Goal: Task Accomplishment & Management: Manage account settings

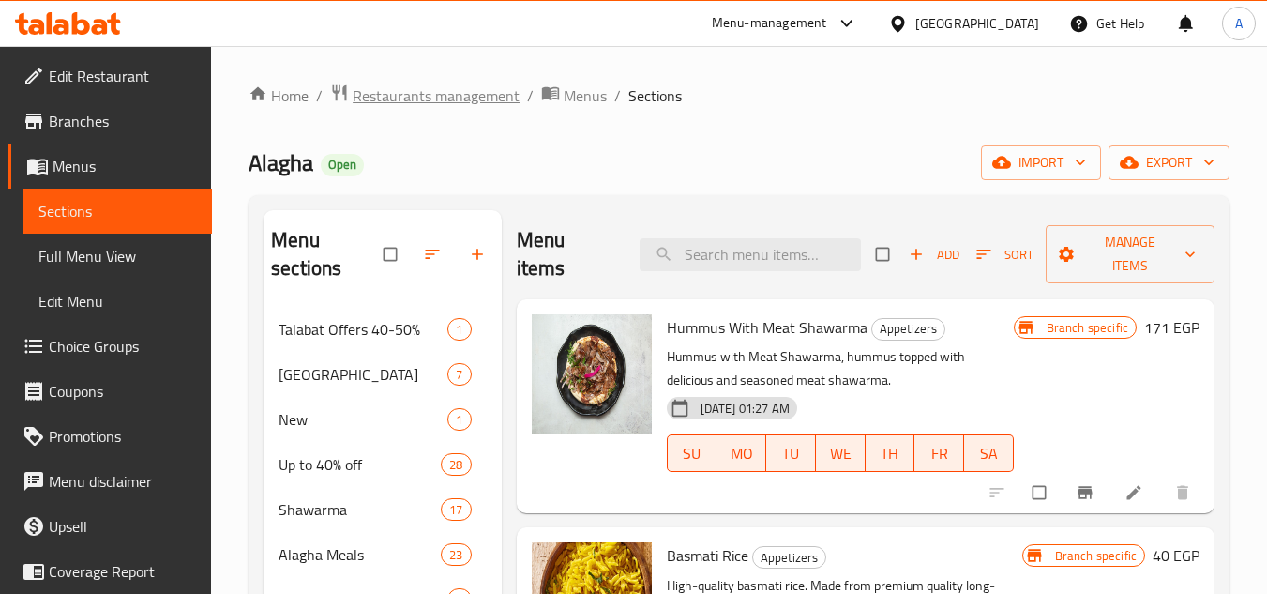
click at [449, 98] on span "Restaurants management" at bounding box center [436, 95] width 167 height 23
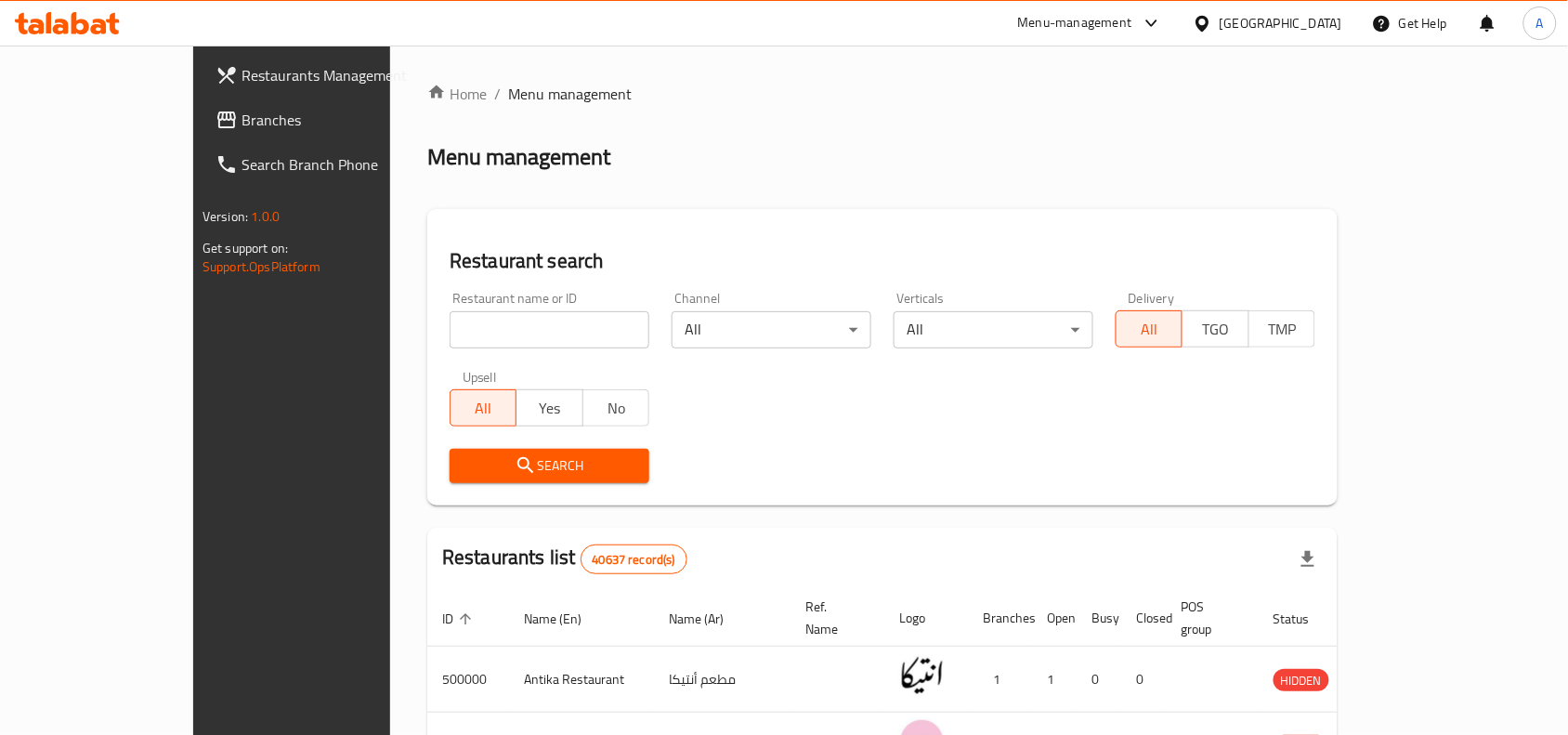
click at [242, 81] on span "Restaurants Management" at bounding box center [341, 75] width 199 height 23
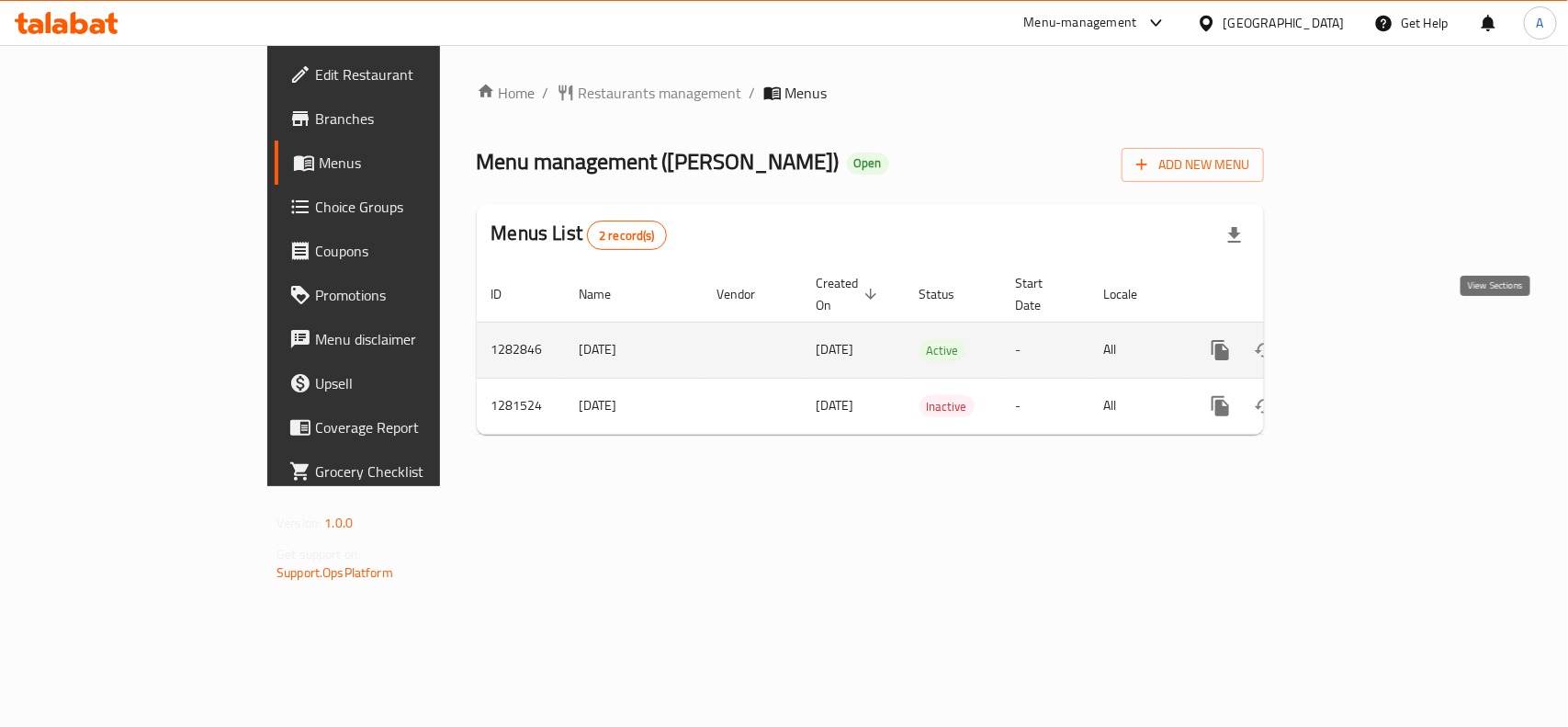
click at [1364, 339] on icon "enhanced table" at bounding box center [1353, 350] width 23 height 23
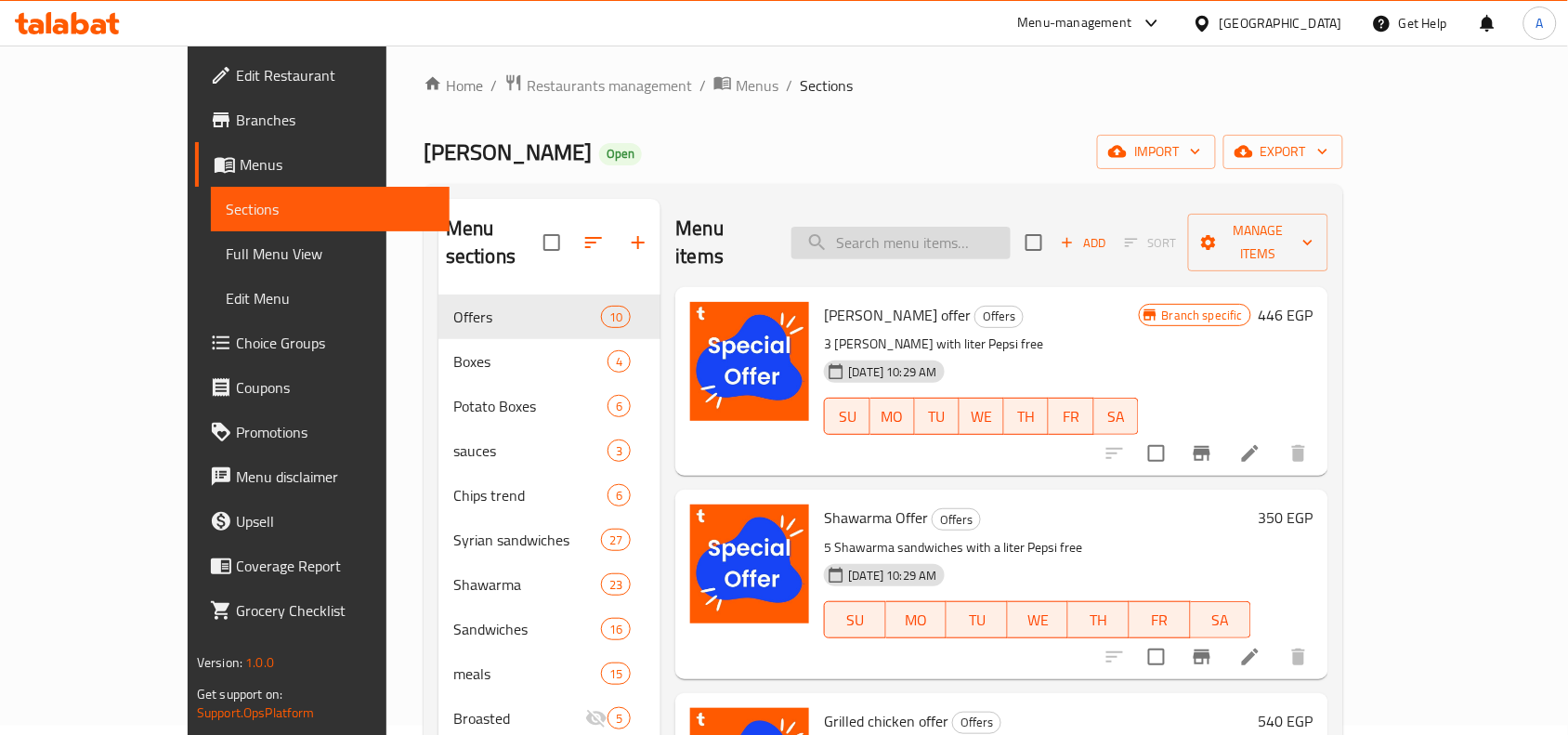
click at [950, 234] on input "search" at bounding box center [900, 243] width 219 height 33
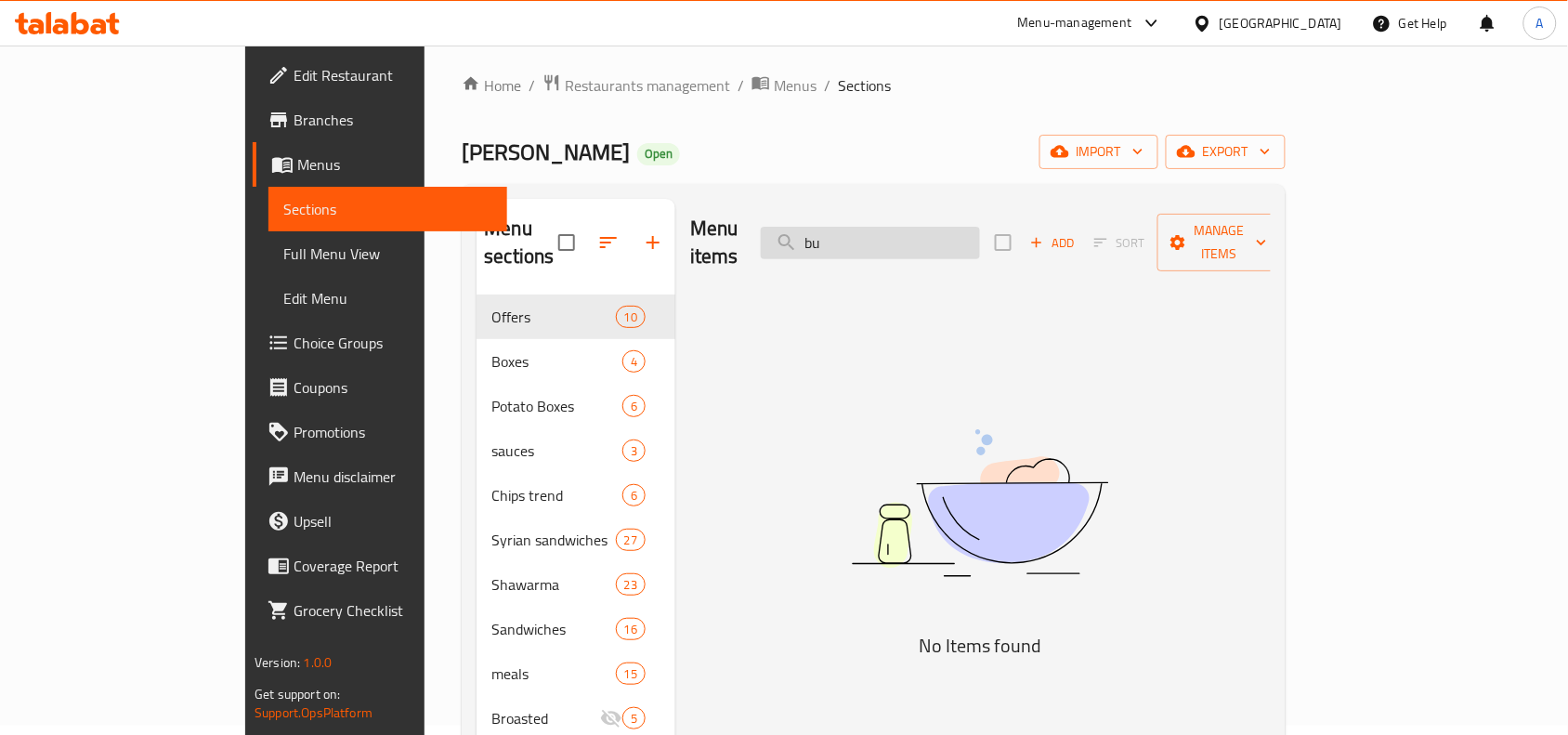
type input "b"
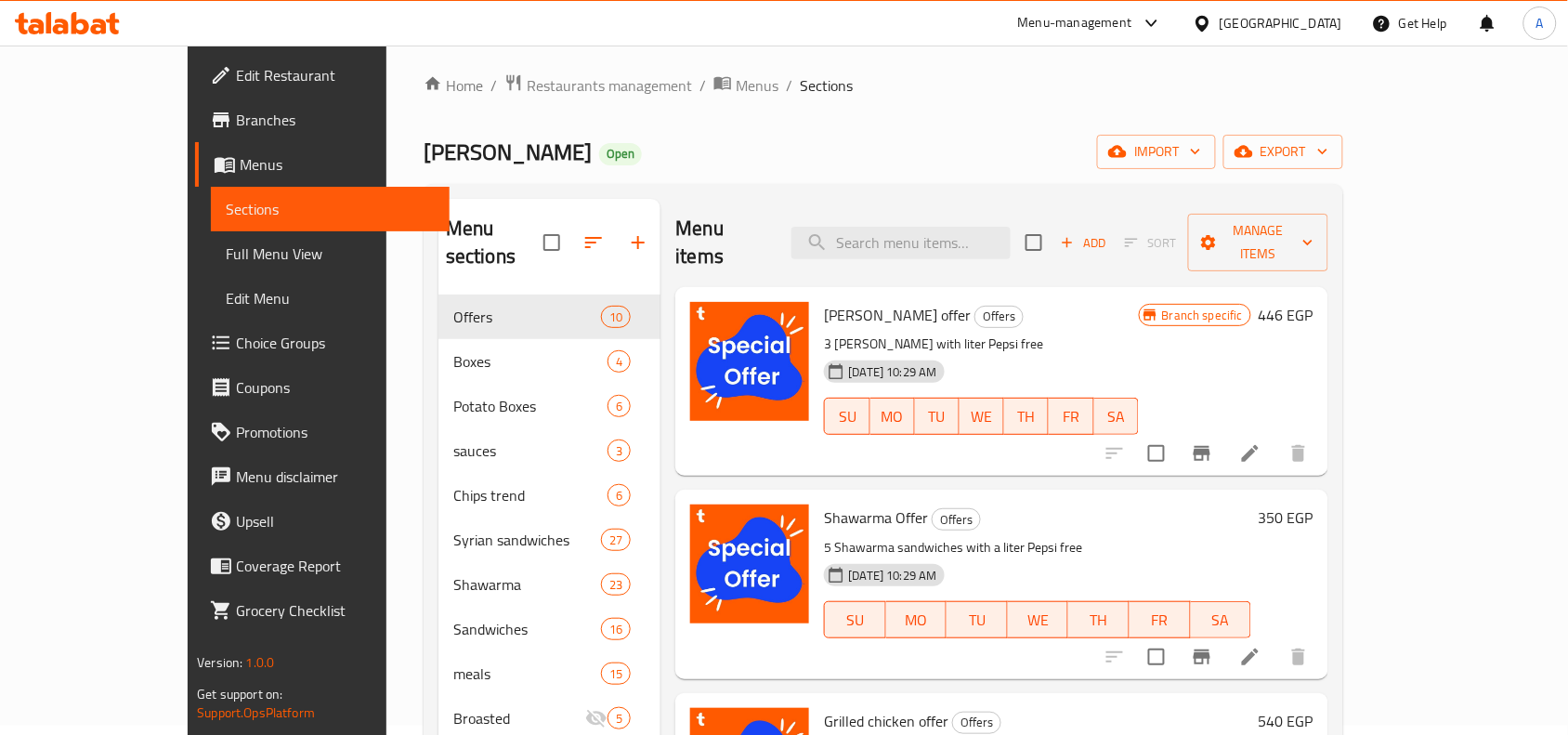
click at [916, 108] on div "Home / Restaurants management / Menus / Sections Abu Samra Open import export M…" at bounding box center [884, 574] width 920 height 1001
click at [983, 149] on div "Abu Samra Open import export" at bounding box center [884, 152] width 920 height 35
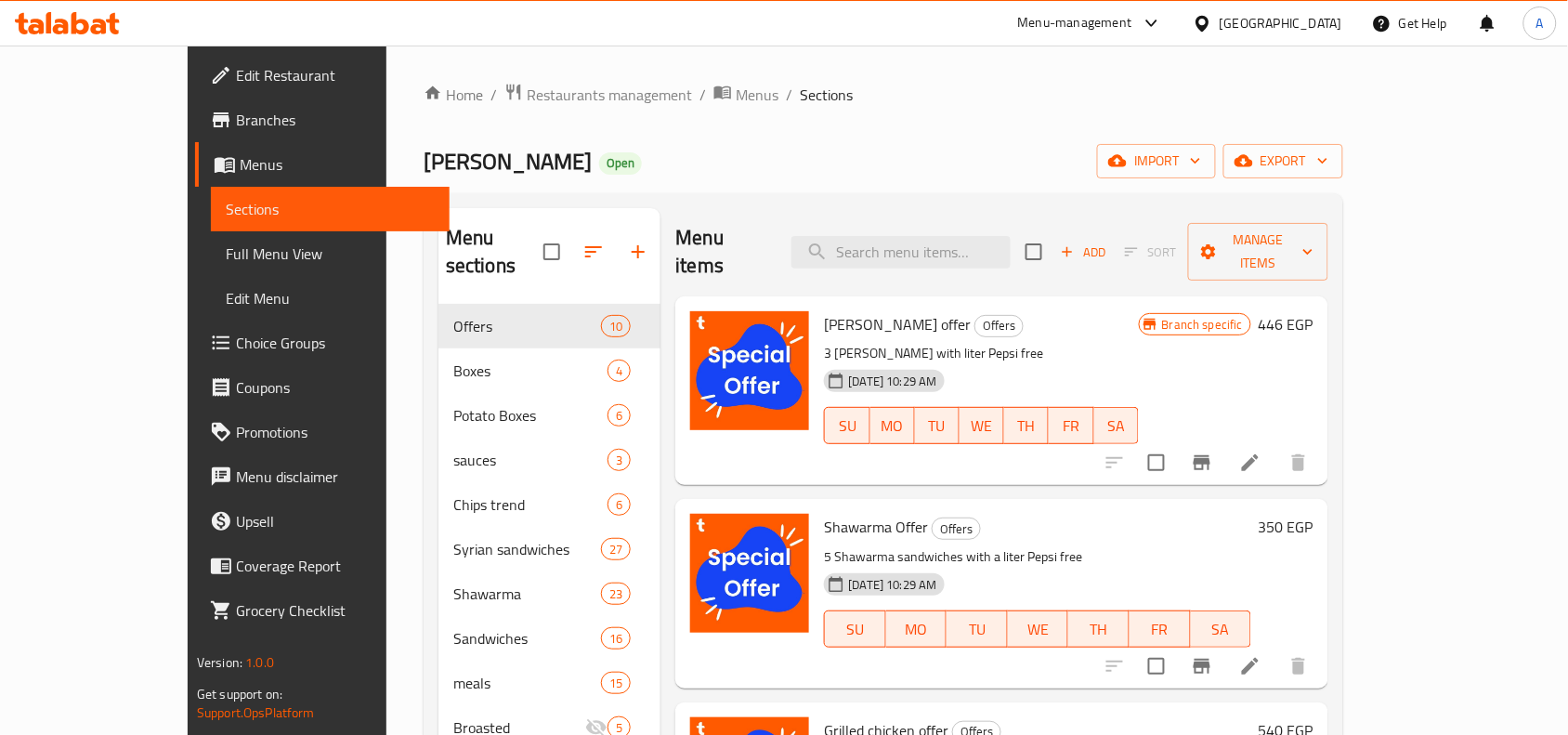
click at [236, 122] on span "Branches" at bounding box center [335, 120] width 199 height 23
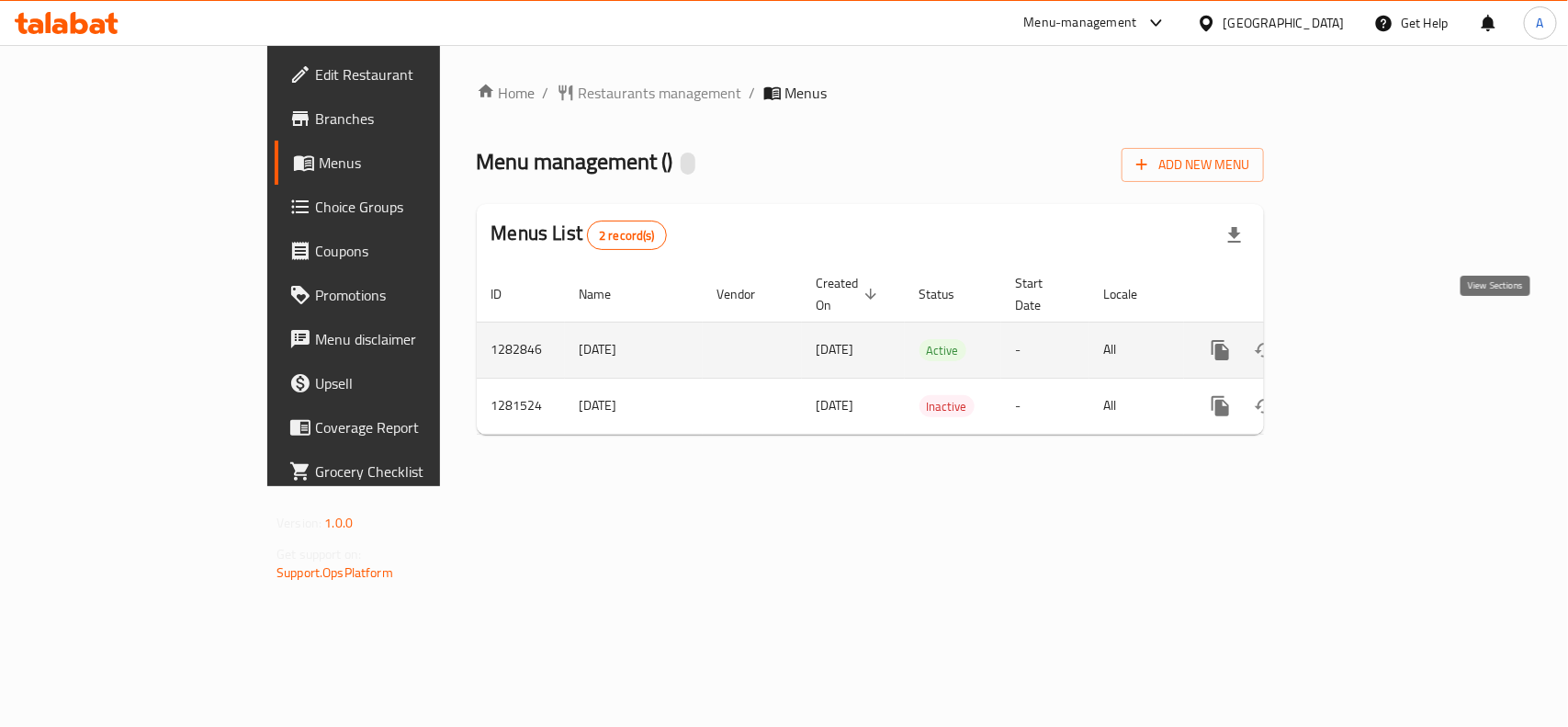
click at [1375, 328] on link "enhanced table" at bounding box center [1353, 350] width 44 height 44
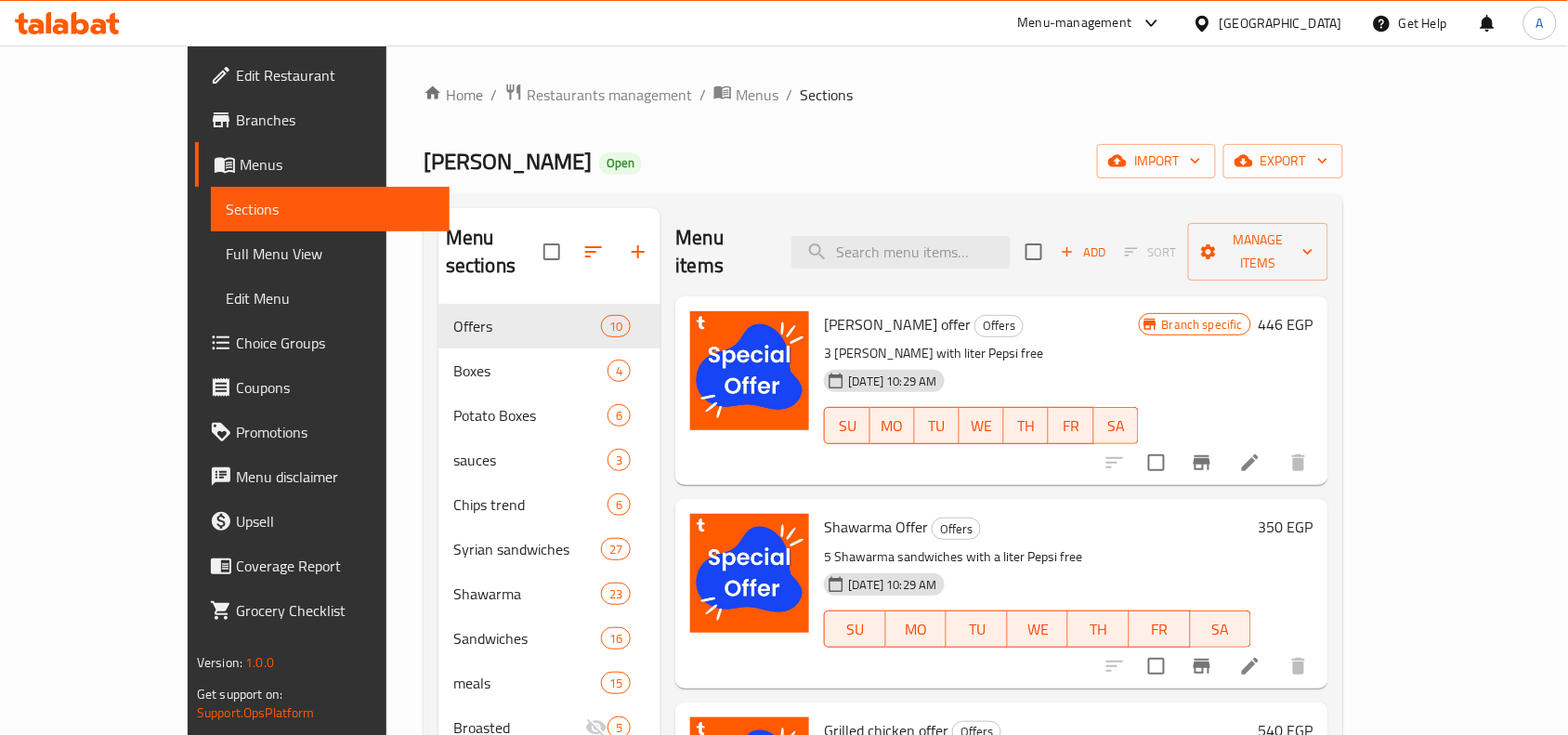
click at [939, 256] on div "Menu items Add Sort Manage items" at bounding box center [1001, 252] width 653 height 88
click at [943, 249] on input "search" at bounding box center [900, 252] width 219 height 33
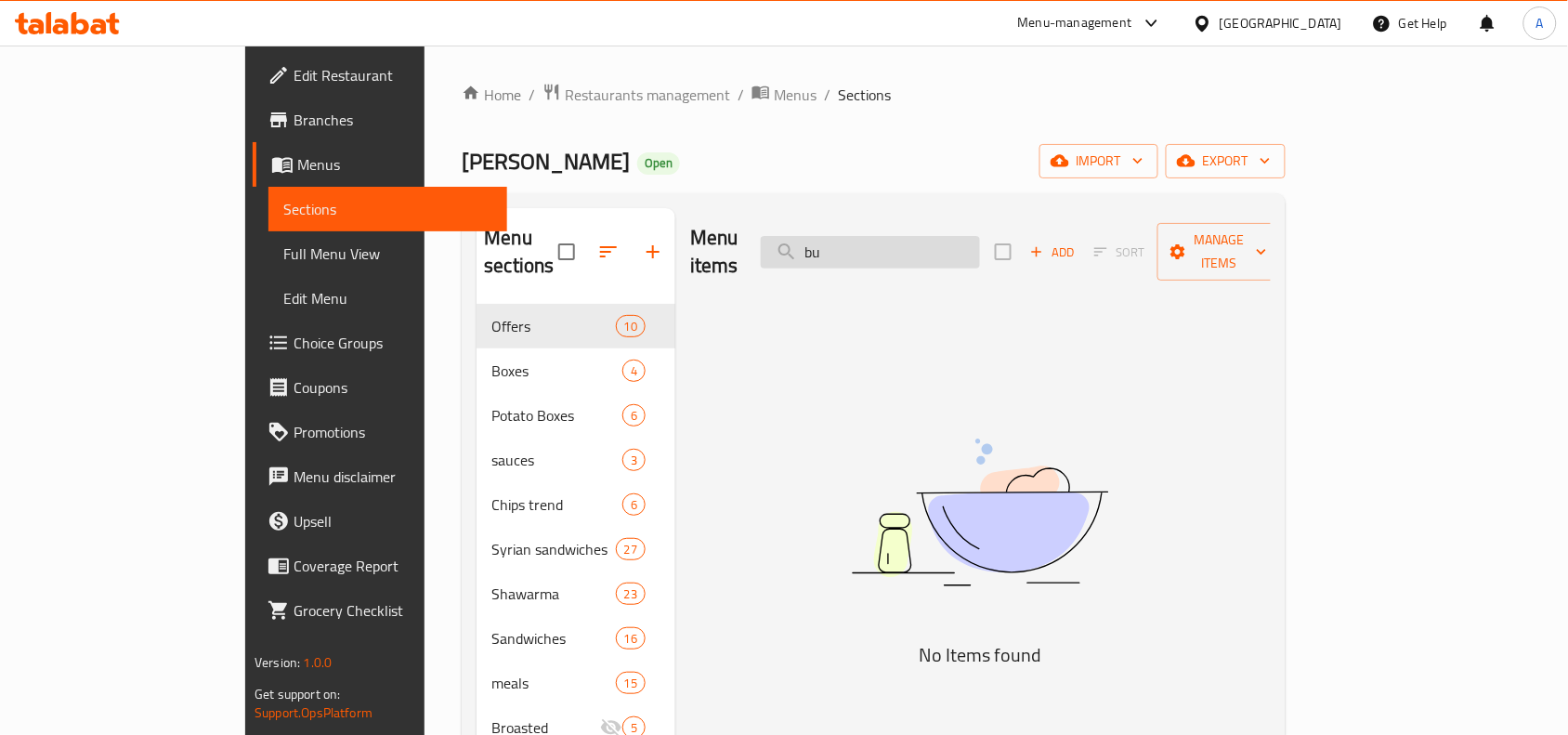
type input "b"
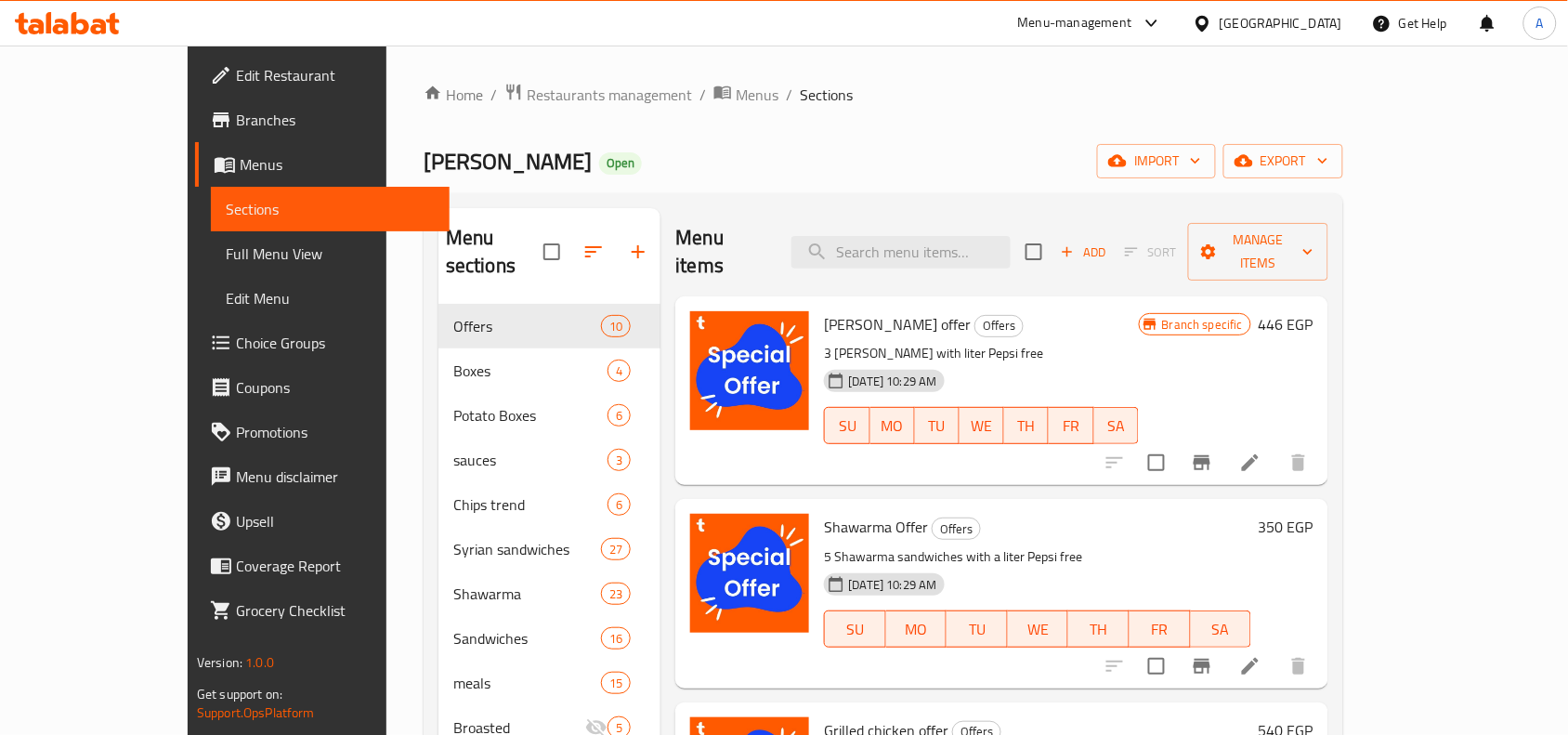
click at [925, 152] on div "Abu Samra Open import export" at bounding box center [884, 160] width 920 height 35
click at [1315, 17] on div "[GEOGRAPHIC_DATA]" at bounding box center [1281, 23] width 123 height 21
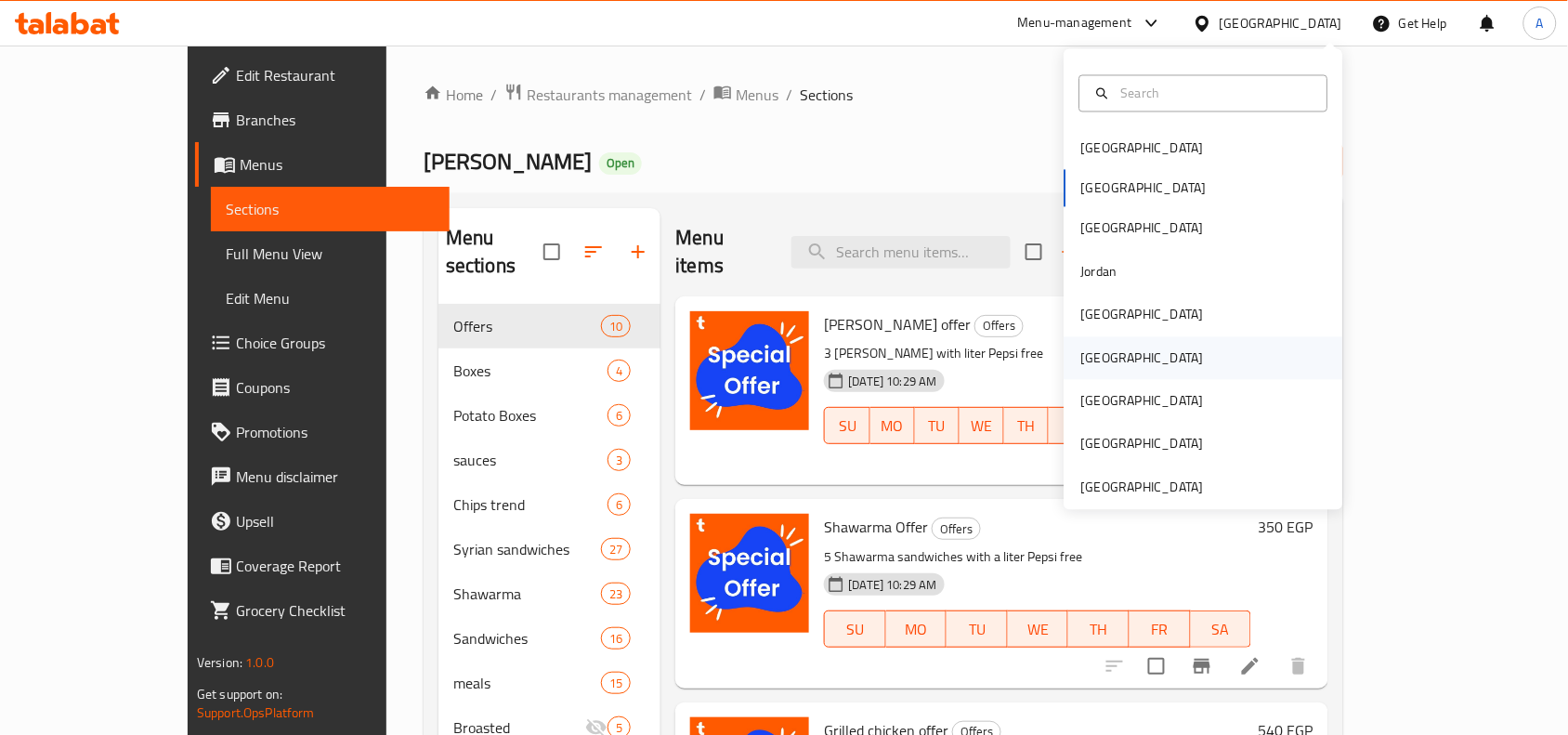
click at [1106, 351] on div "Oman" at bounding box center [1143, 358] width 153 height 43
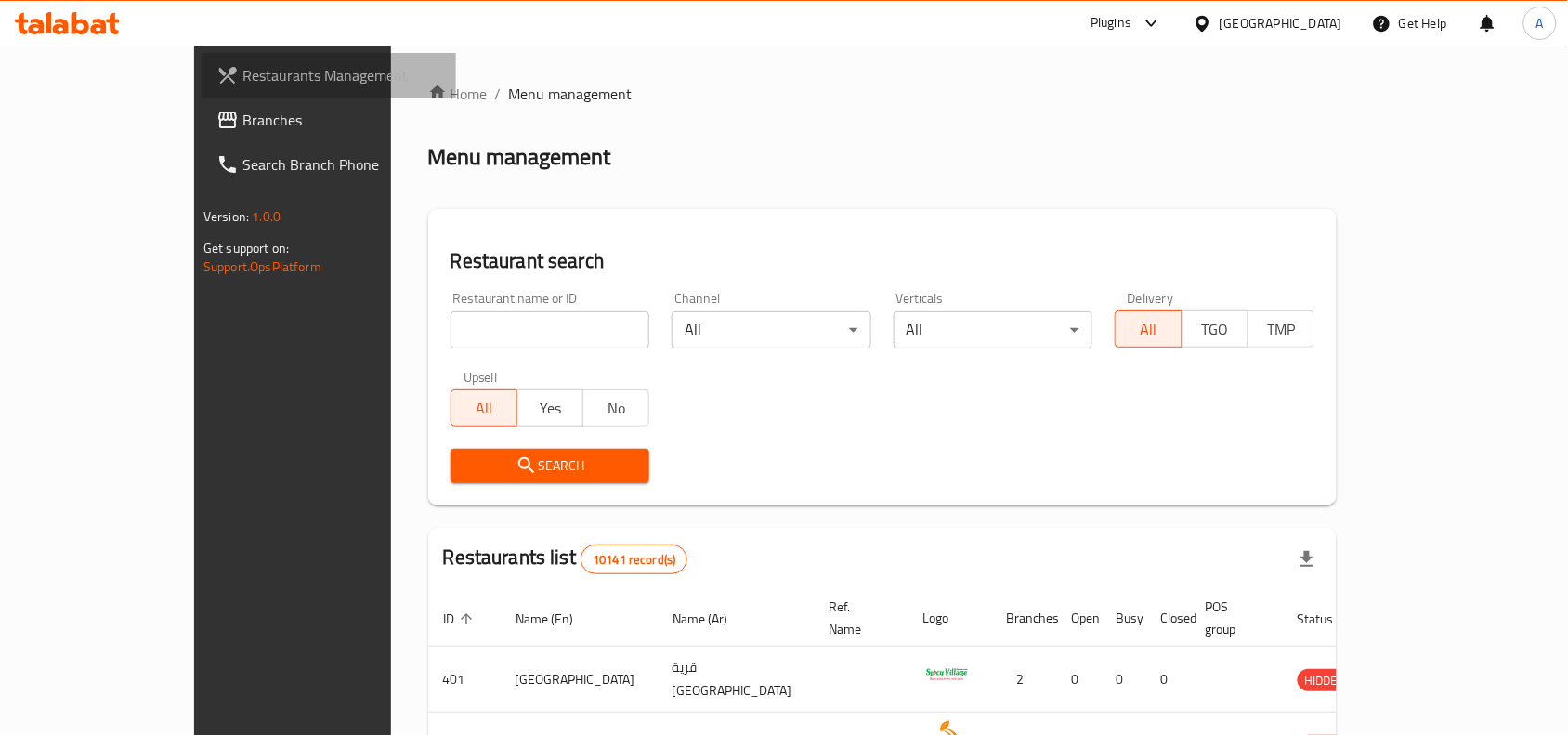
click at [243, 76] on span "Restaurants Management" at bounding box center [342, 75] width 199 height 23
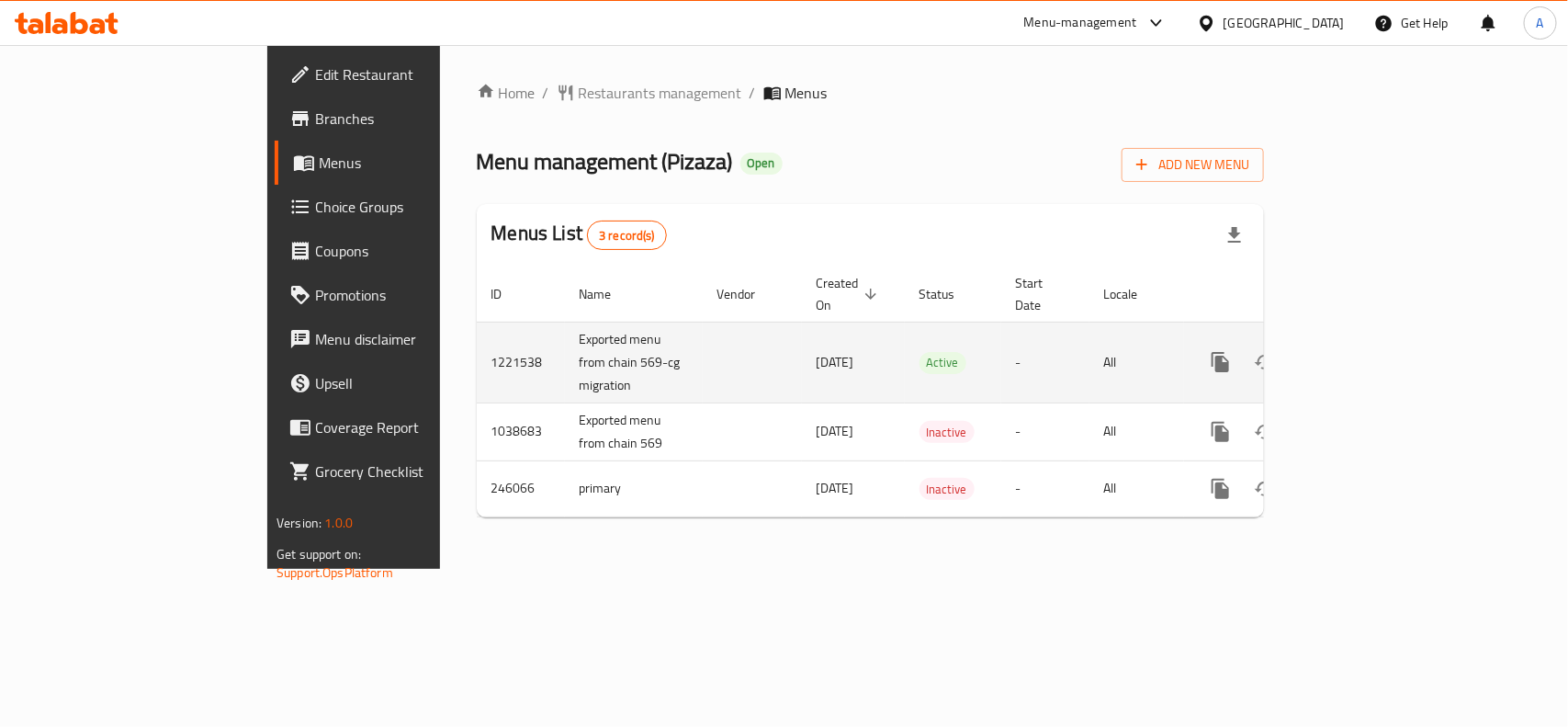
click at [1364, 351] on icon "enhanced table" at bounding box center [1353, 362] width 23 height 23
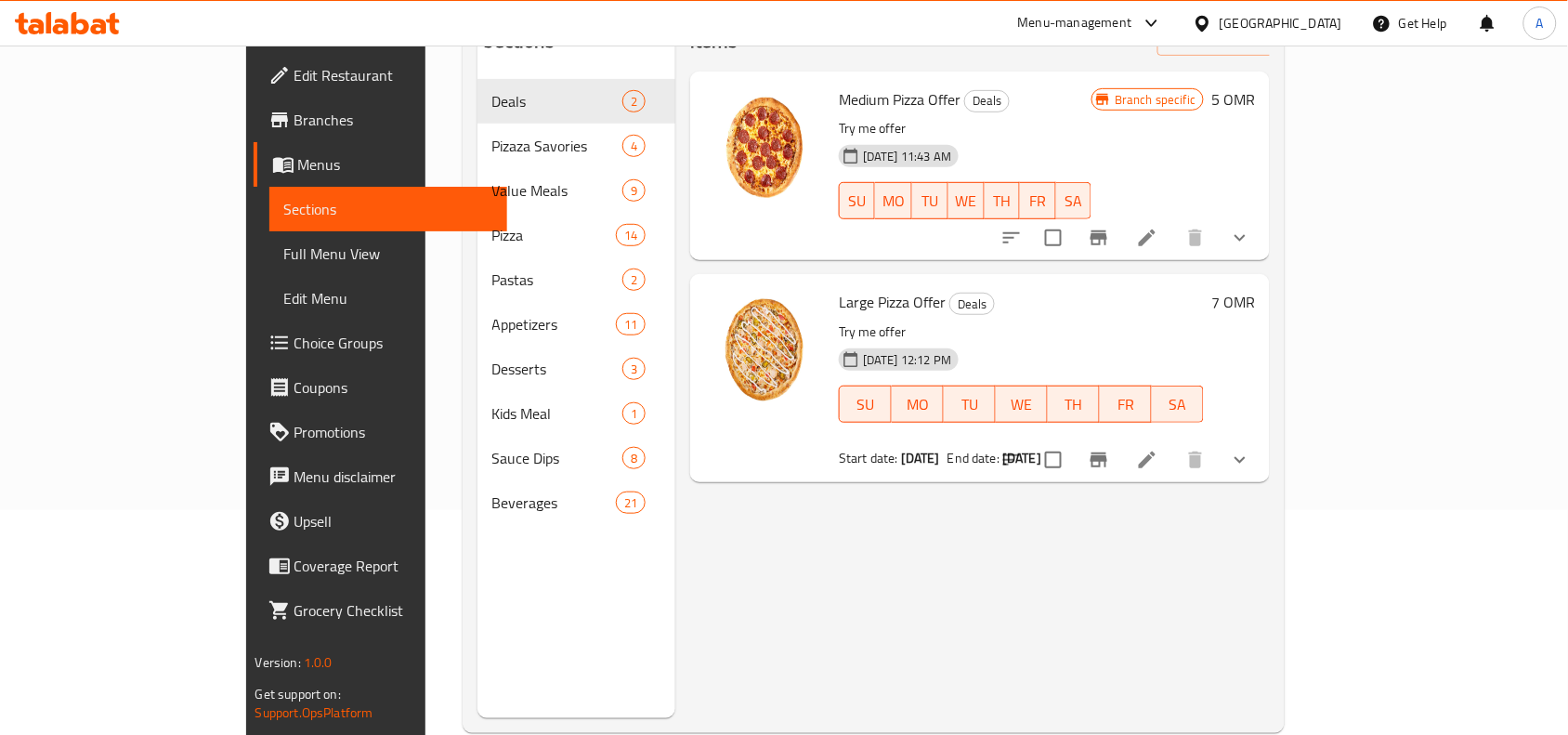
scroll to position [232, 0]
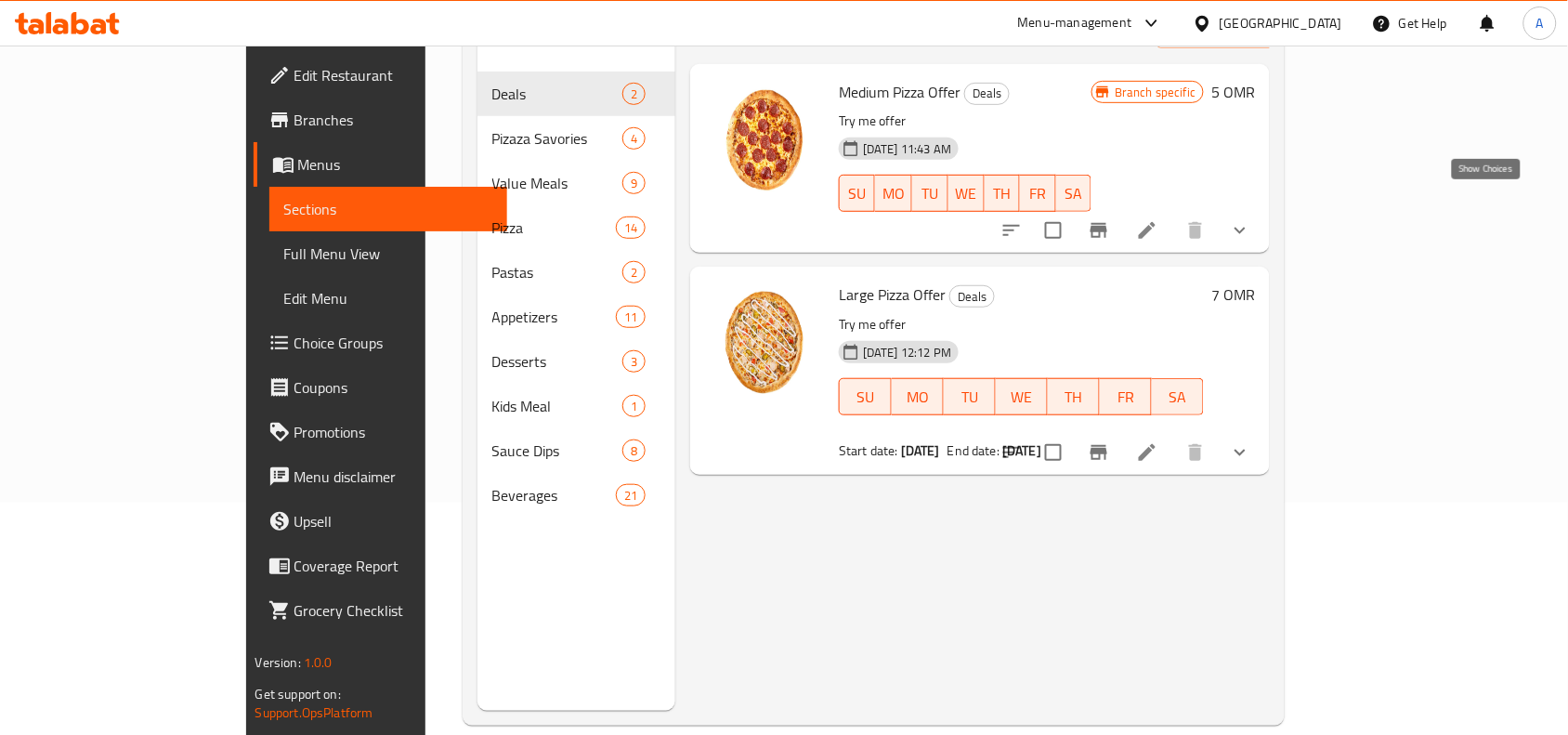
click at [1251, 219] on icon "show more" at bounding box center [1240, 230] width 23 height 23
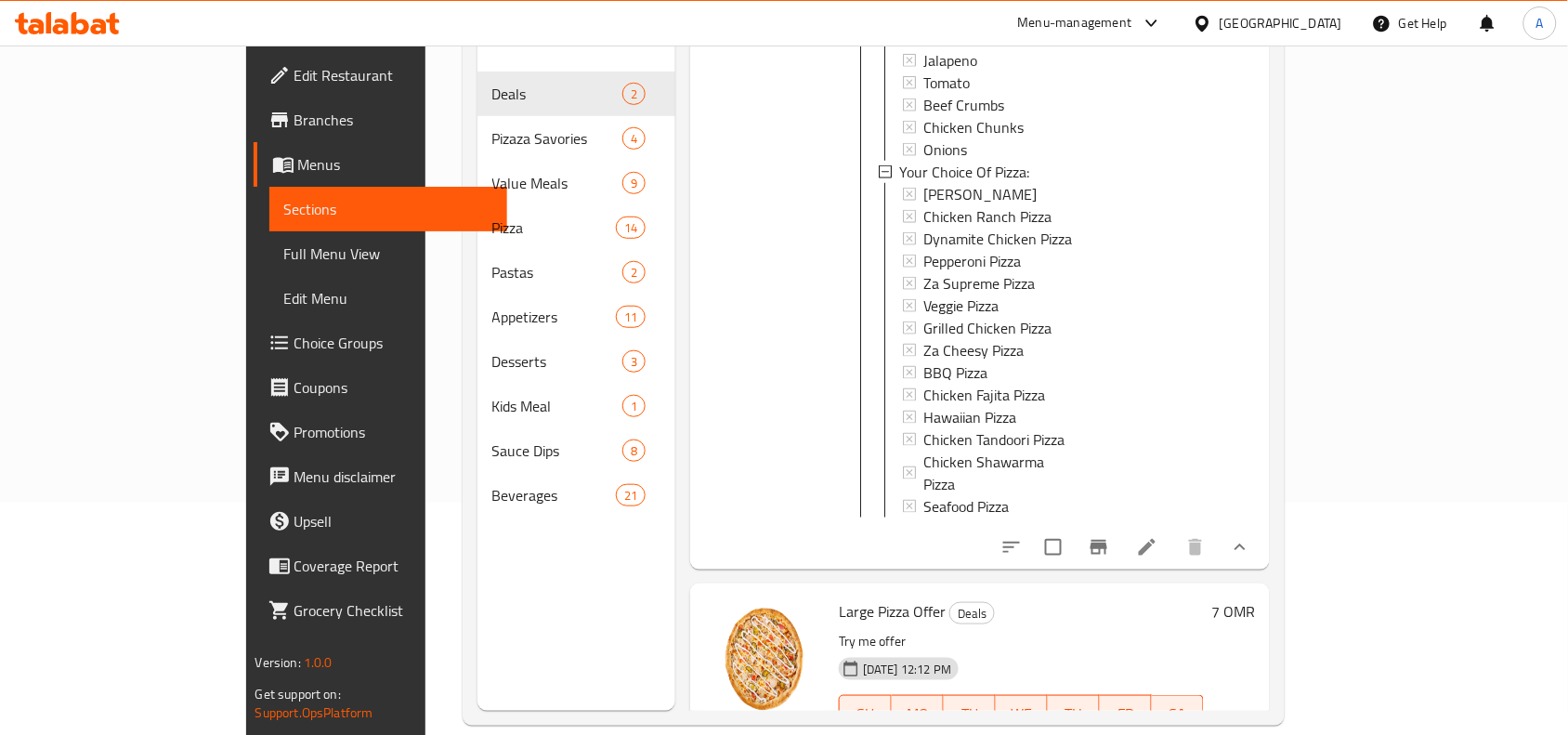
scroll to position [696, 0]
click at [1251, 533] on icon "show more" at bounding box center [1240, 544] width 23 height 23
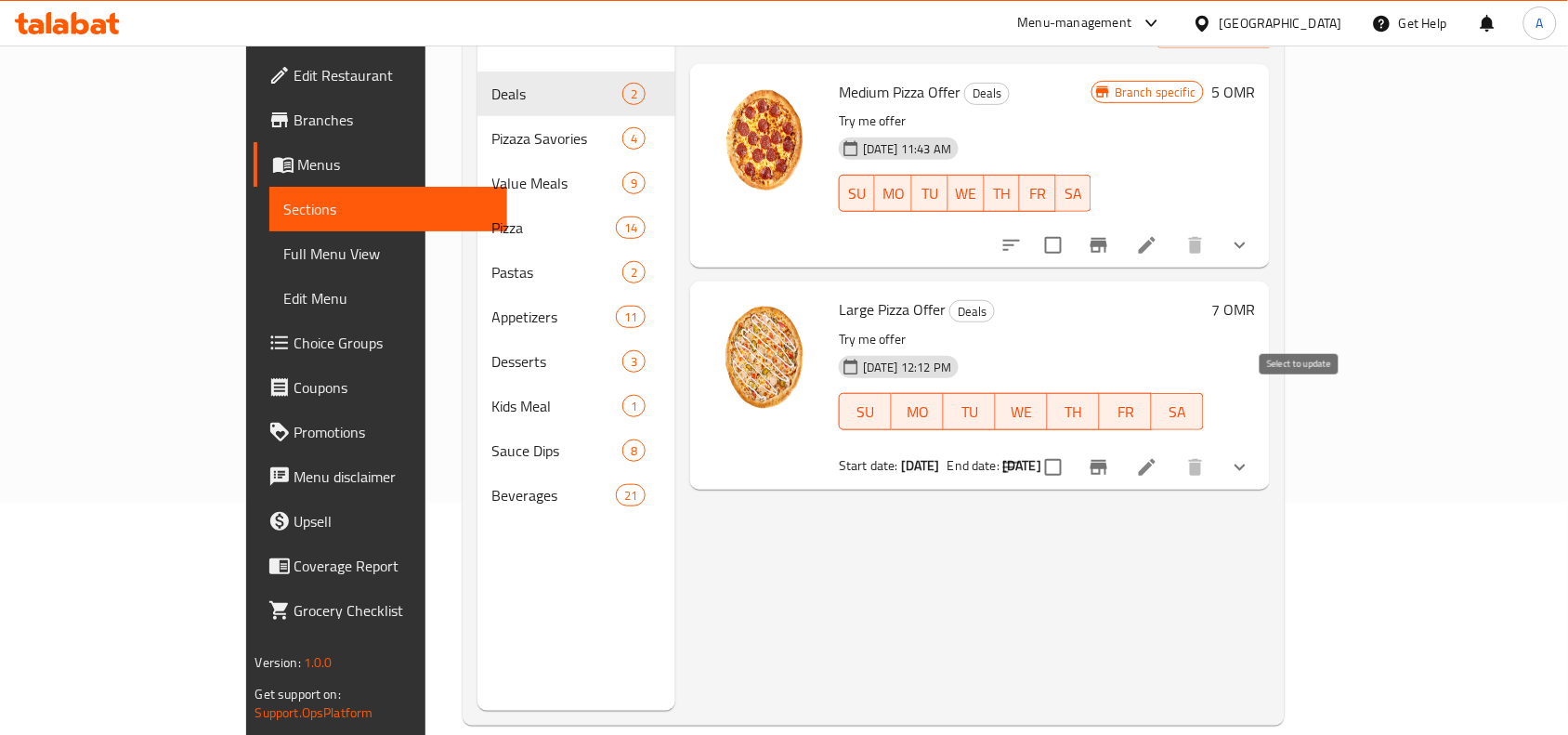
scroll to position [0, 0]
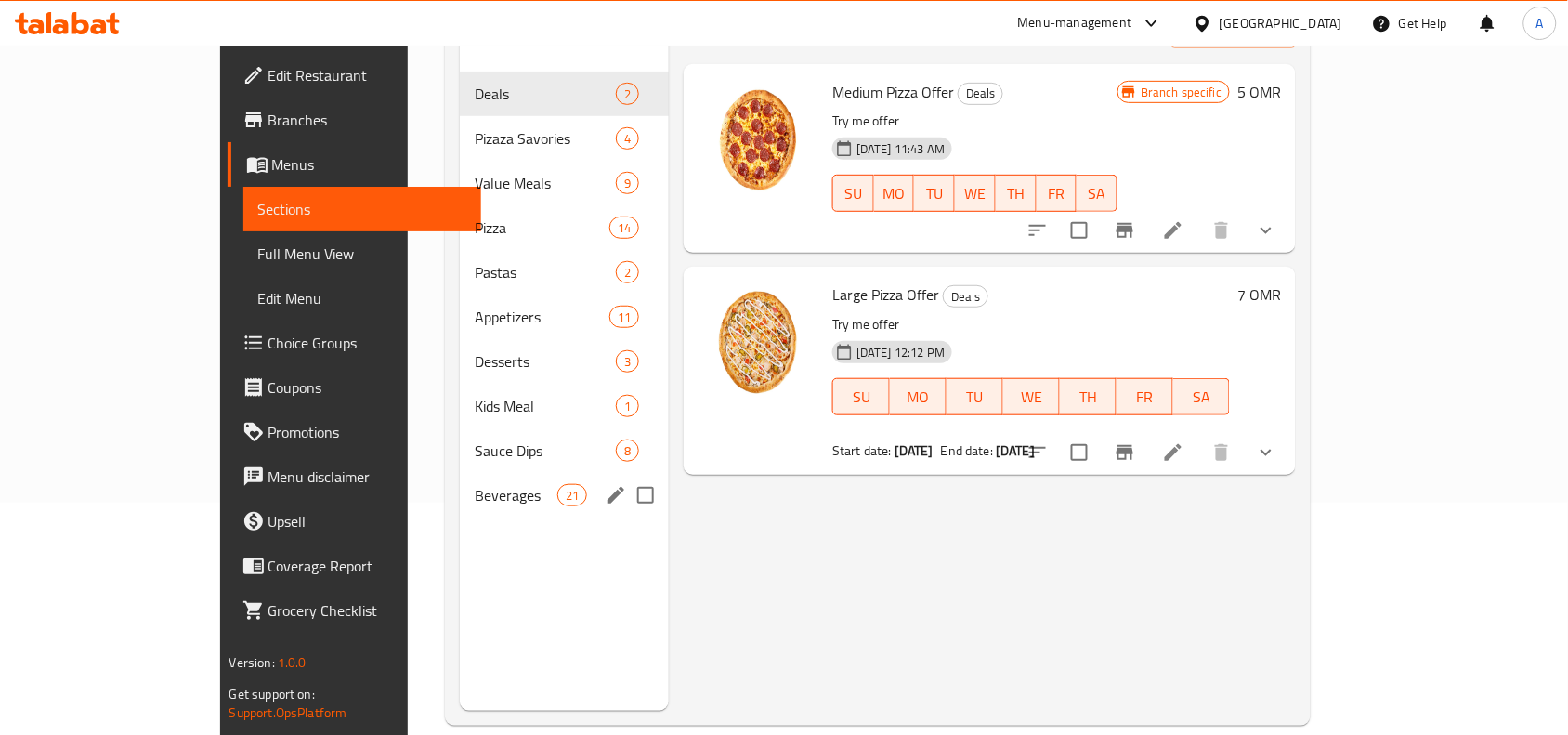
click at [474, 484] on span "Beverages" at bounding box center [515, 495] width 82 height 23
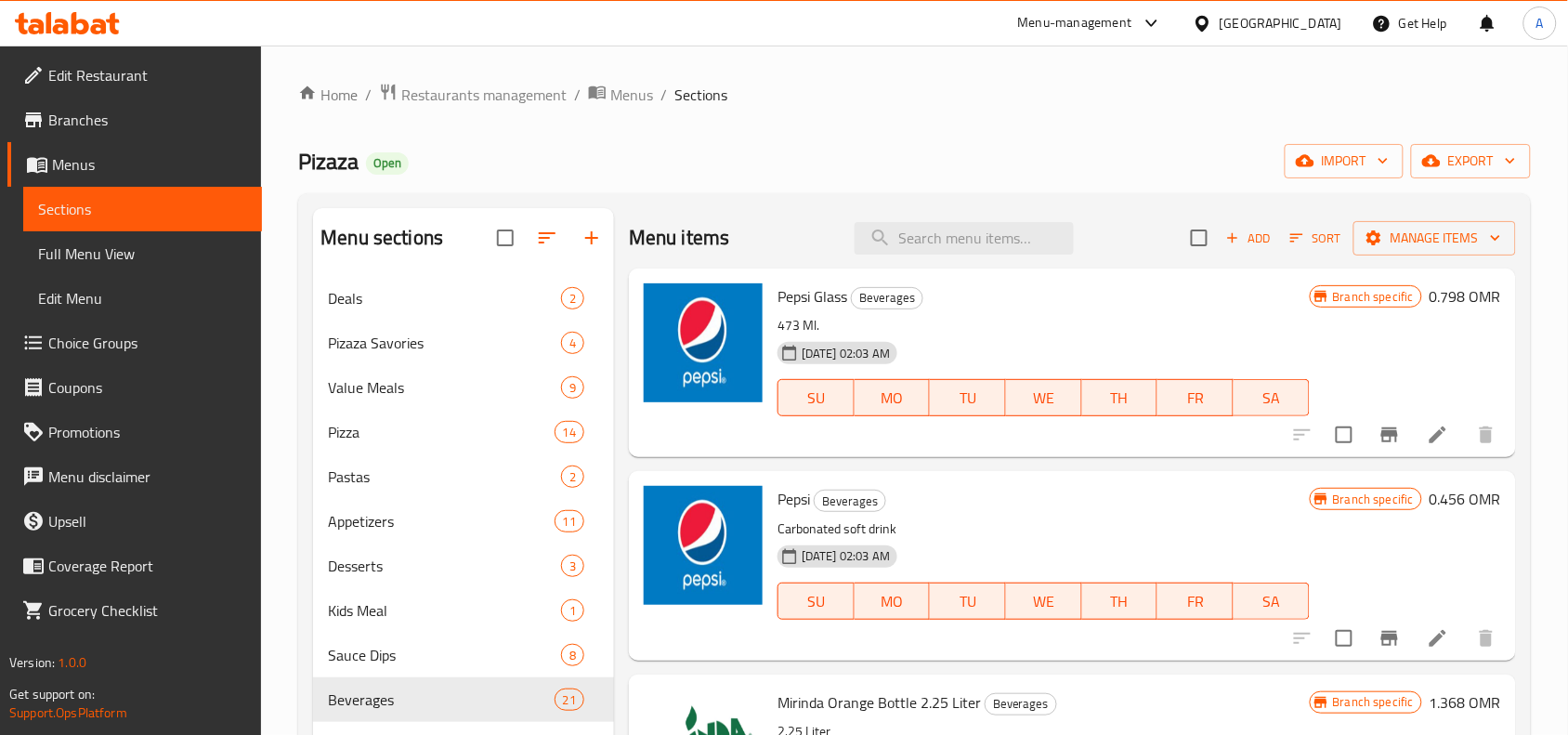
click at [774, 135] on div "Home / Restaurants management / Menus / Sections Pizaza Open import export Menu…" at bounding box center [914, 519] width 1233 height 875
click at [853, 147] on div "Pizaza Open import export" at bounding box center [914, 160] width 1233 height 35
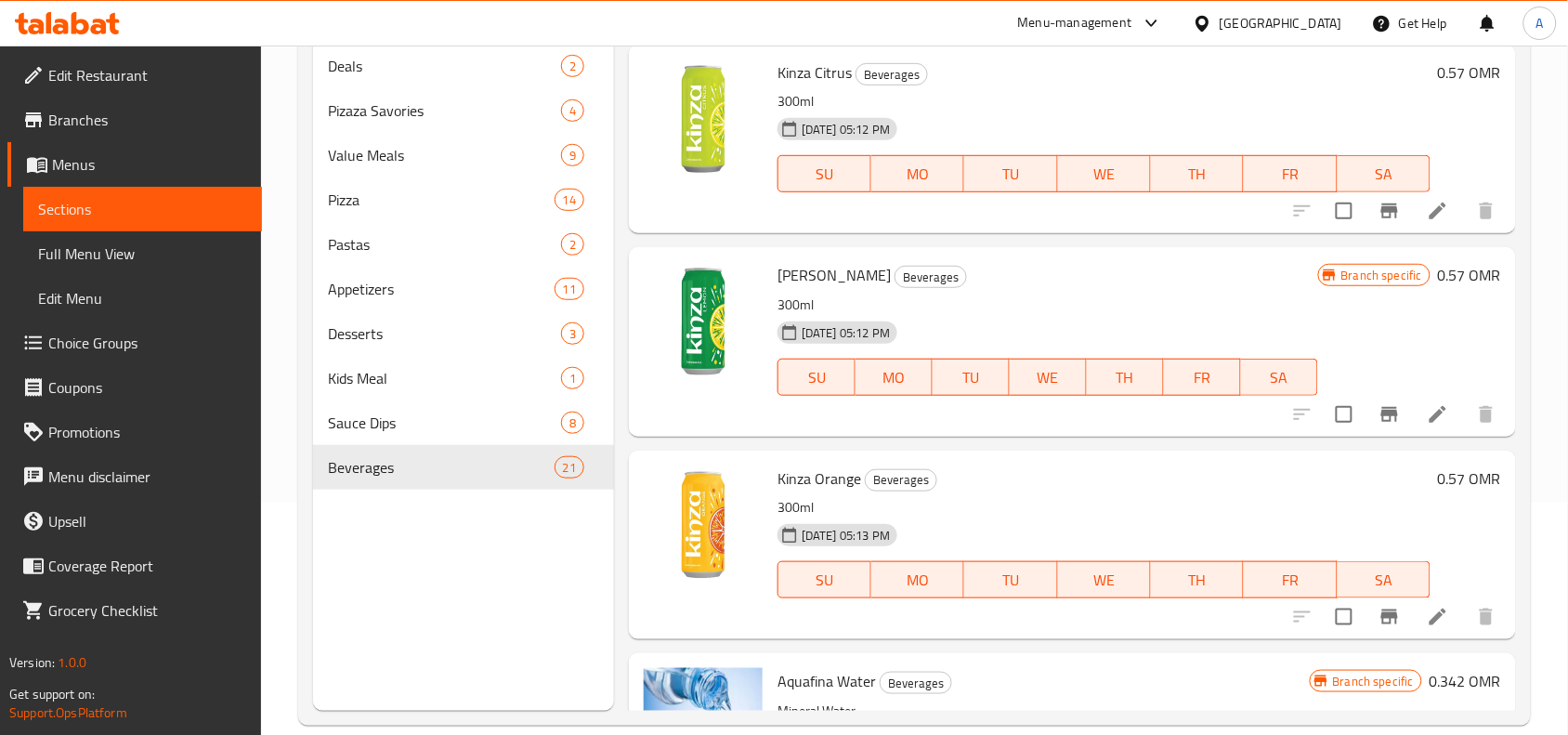
scroll to position [3368, 0]
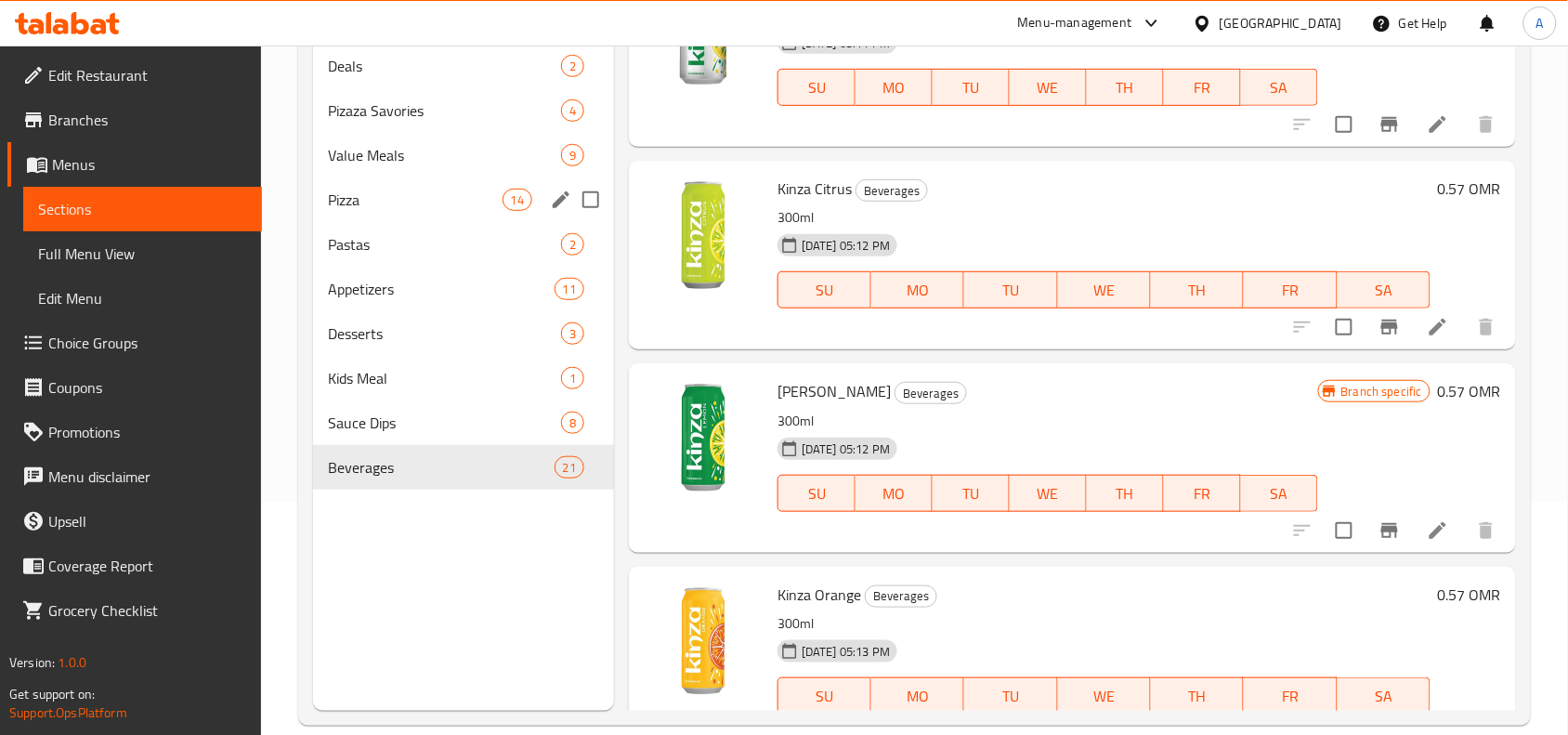
click at [358, 212] on div "Pizza 14" at bounding box center [464, 199] width 301 height 45
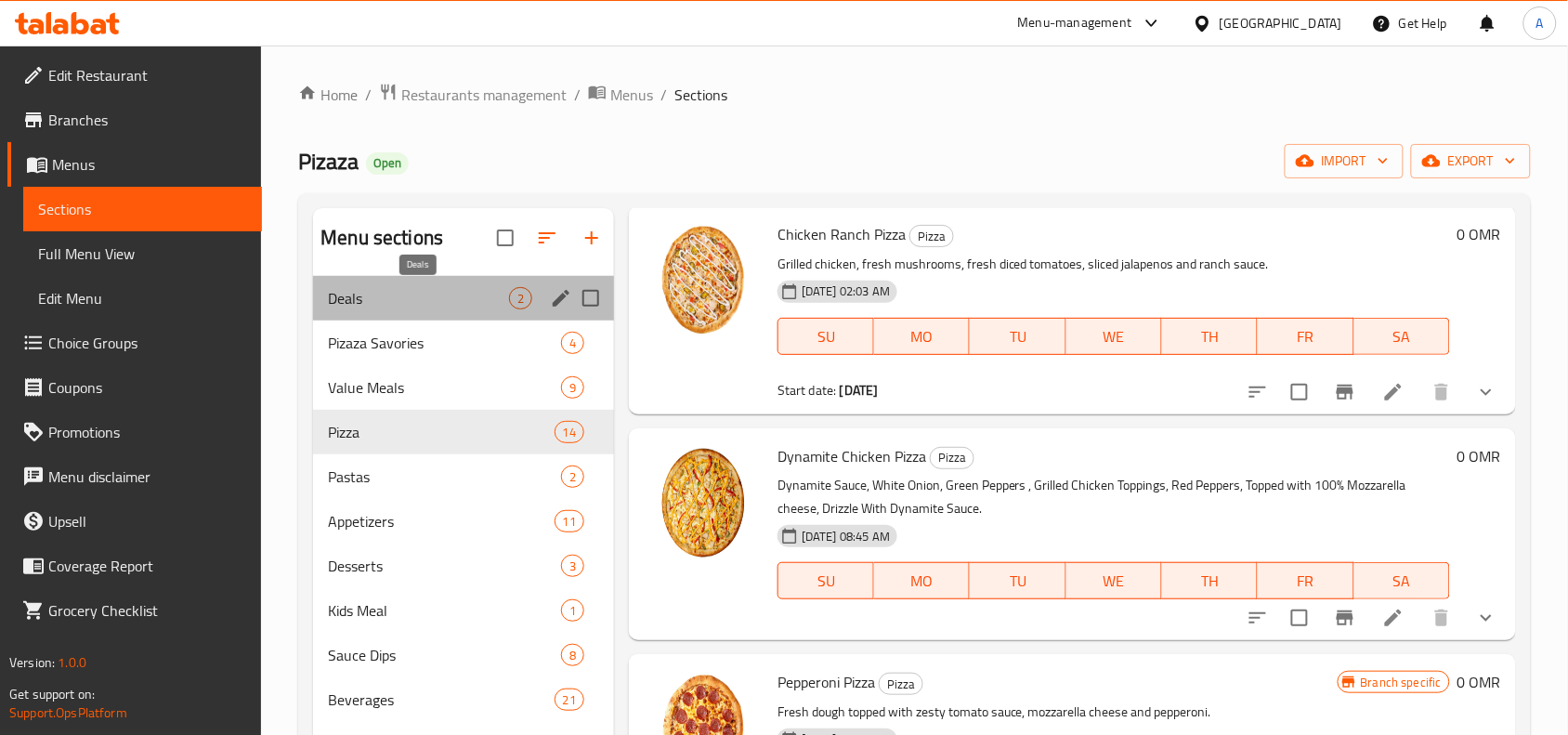
click at [392, 295] on span "Deals" at bounding box center [418, 298] width 181 height 23
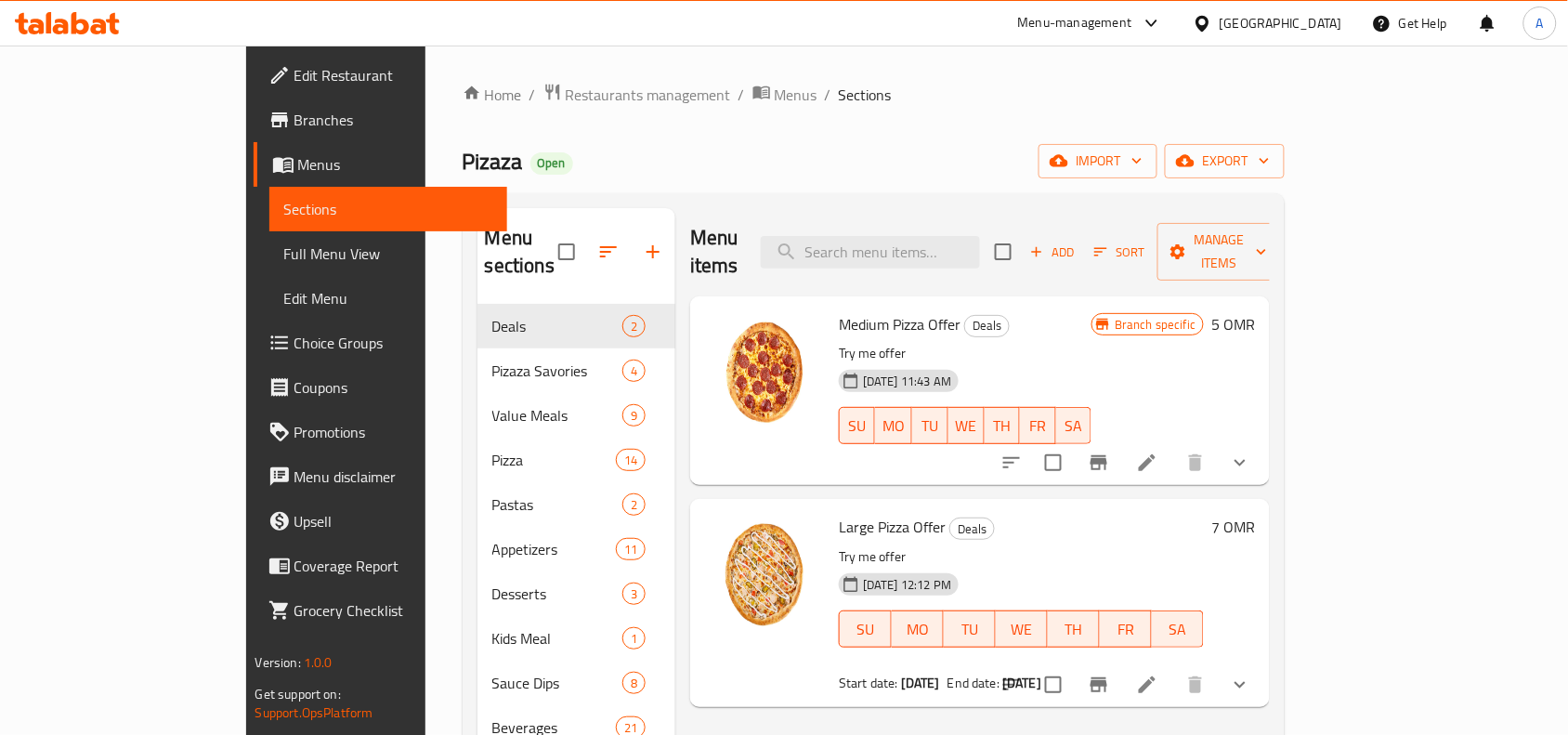
click at [875, 160] on div "Pizaza Open import export" at bounding box center [874, 160] width 823 height 35
click at [875, 140] on div "Home / Restaurants management / Menus / Sections Pizaza Open import export Menu…" at bounding box center [874, 519] width 823 height 875
click at [797, 133] on div "Home / Restaurants management / Menus / Sections Pizaza Open import export Menu…" at bounding box center [874, 519] width 823 height 875
click at [796, 133] on div "Home / Restaurants management / Menus / Sections Pizaza Open import export Menu…" at bounding box center [874, 519] width 823 height 875
click at [842, 95] on ol "Home / Restaurants management / Menus / Sections" at bounding box center [874, 94] width 823 height 24
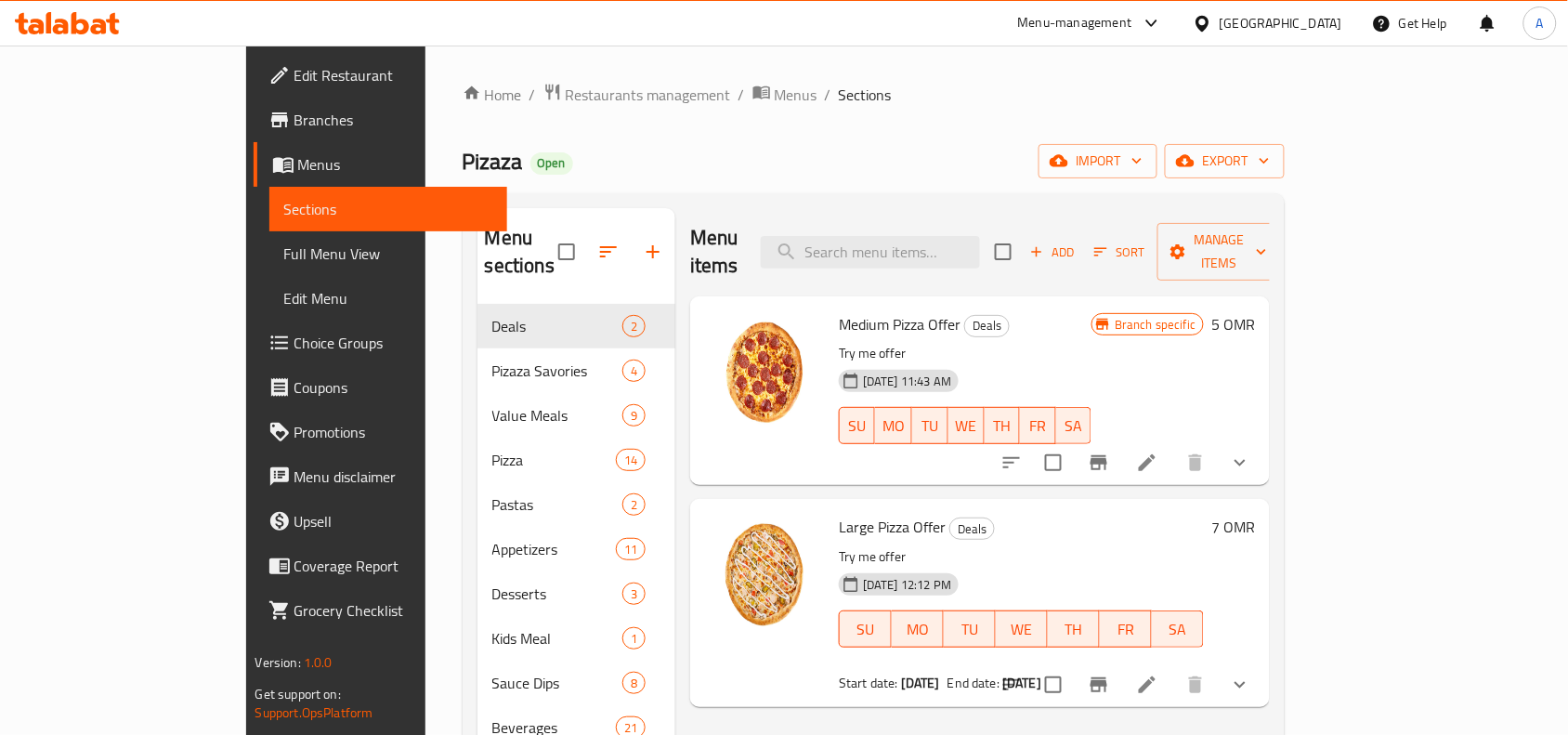
click at [944, 145] on div "Pizaza Open import export" at bounding box center [874, 160] width 823 height 35
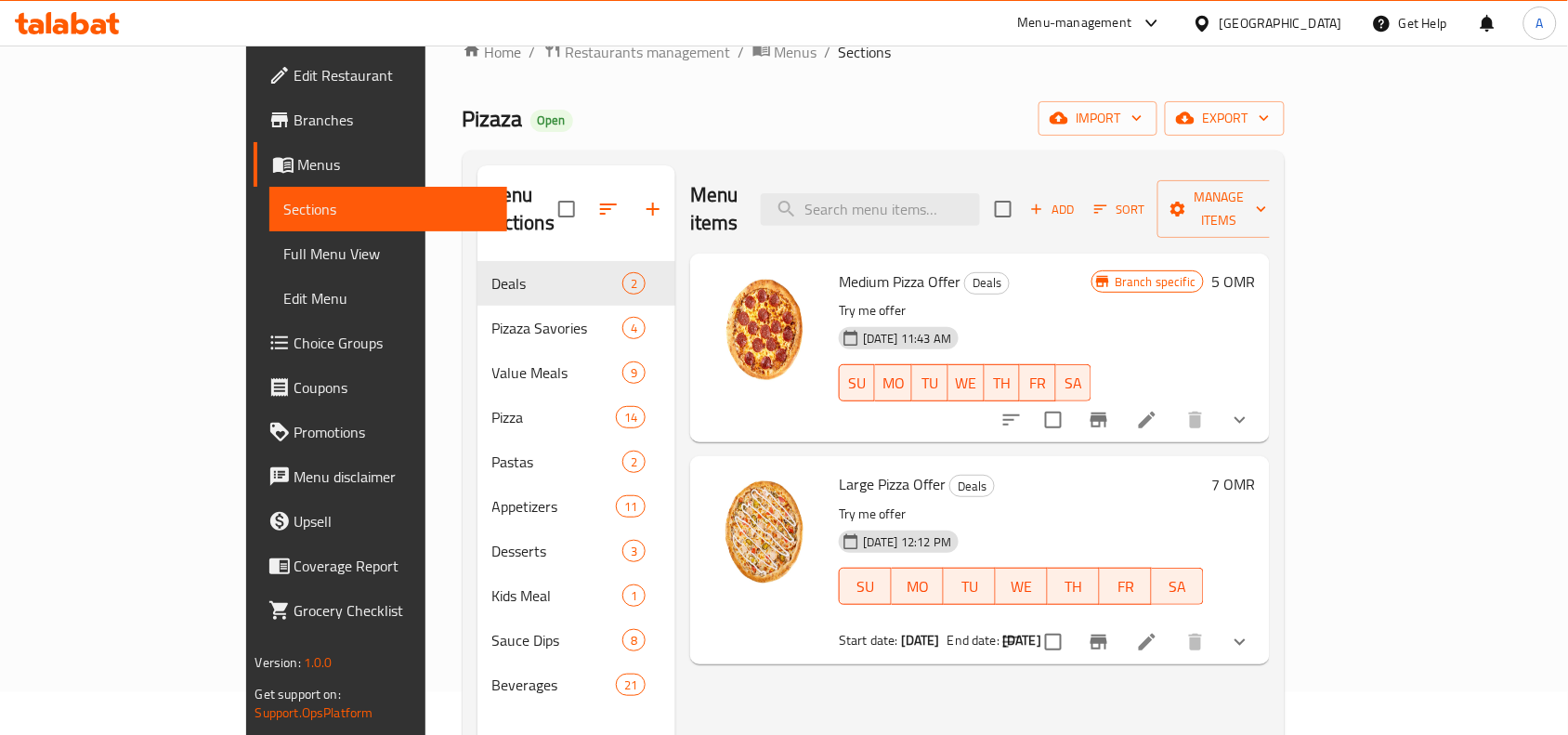
scroll to position [116, 0]
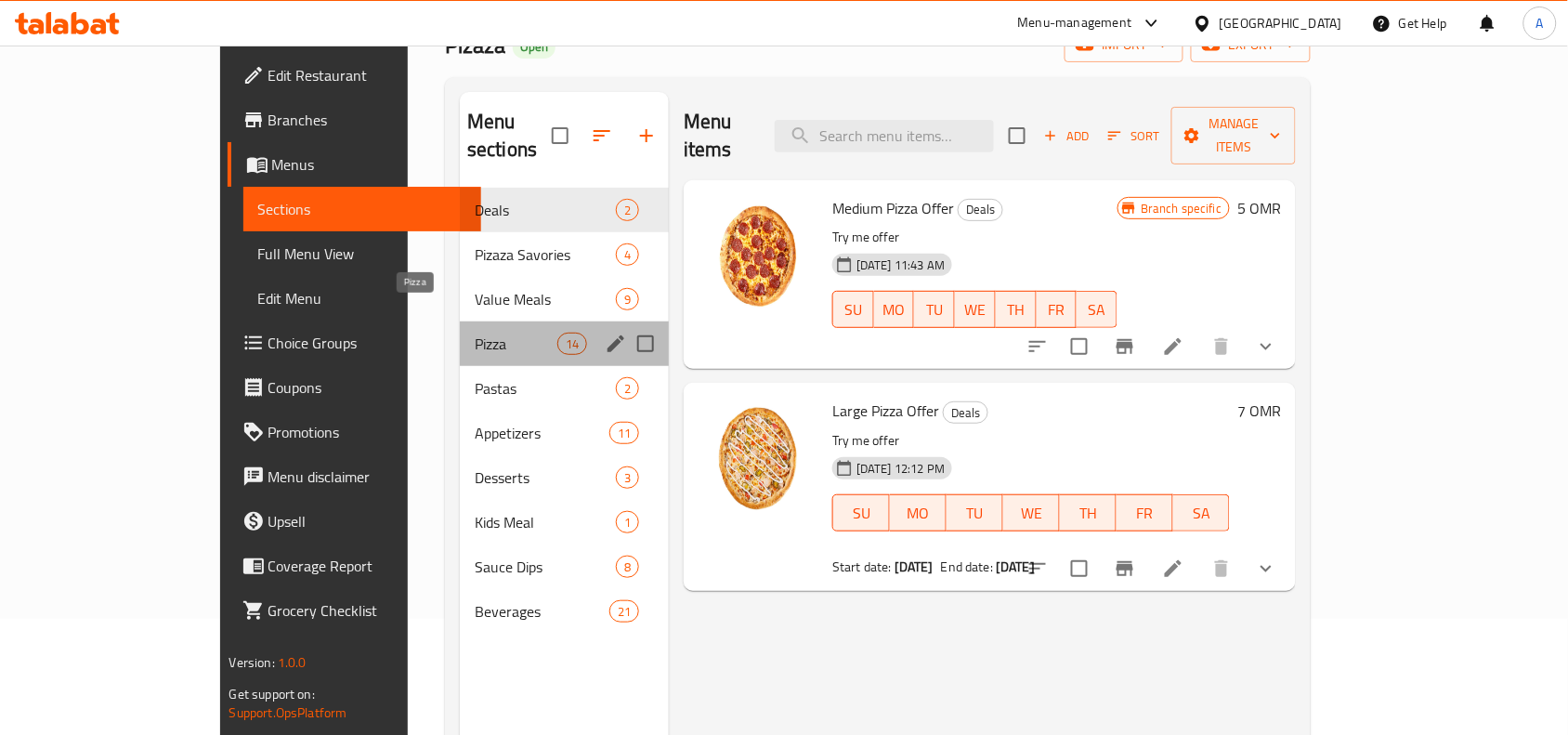
click at [474, 333] on span "Pizza" at bounding box center [515, 344] width 82 height 23
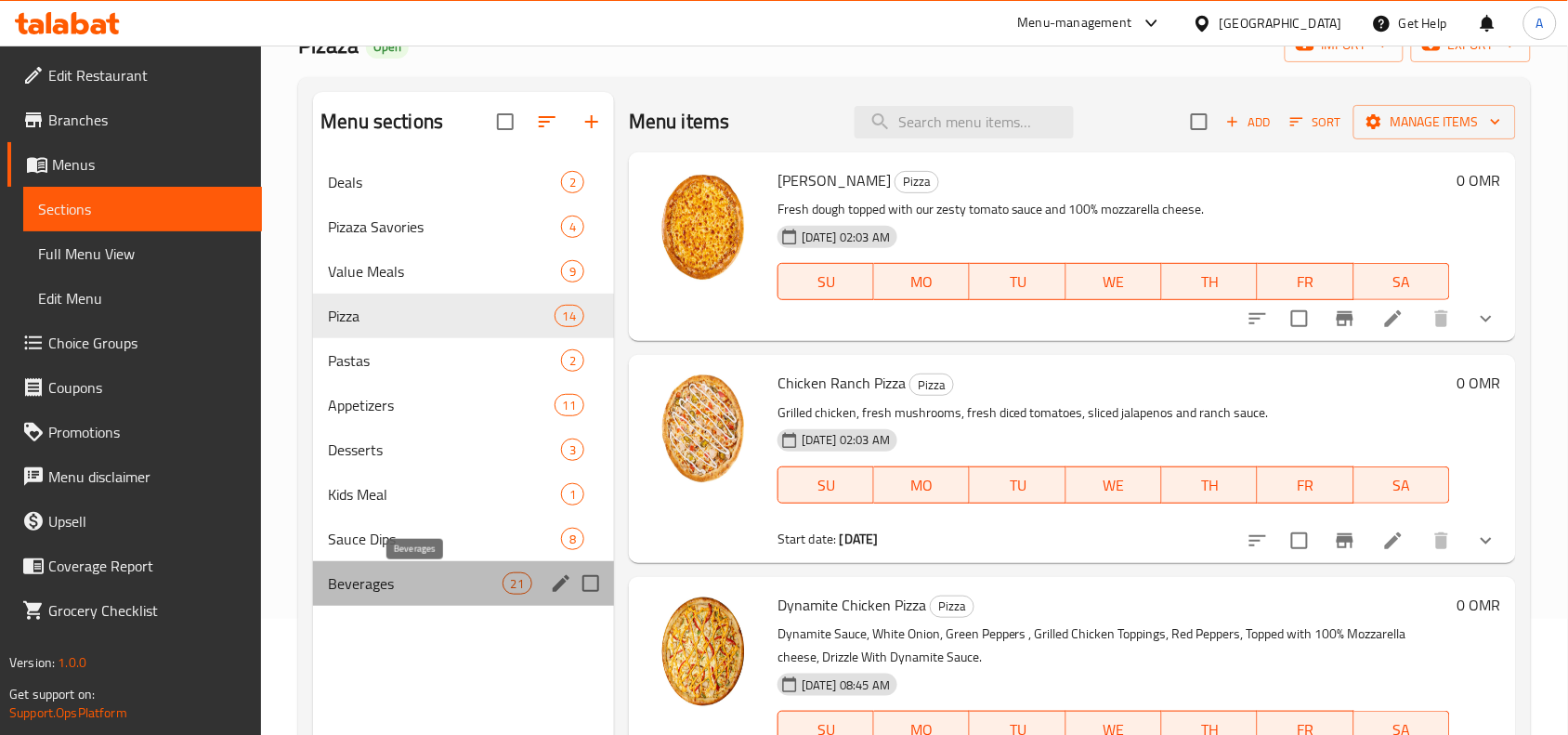
click at [395, 574] on span "Beverages" at bounding box center [414, 583] width 173 height 23
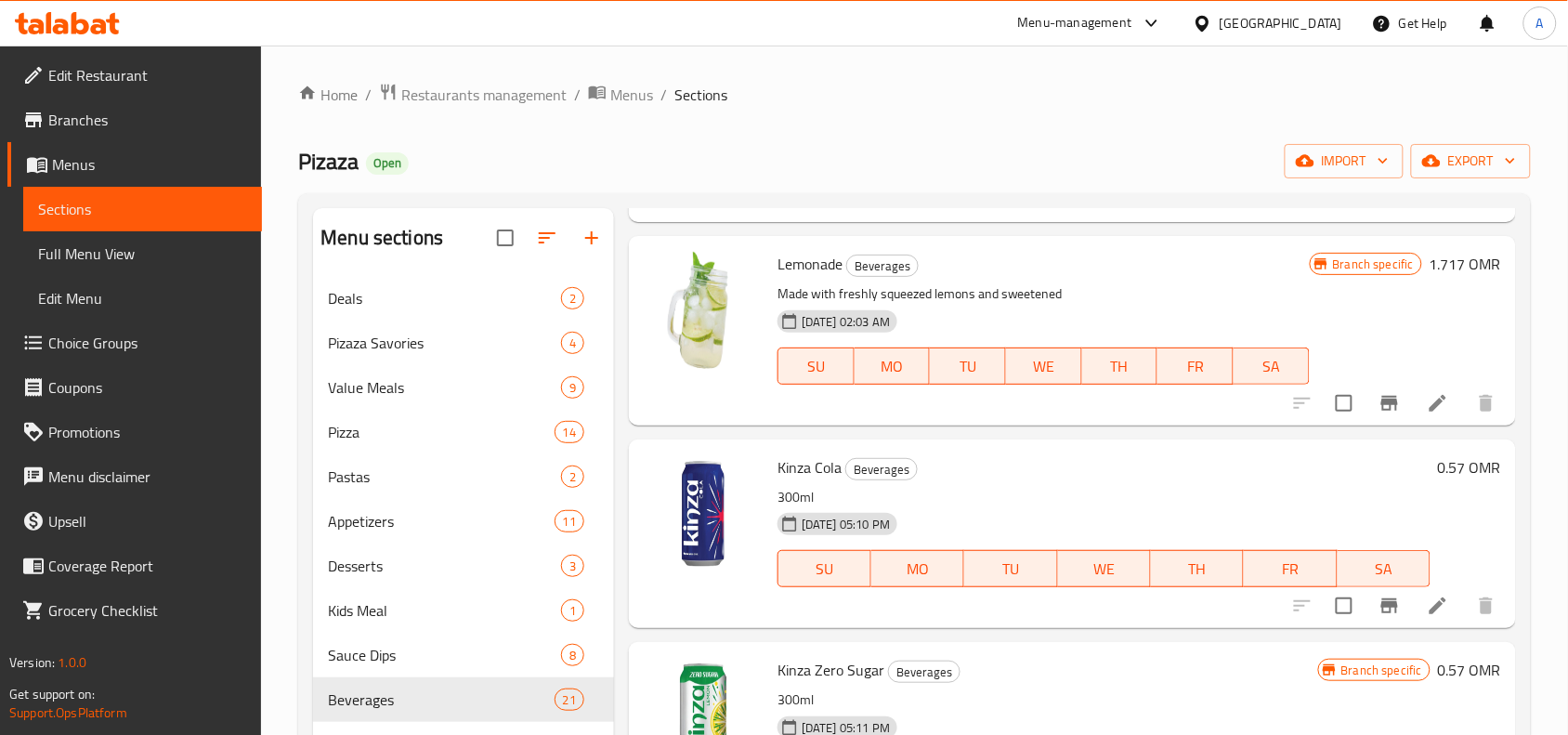
click at [341, 167] on span "Pizaza" at bounding box center [328, 161] width 60 height 42
copy span "Pizaza"
click at [488, 94] on span "Restaurants management" at bounding box center [483, 94] width 165 height 23
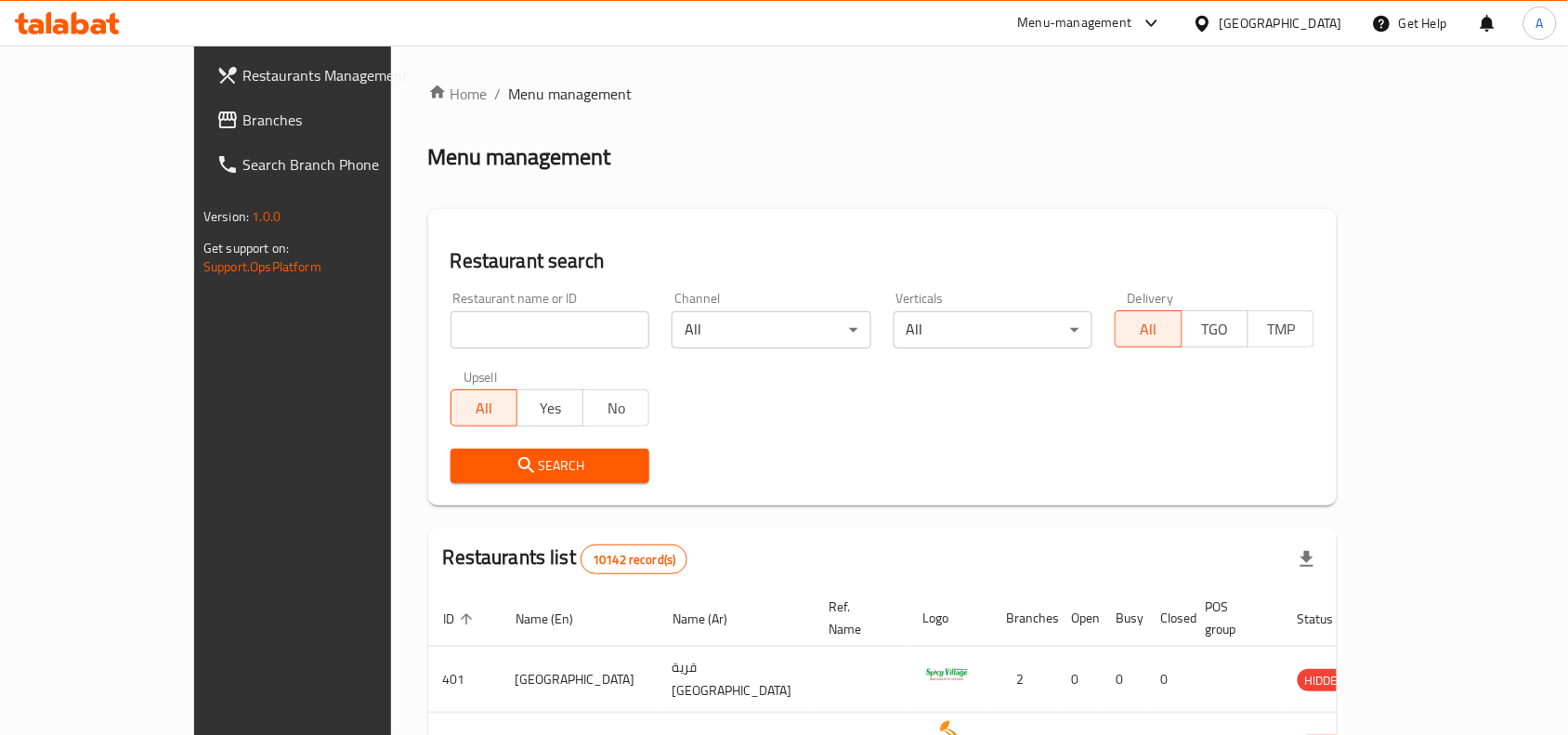
click at [1212, 30] on icon at bounding box center [1202, 24] width 20 height 20
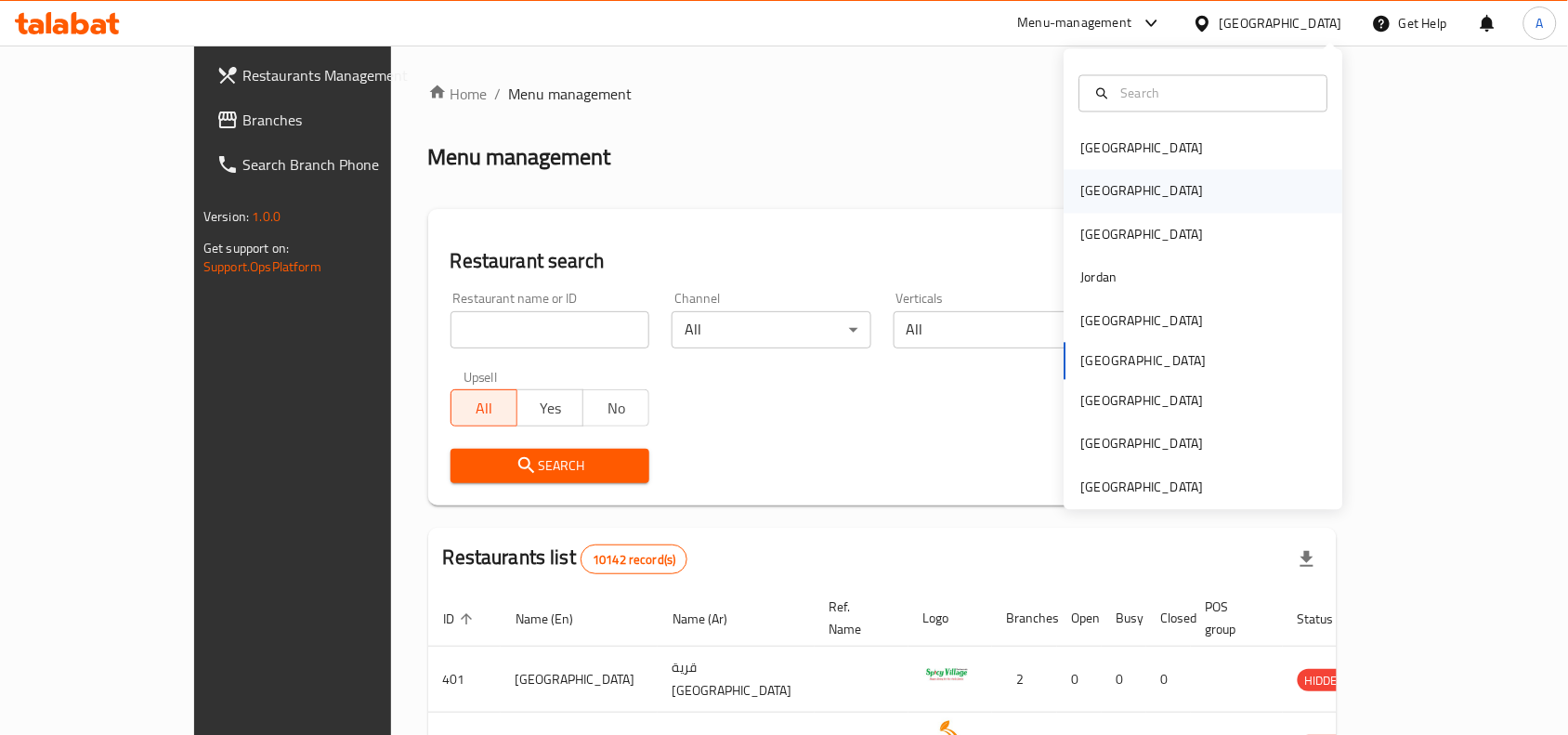
click at [1087, 205] on div "[GEOGRAPHIC_DATA]" at bounding box center [1143, 191] width 153 height 43
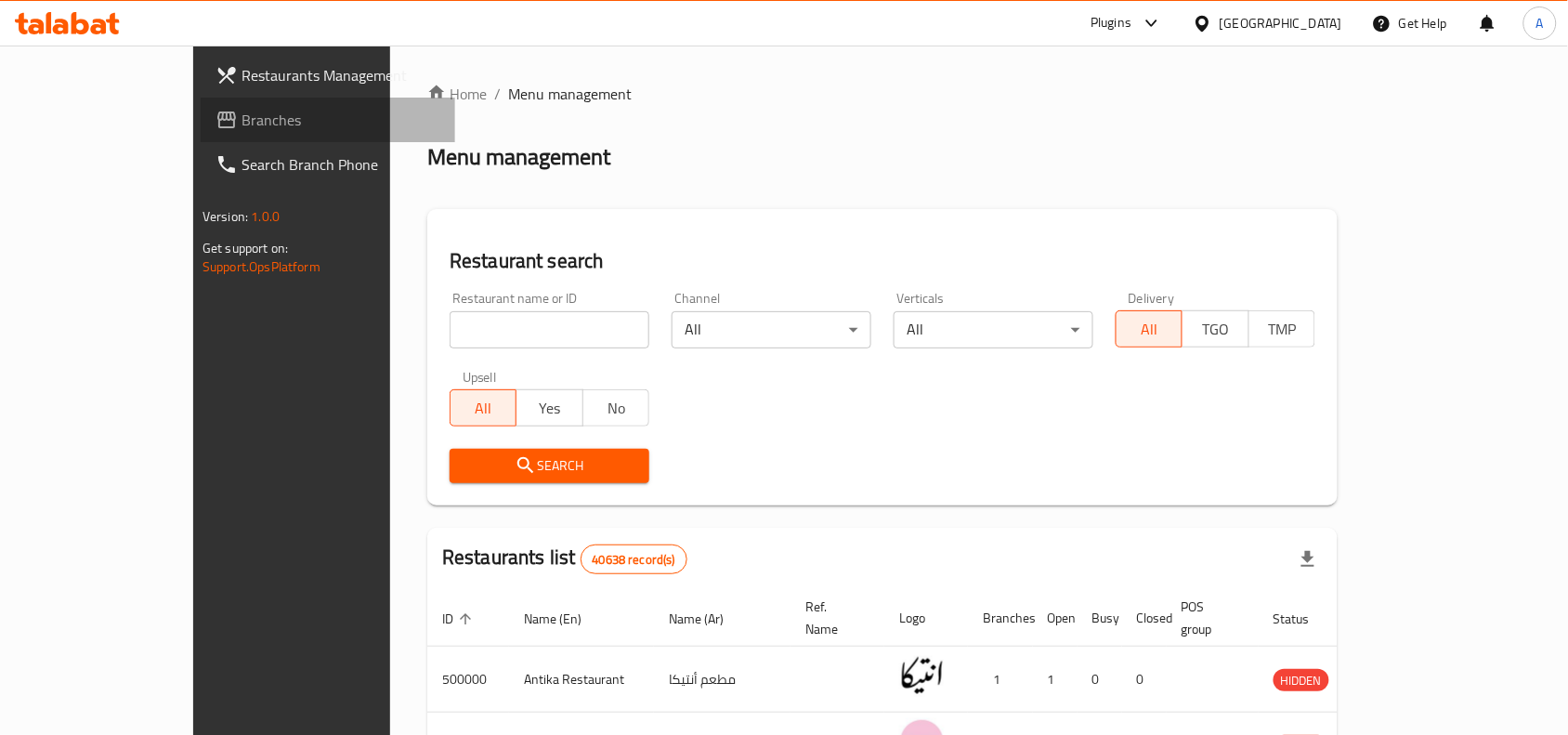
click at [242, 110] on span "Branches" at bounding box center [341, 120] width 199 height 23
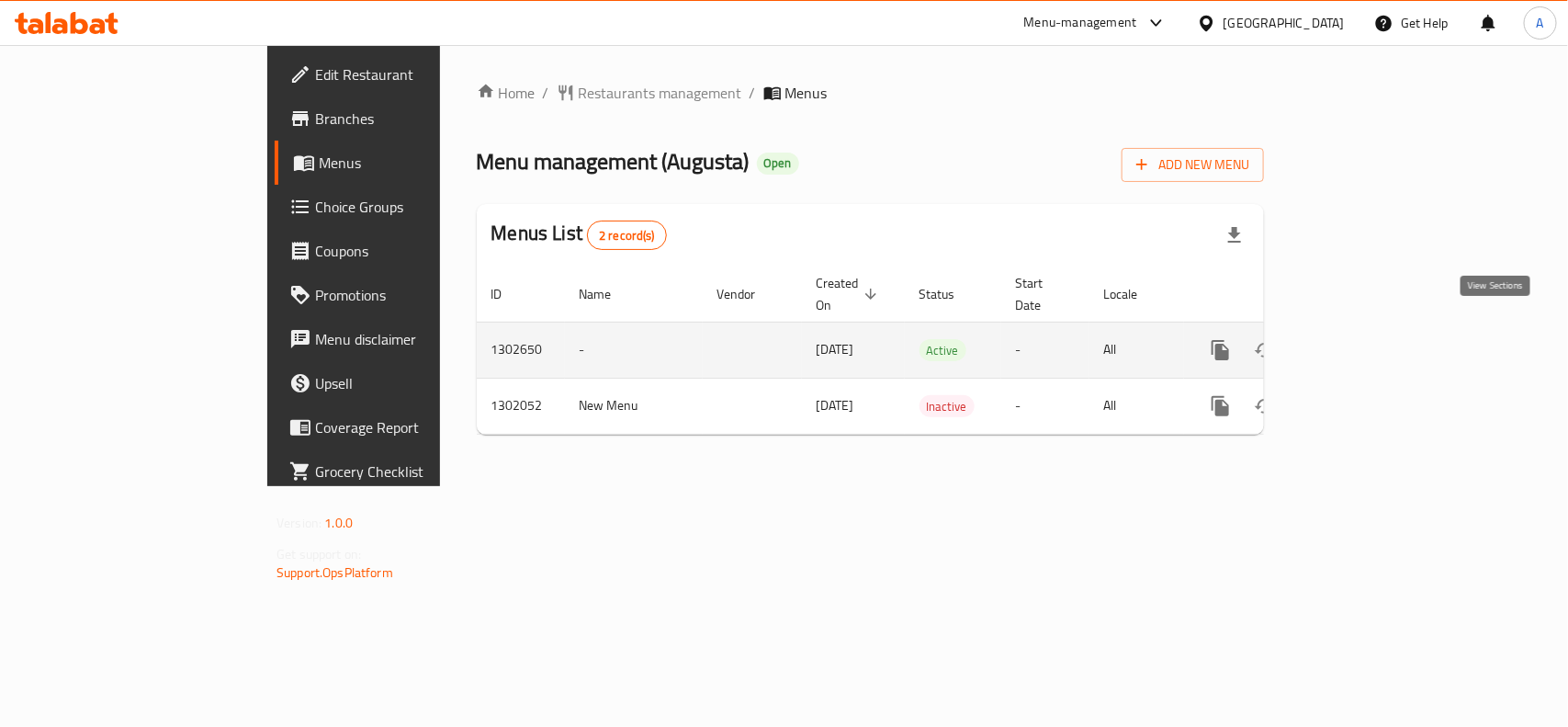
click at [1375, 335] on link "enhanced table" at bounding box center [1353, 350] width 44 height 44
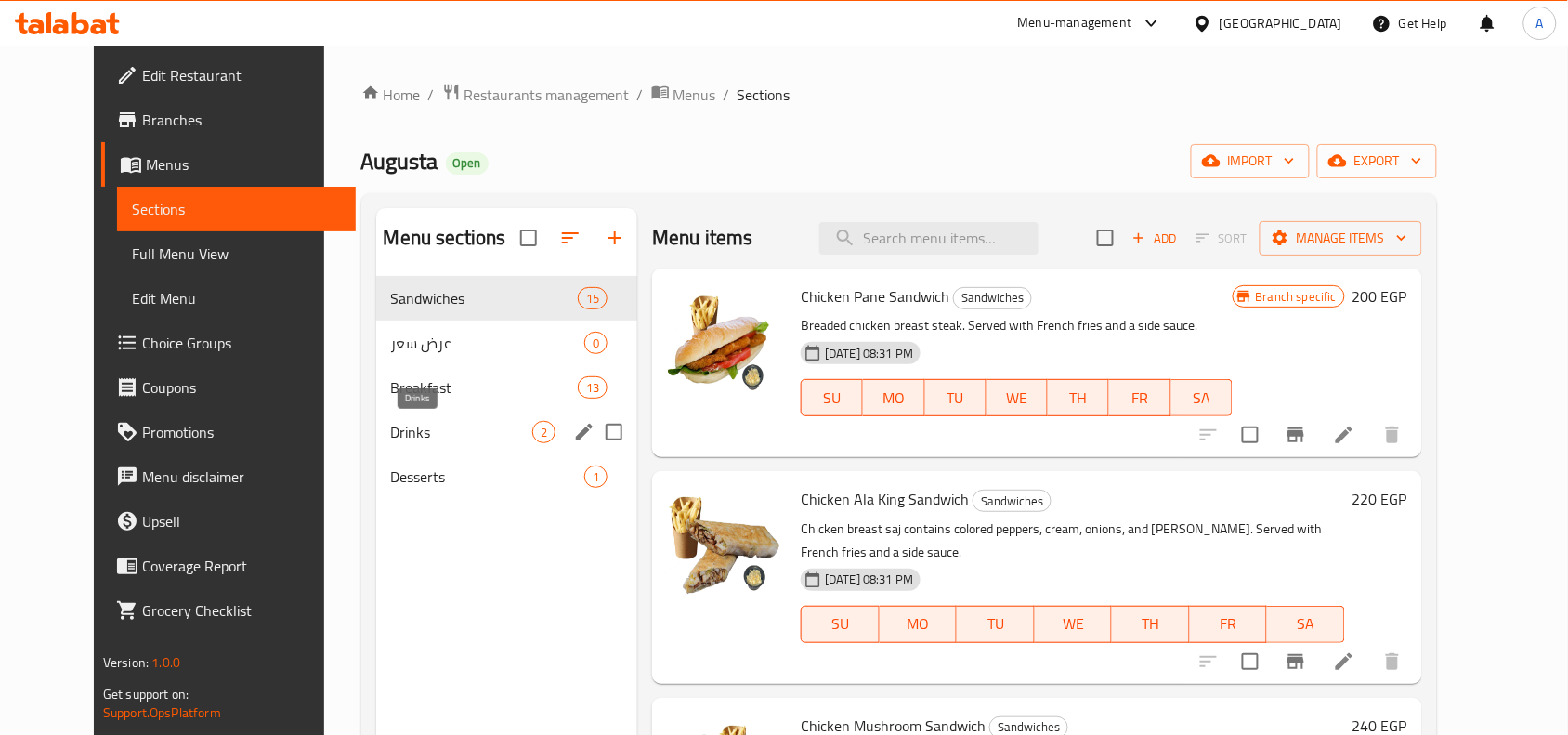
click at [415, 428] on span "Drinks" at bounding box center [462, 432] width 142 height 23
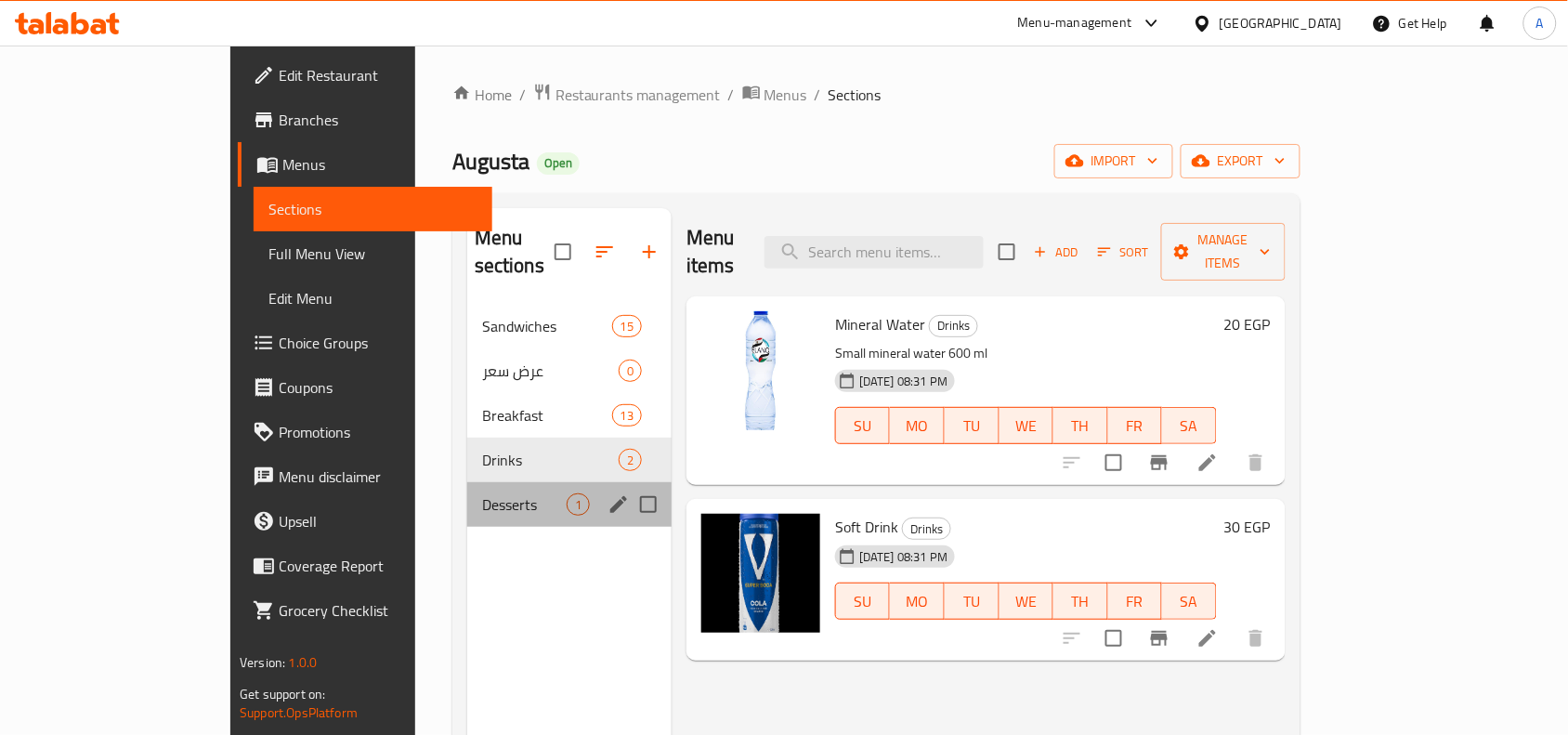
click at [468, 488] on div "Desserts 1" at bounding box center [570, 504] width 204 height 45
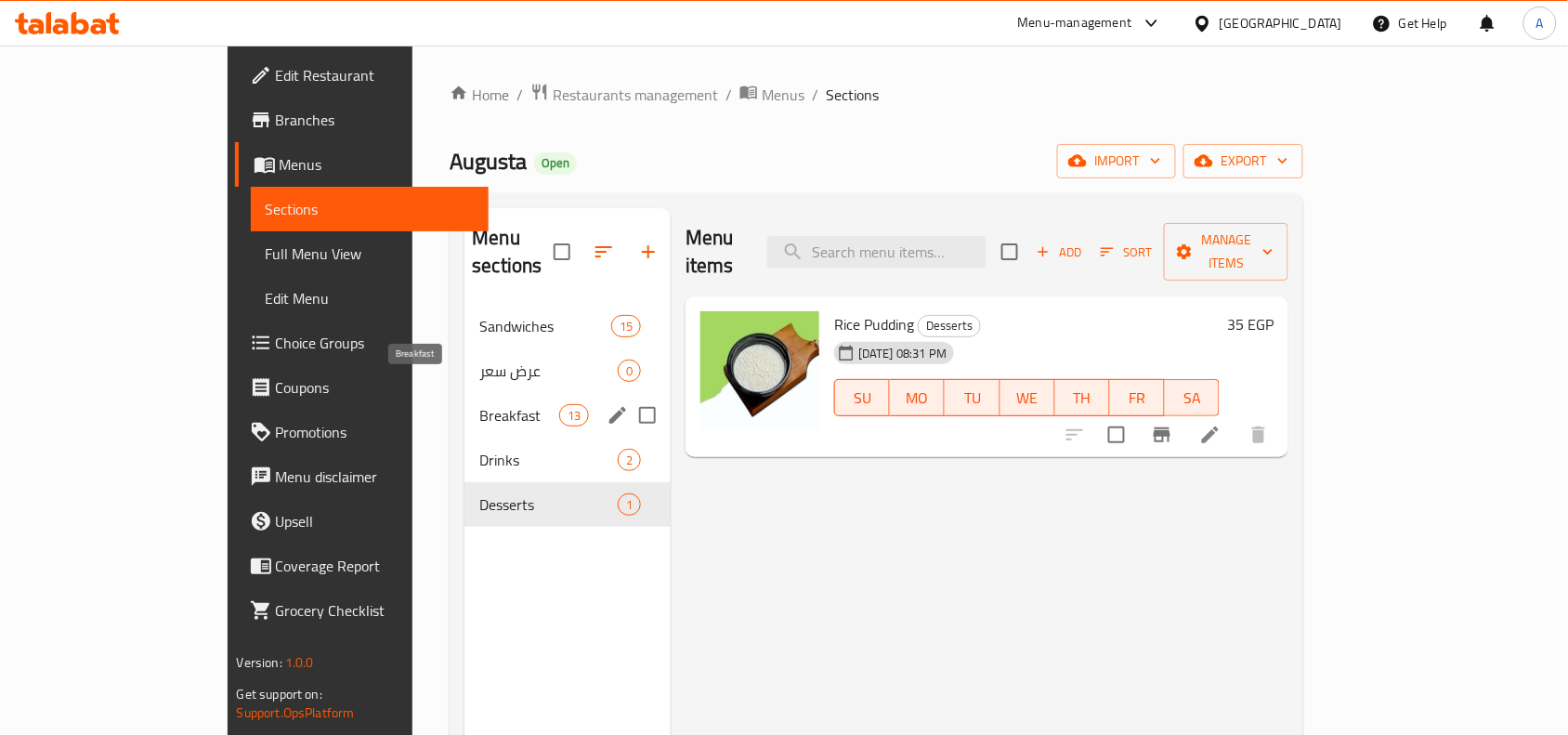
click at [479, 404] on span "Breakfast" at bounding box center [519, 415] width 79 height 23
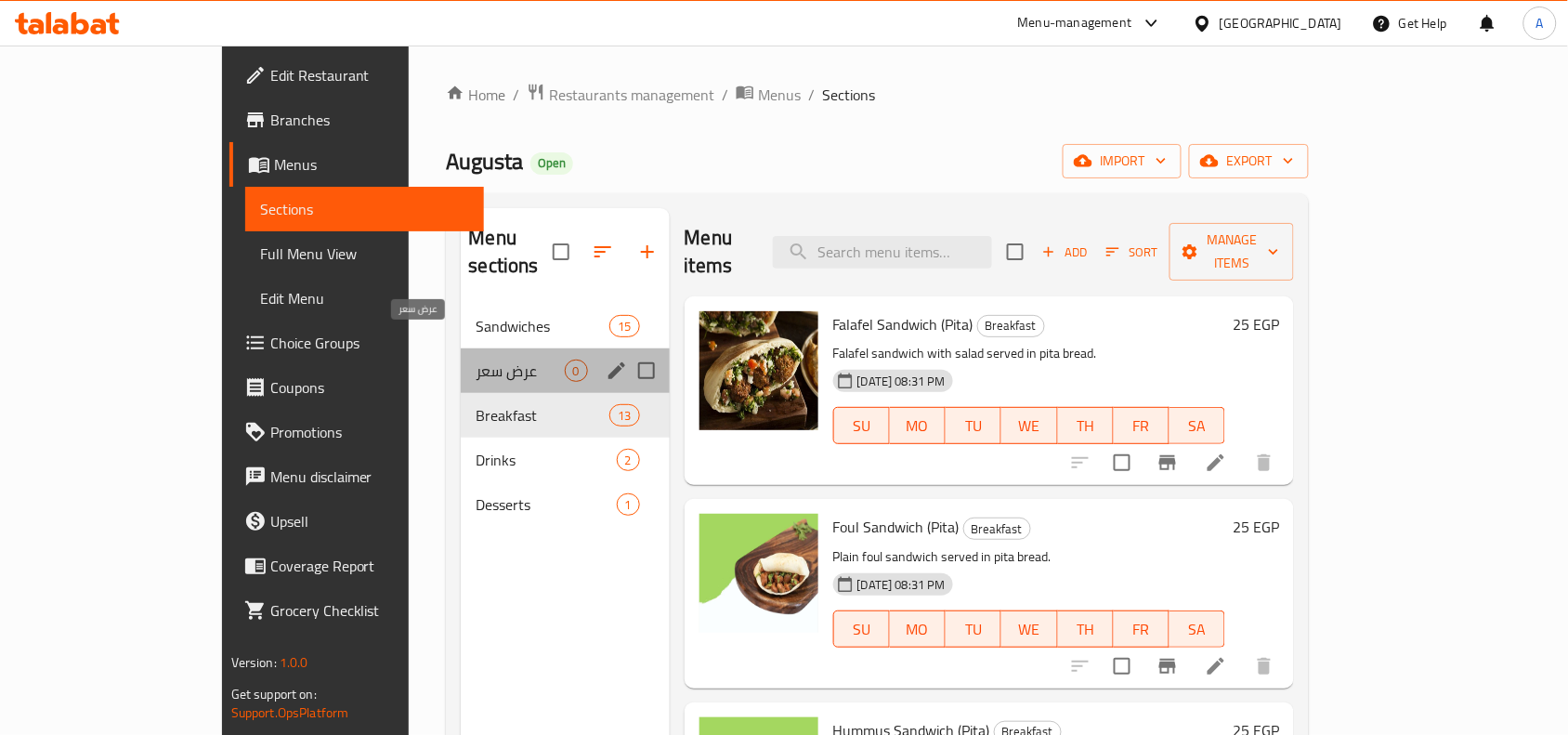
click at [475, 360] on span "عرض سعر" at bounding box center [519, 370] width 88 height 23
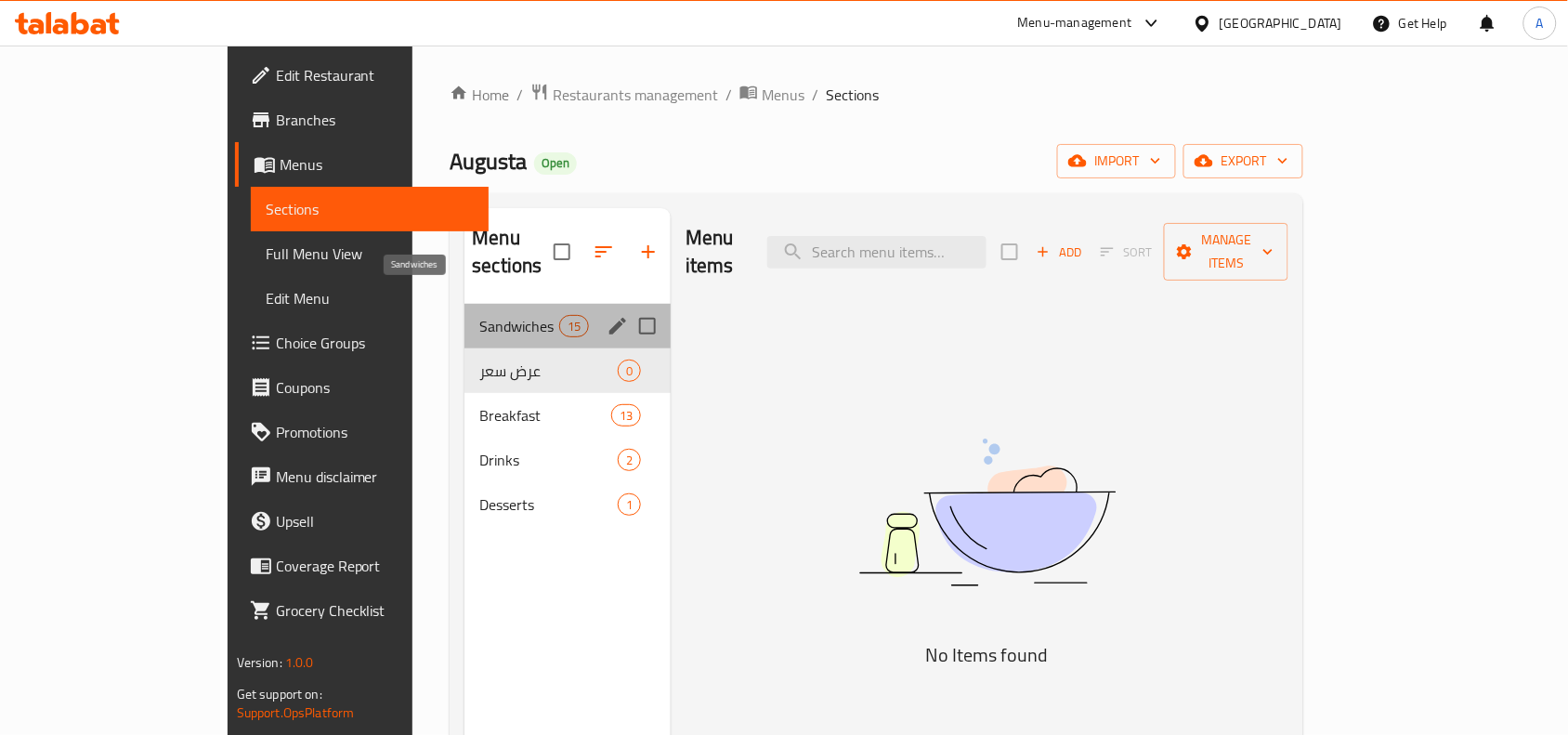
click at [479, 315] on span "Sandwiches" at bounding box center [519, 326] width 79 height 23
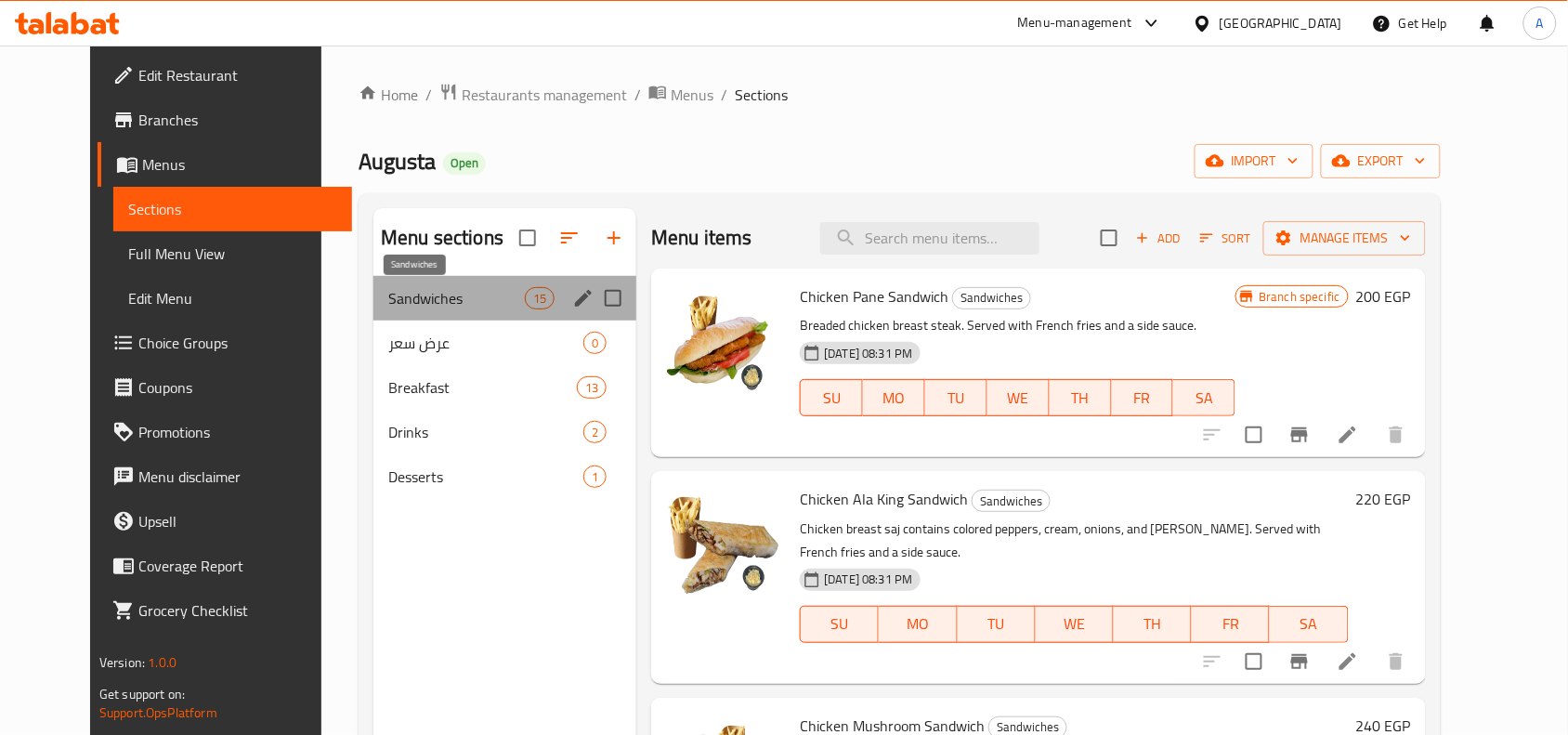
click at [388, 297] on span "Sandwiches" at bounding box center [457, 298] width 137 height 23
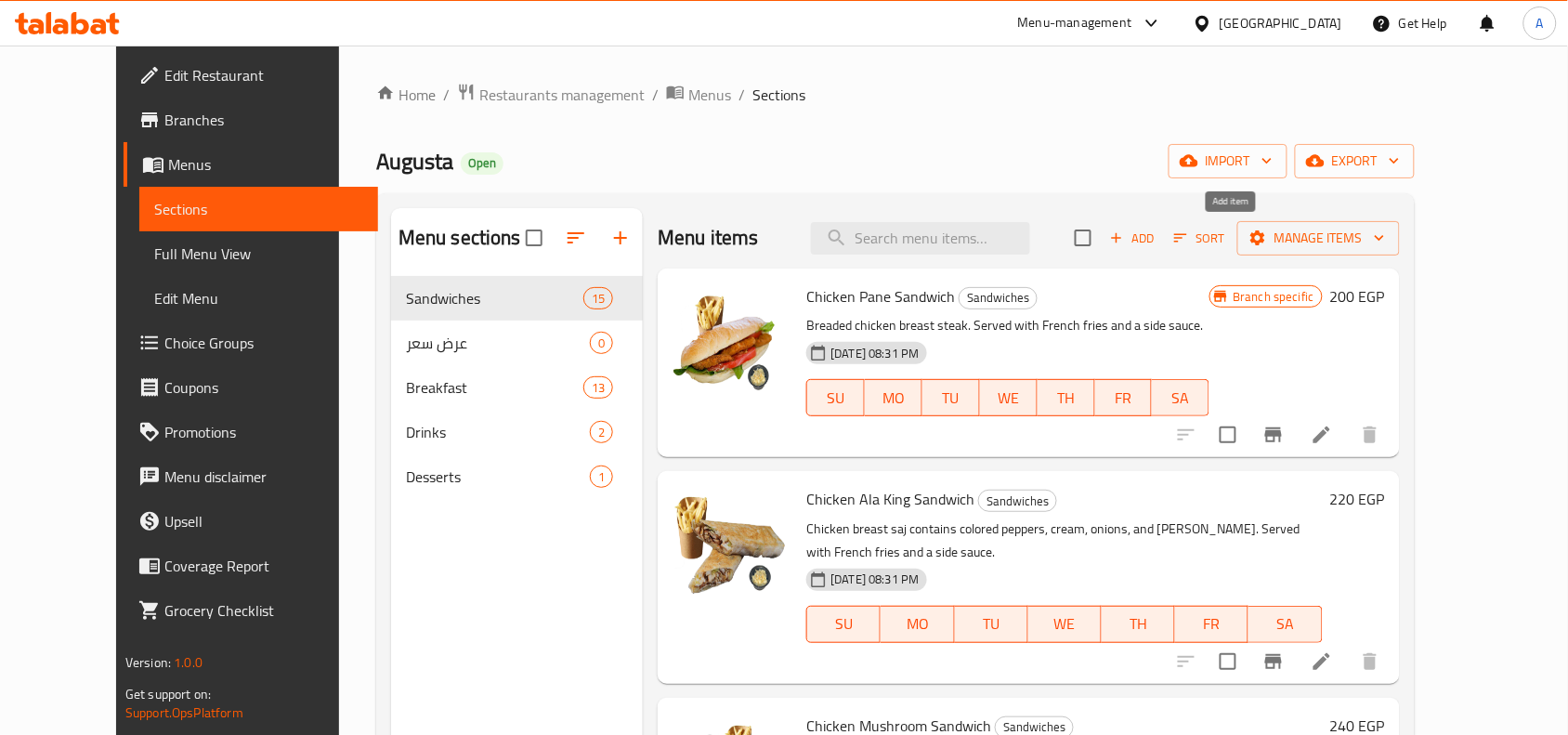
click at [1125, 244] on icon "button" at bounding box center [1116, 238] width 17 height 17
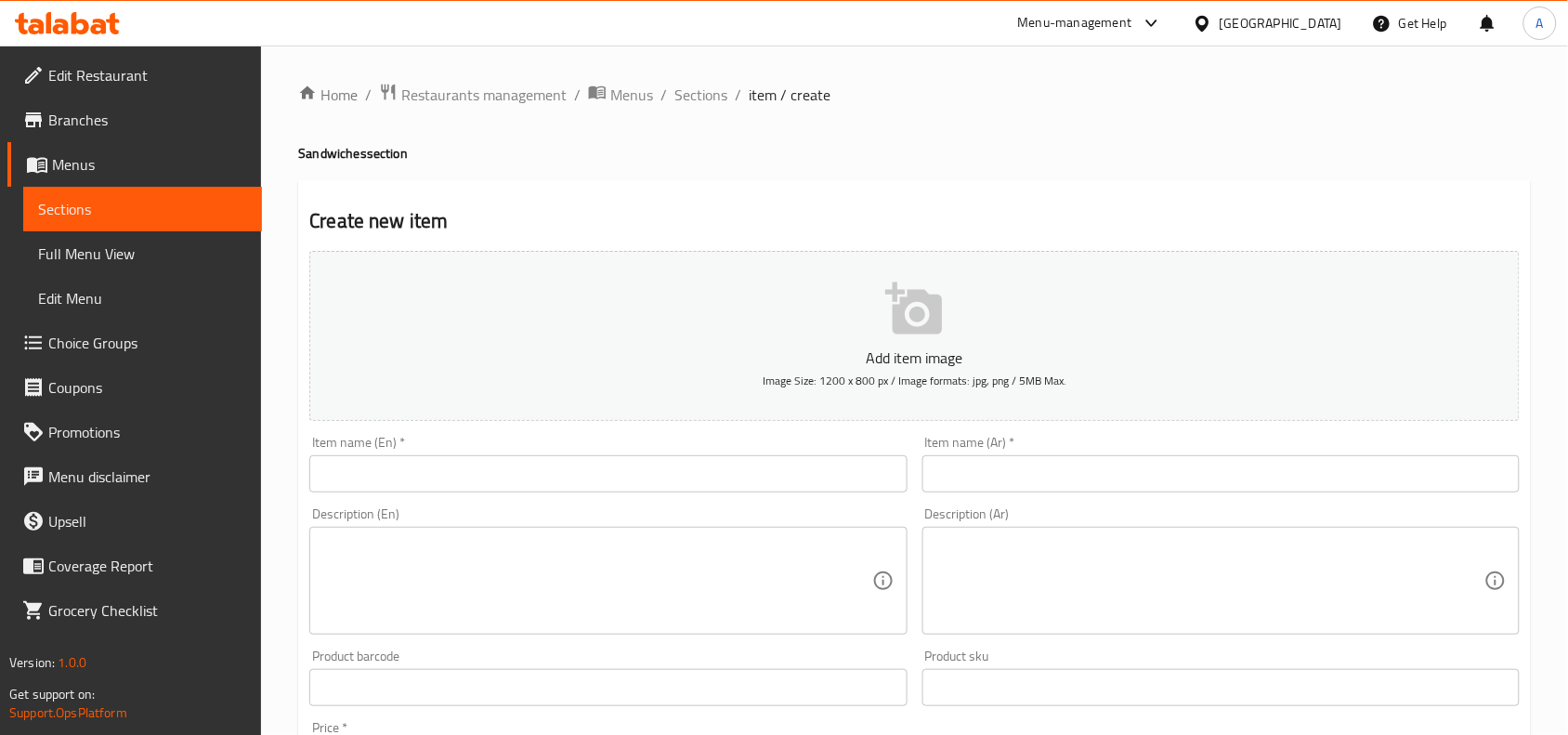
click at [996, 475] on input "text" at bounding box center [1220, 474] width 597 height 38
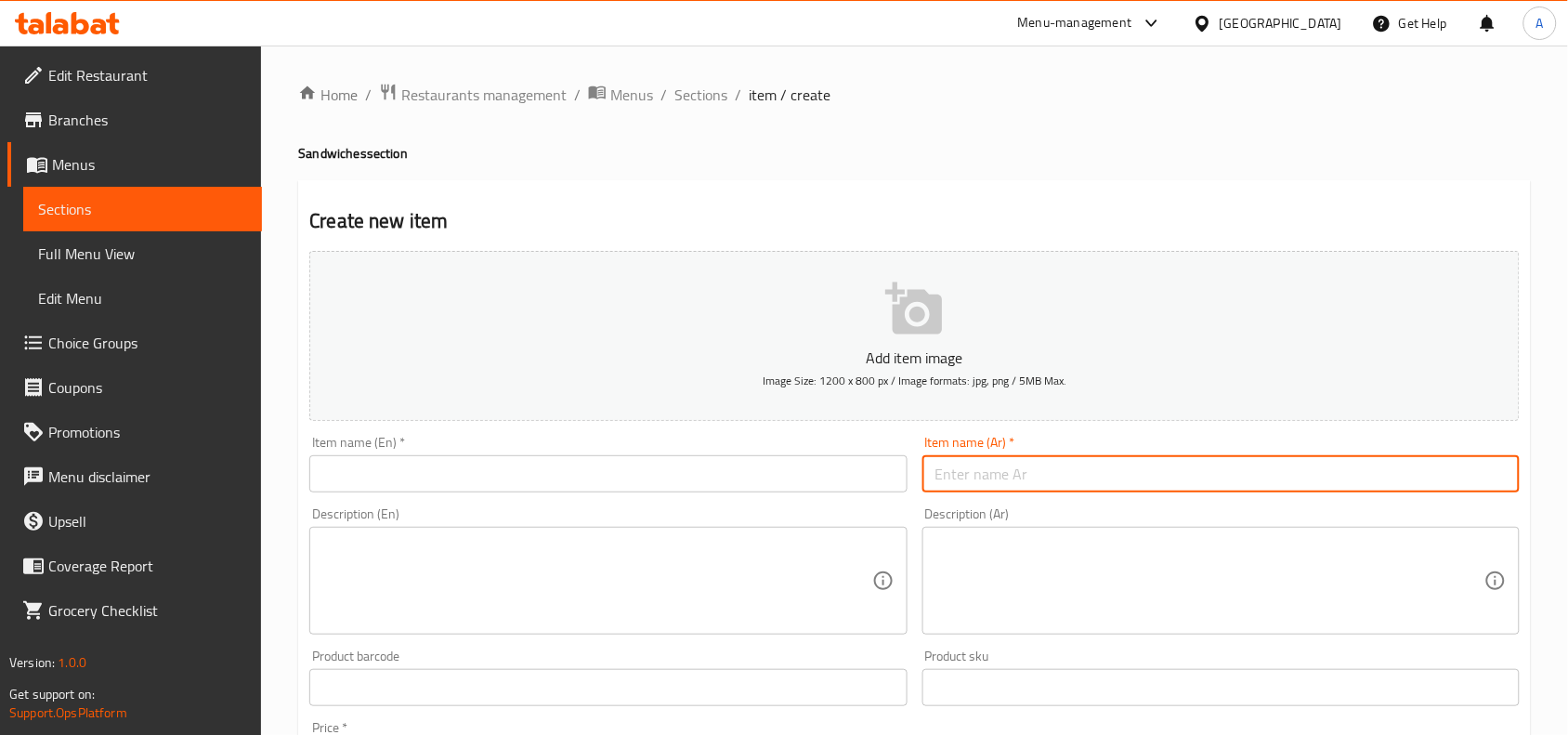
paste input "ساندوتش صدر دجاج مشوى"
type input "ساندوتش صدر دجاج مشوى"
click at [783, 480] on input "text" at bounding box center [607, 474] width 597 height 38
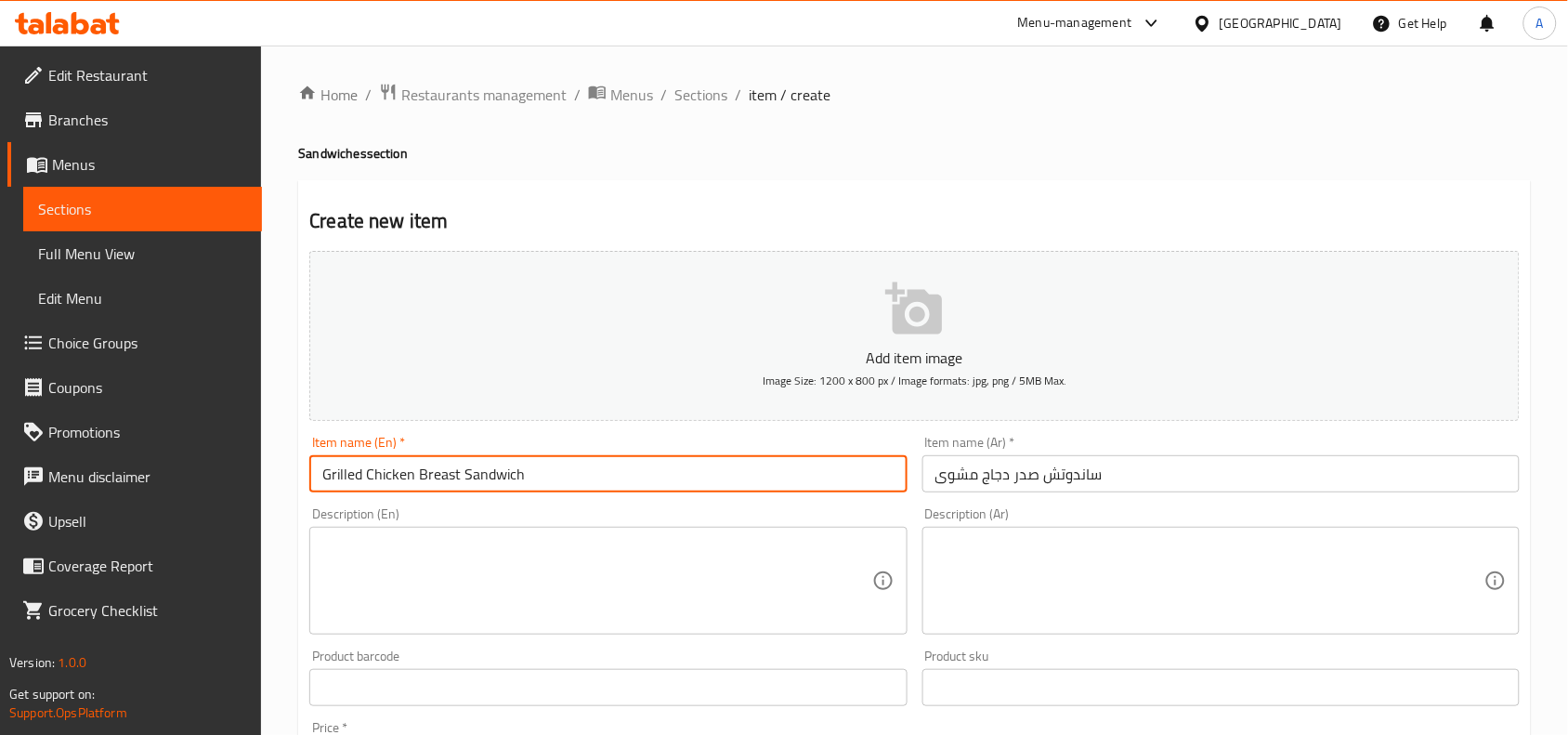
type input "Grilled Chicken Breast Sandwich"
click at [1125, 632] on div "Description (Ar)" at bounding box center [1220, 580] width 597 height 108
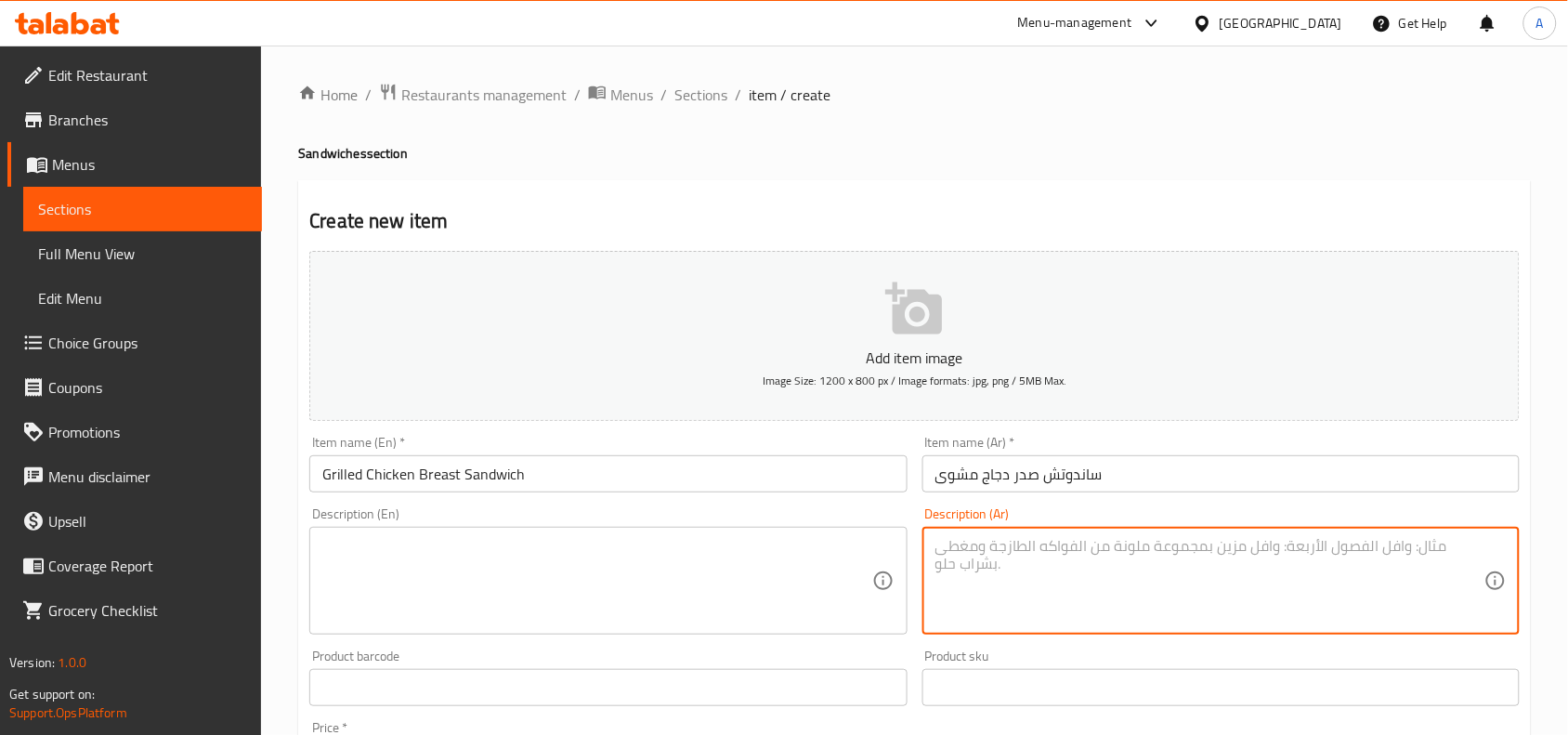
click at [1130, 597] on textarea at bounding box center [1209, 580] width 549 height 88
paste textarea "صدر دجاج [PERSON_NAME] تقدم مع مياة غازية"
type textarea "صدر دجاج [PERSON_NAME] تقدم مع مياة غازية"
click at [620, 565] on textarea at bounding box center [596, 580] width 549 height 88
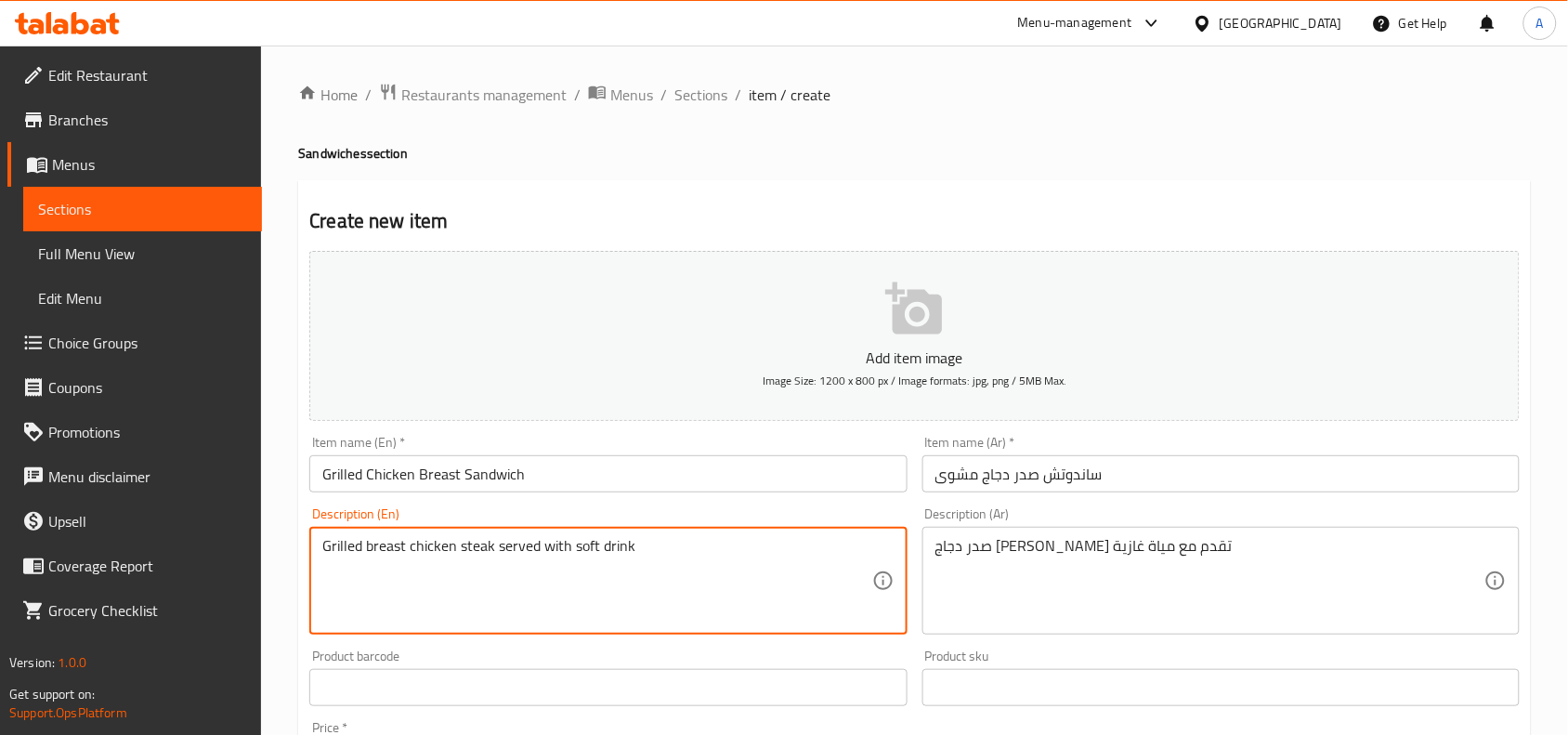
type textarea "Grilled breast chicken steak served with soft drink"
click at [903, 502] on div "Description (En) Grilled breast chicken steak served with soft drink Descriptio…" at bounding box center [608, 571] width 612 height 142
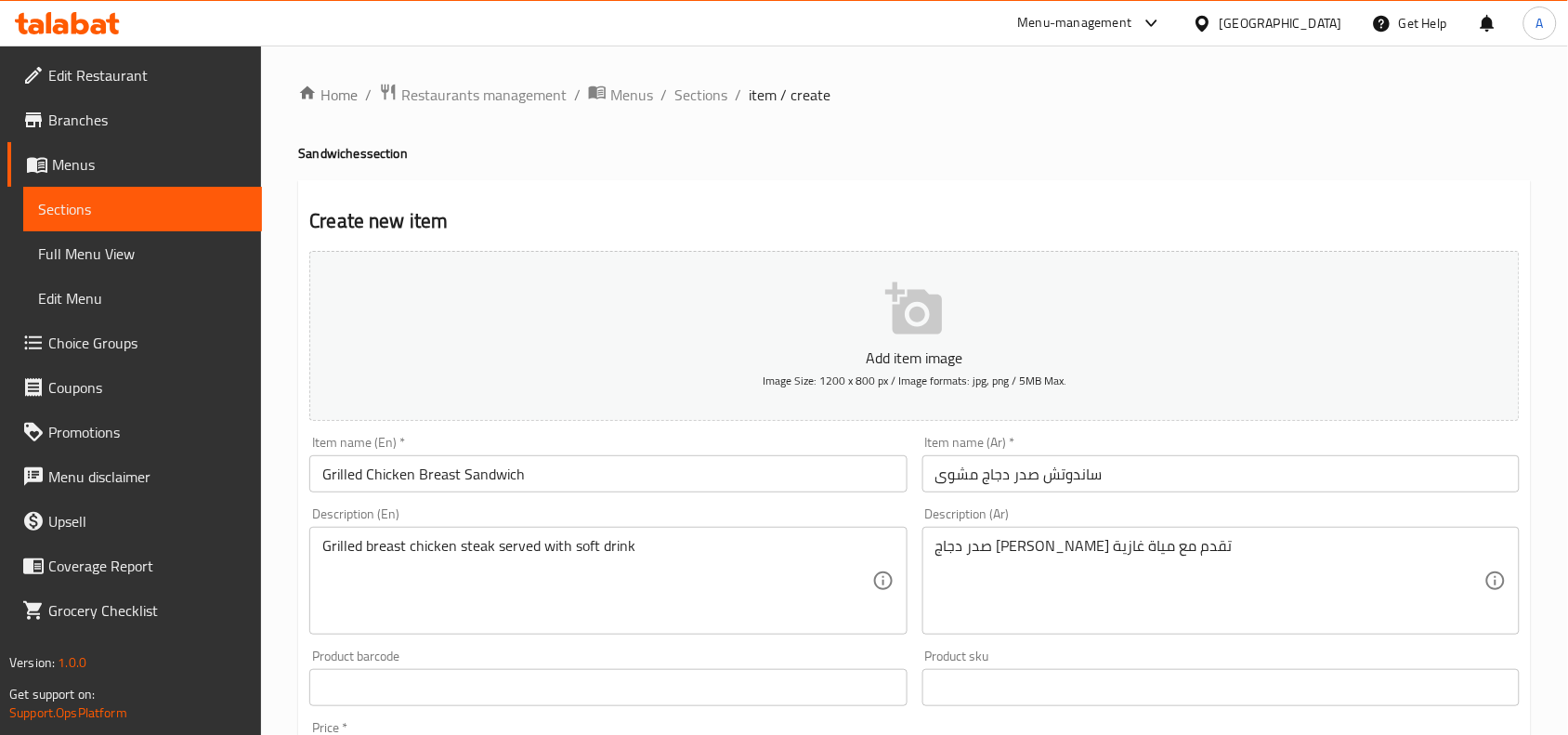
click at [906, 513] on div "Description (En) Grilled breast chicken steak served with soft drink Descriptio…" at bounding box center [607, 571] width 597 height 127
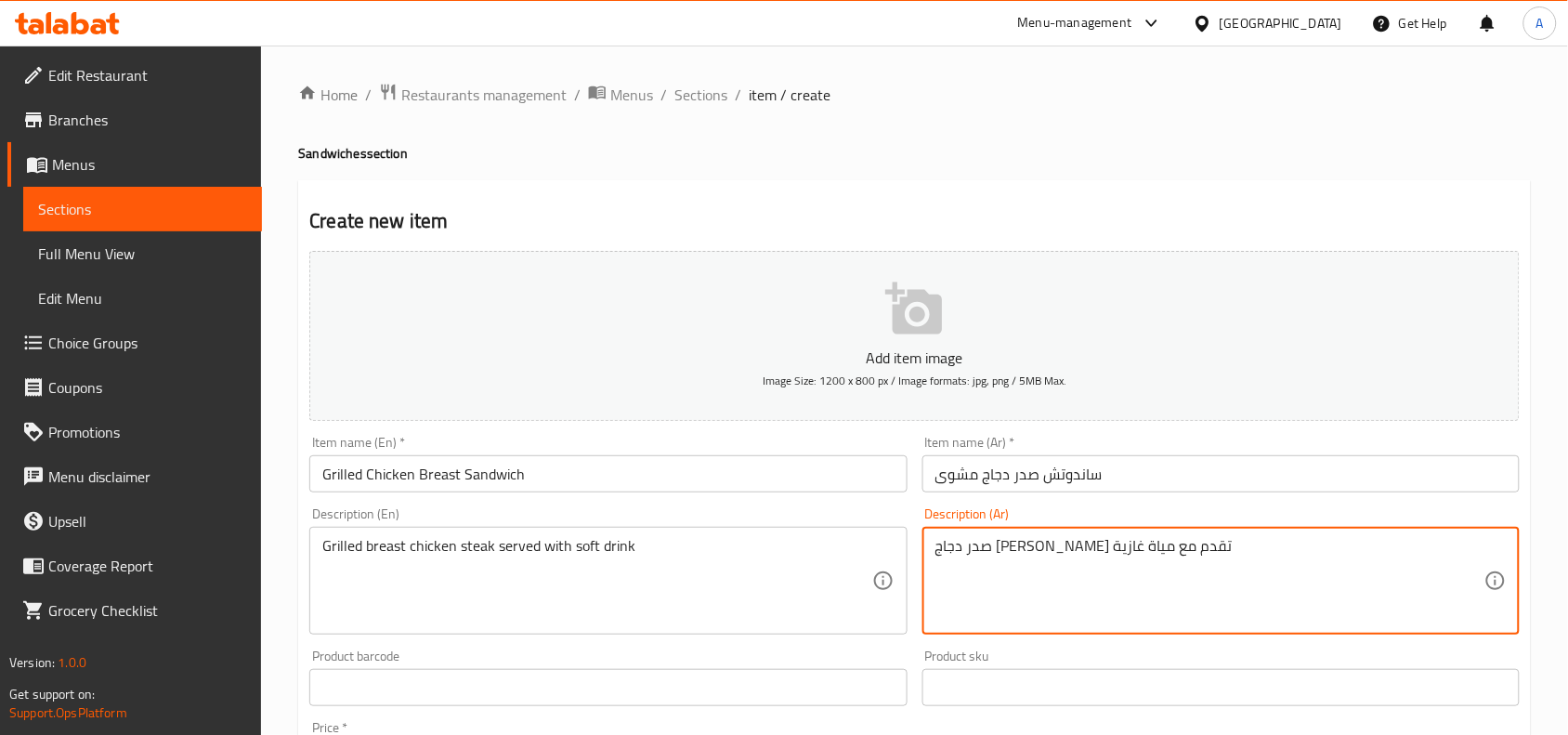
click at [1078, 541] on textarea "صدر دجاج [PERSON_NAME] تقدم مع مياة غازية" at bounding box center [1209, 580] width 549 height 88
click at [1149, 546] on textarea "صدر دجاج [PERSON_NAME] تقدم مع مياة غازية" at bounding box center [1209, 580] width 549 height 88
click at [1185, 553] on textarea "صدر دجاج [PERSON_NAME] تقدم مع مياة غازية" at bounding box center [1209, 580] width 549 height 88
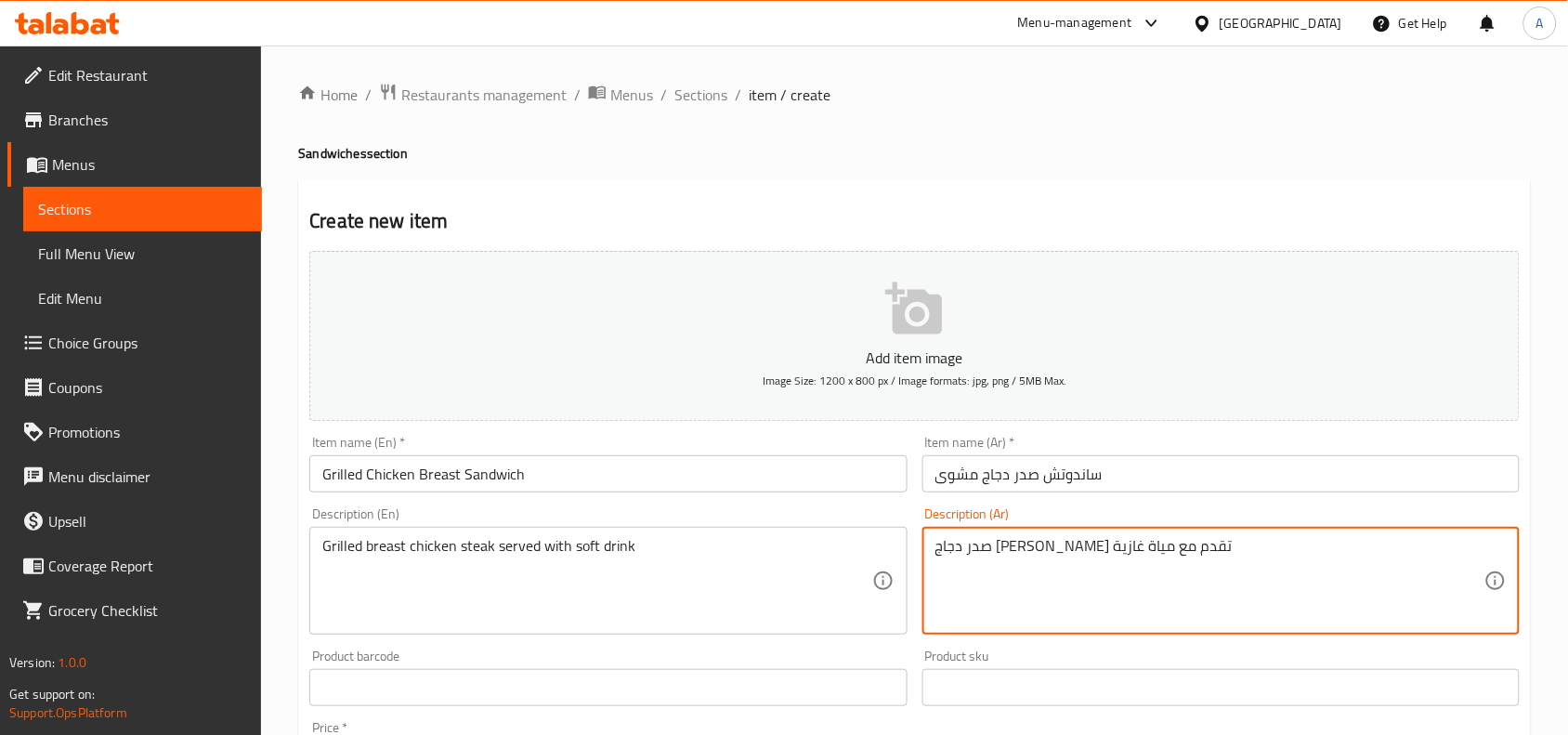
click at [1155, 548] on textarea "صدر دجاج [PERSON_NAME] تقدم مع مياة غازية" at bounding box center [1209, 580] width 549 height 88
click at [1090, 550] on textarea "صدر دجاج [PERSON_NAME] تقدم مع مياة غازية" at bounding box center [1209, 580] width 549 height 88
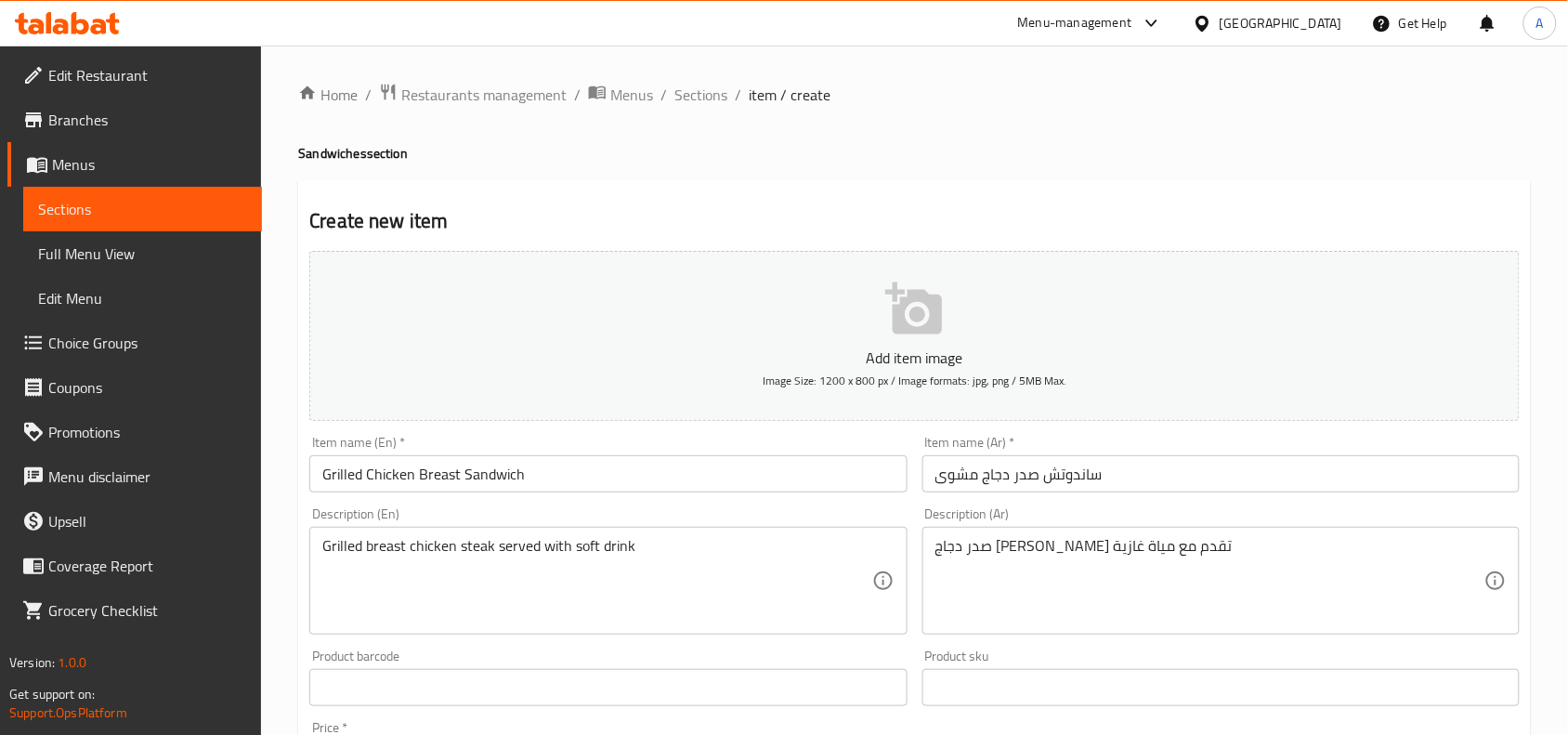
click at [916, 563] on div "Description (Ar) صدر دجاج ستيك مشوي تقدم مع مياة غازية Description (Ar)" at bounding box center [1221, 571] width 612 height 142
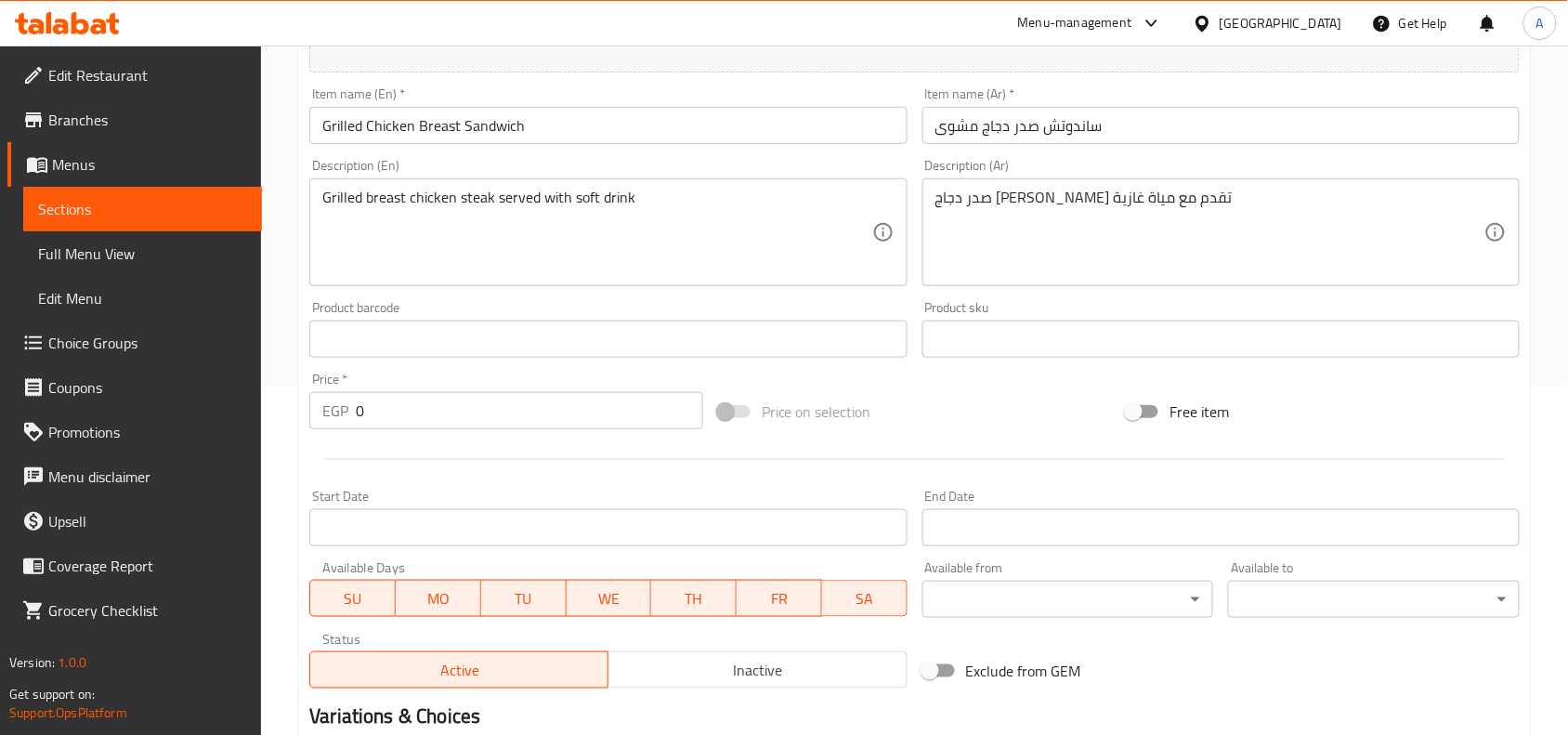
click at [478, 415] on input "0" at bounding box center [529, 411] width 348 height 38
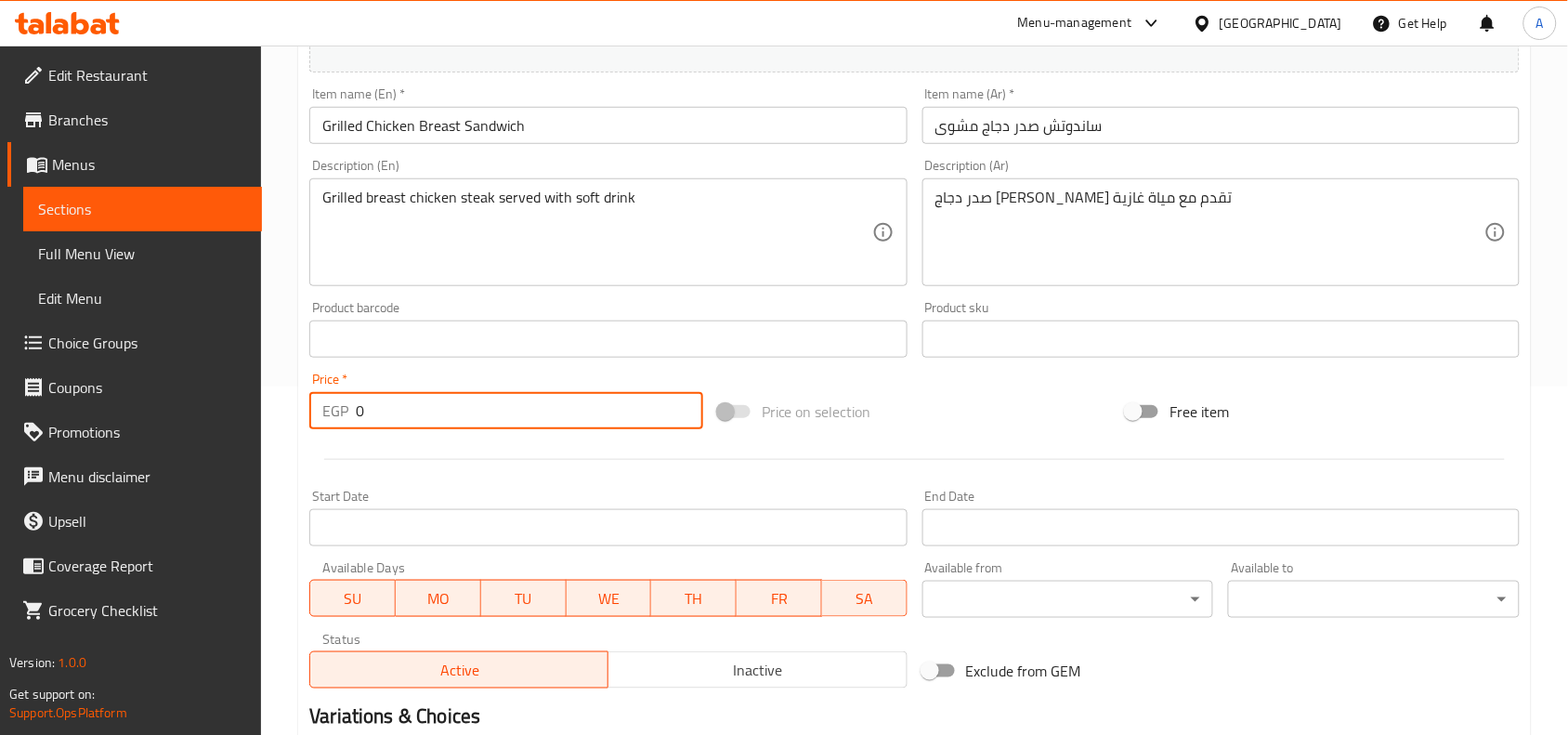
click at [478, 415] on input "0" at bounding box center [529, 411] width 348 height 38
type input "160"
click at [905, 456] on div at bounding box center [914, 460] width 1225 height 46
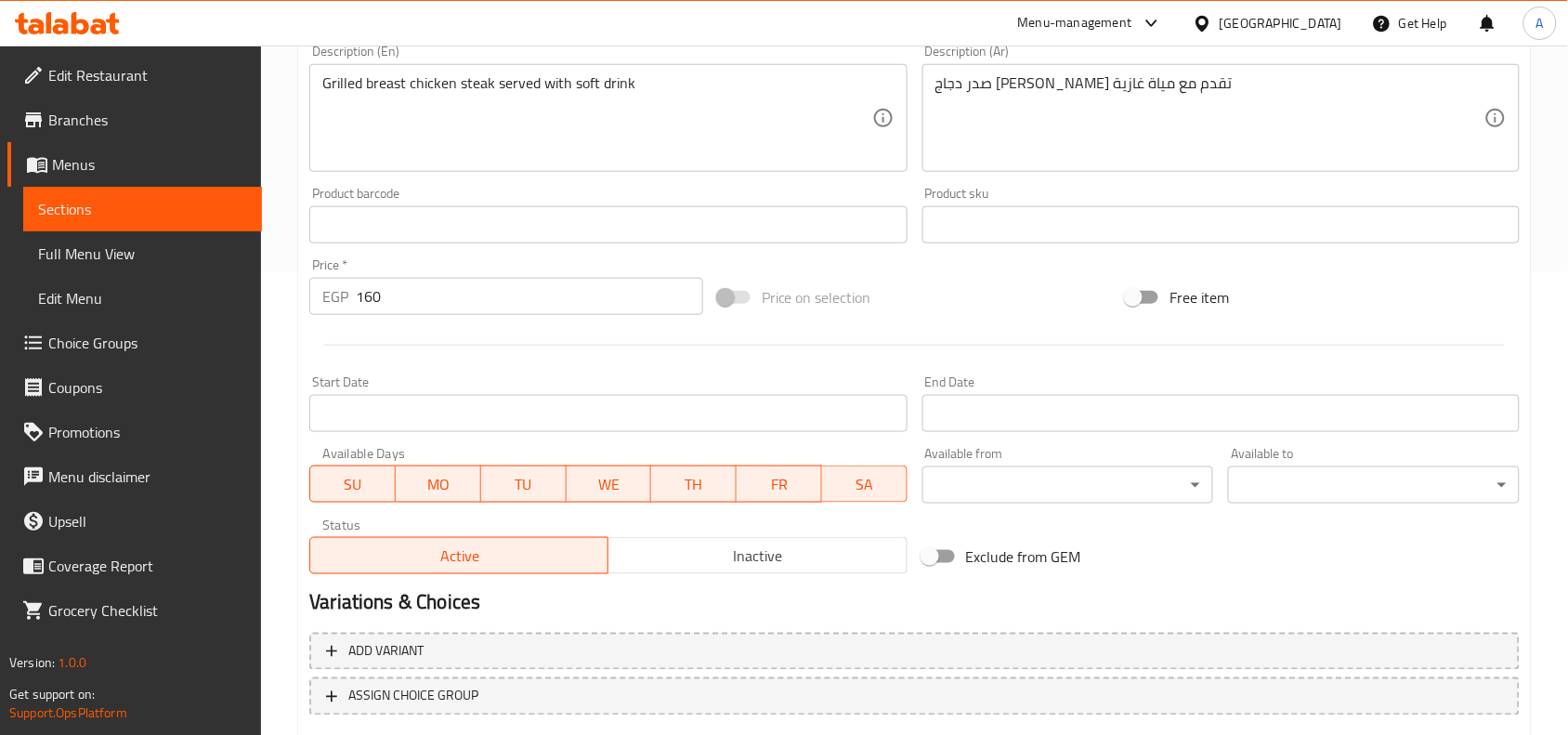
scroll to position [465, 0]
click at [817, 550] on span "Inactive" at bounding box center [758, 554] width 283 height 27
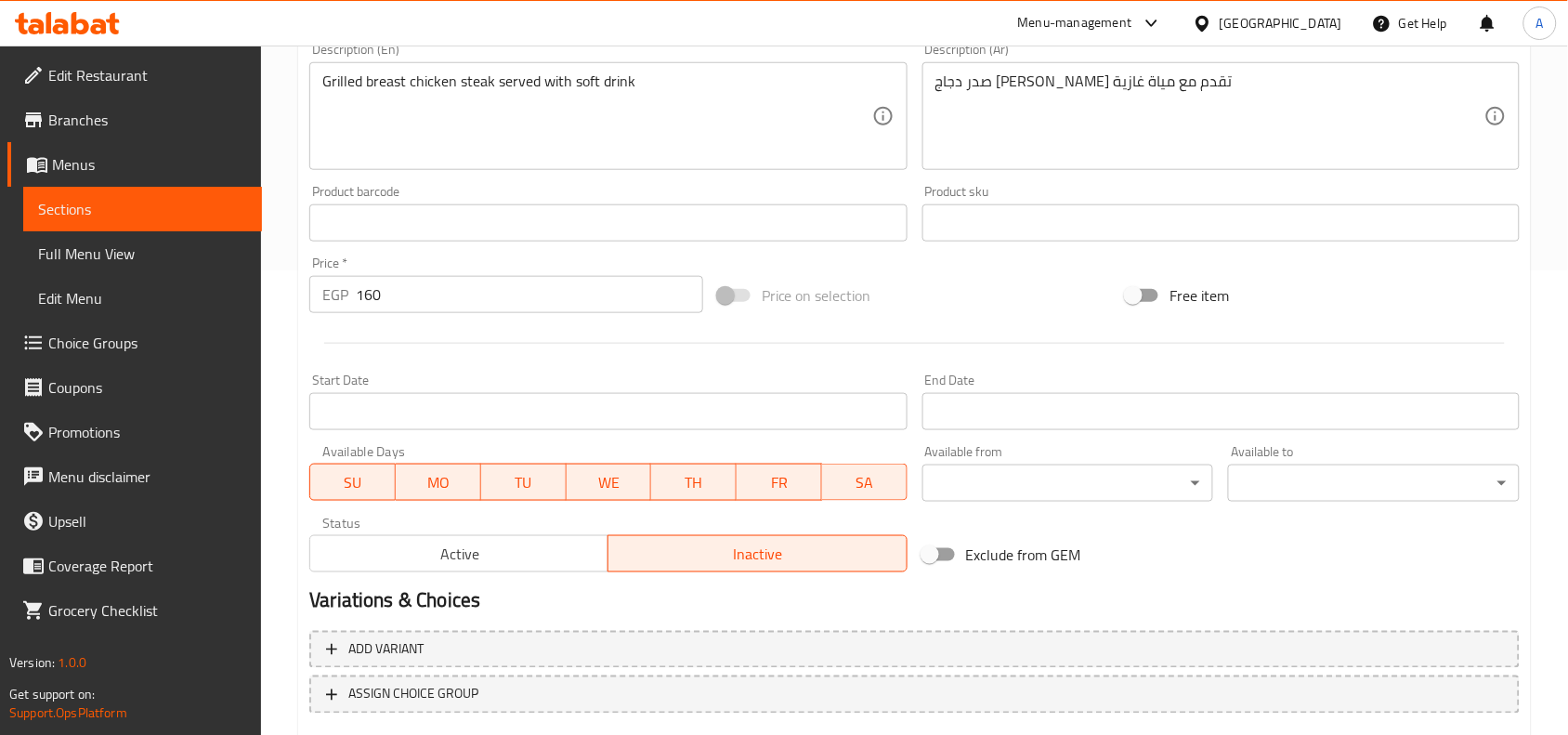
click at [925, 337] on div at bounding box center [914, 344] width 1225 height 46
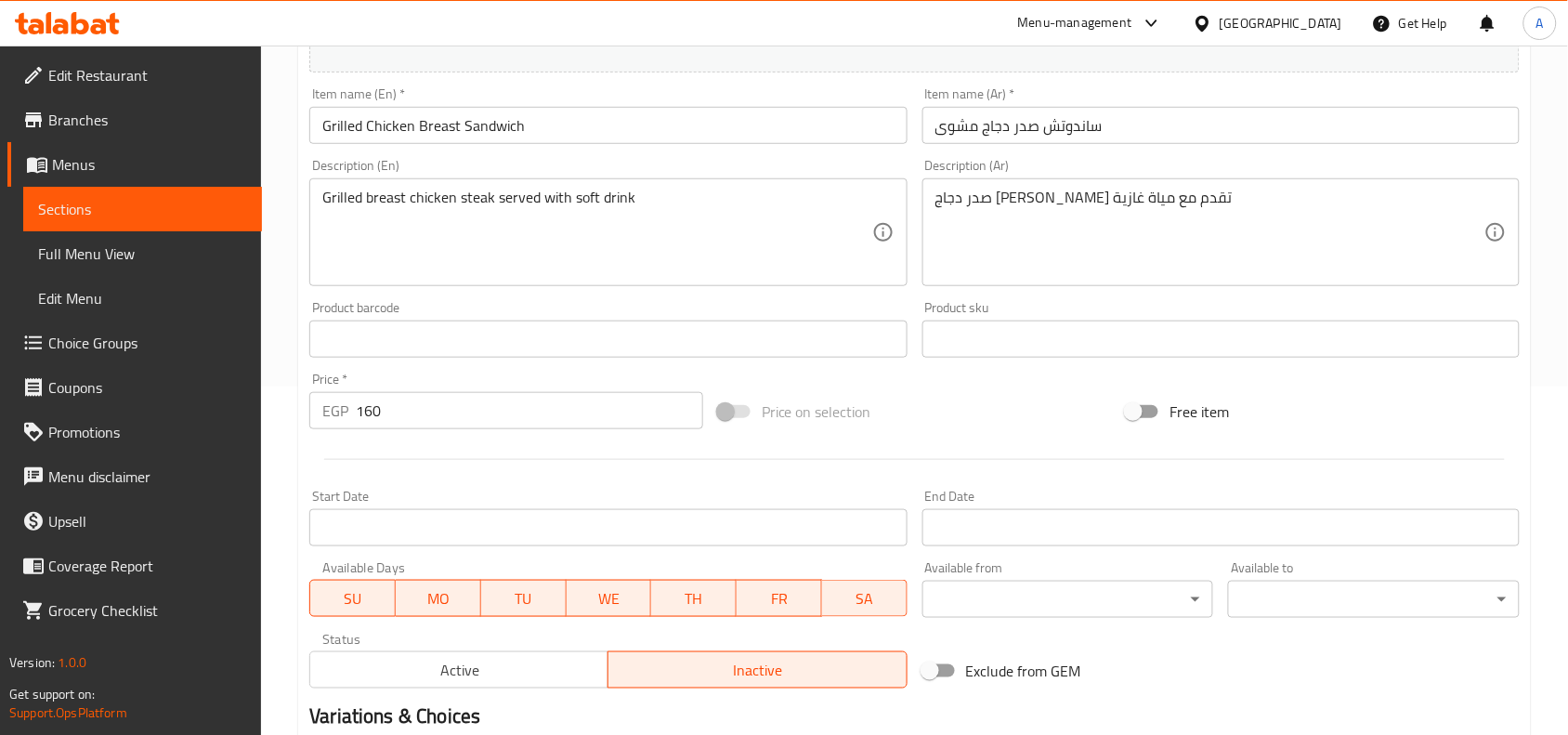
click at [838, 522] on input "Start Date" at bounding box center [607, 528] width 597 height 38
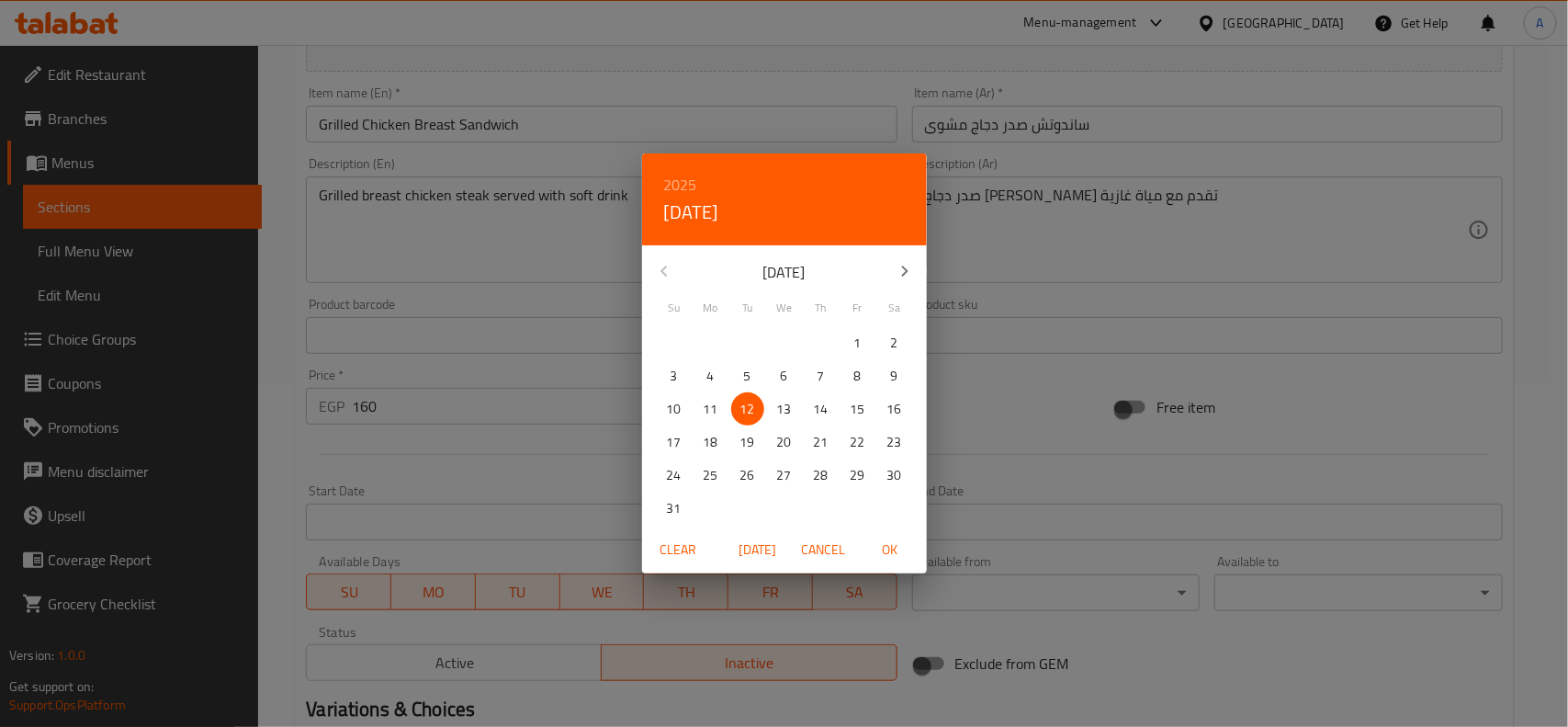
click at [753, 398] on p "12" at bounding box center [747, 409] width 15 height 23
click at [886, 555] on span "OK" at bounding box center [889, 550] width 44 height 23
type input "[DATE]"
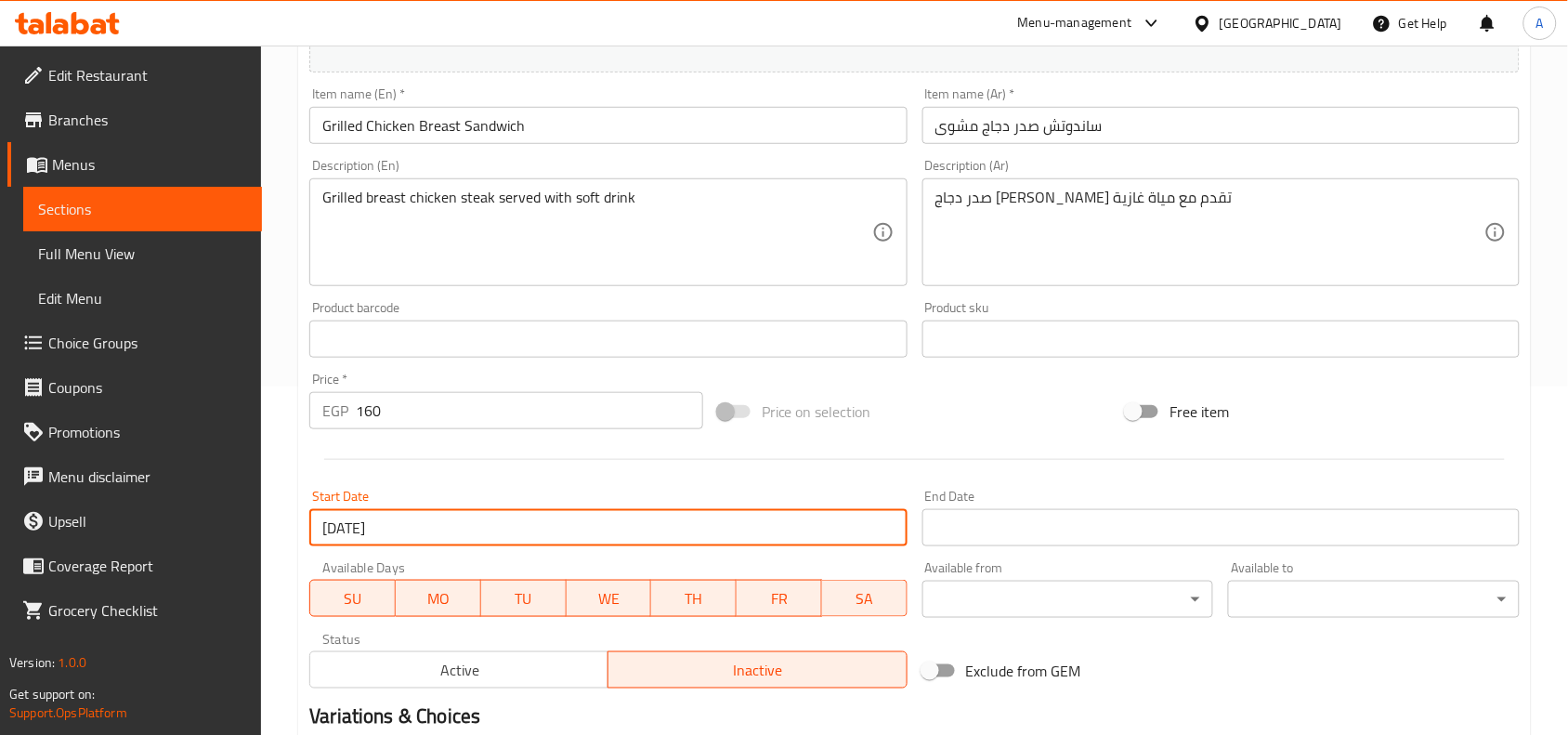
click at [995, 531] on input "Start Date" at bounding box center [1220, 528] width 597 height 38
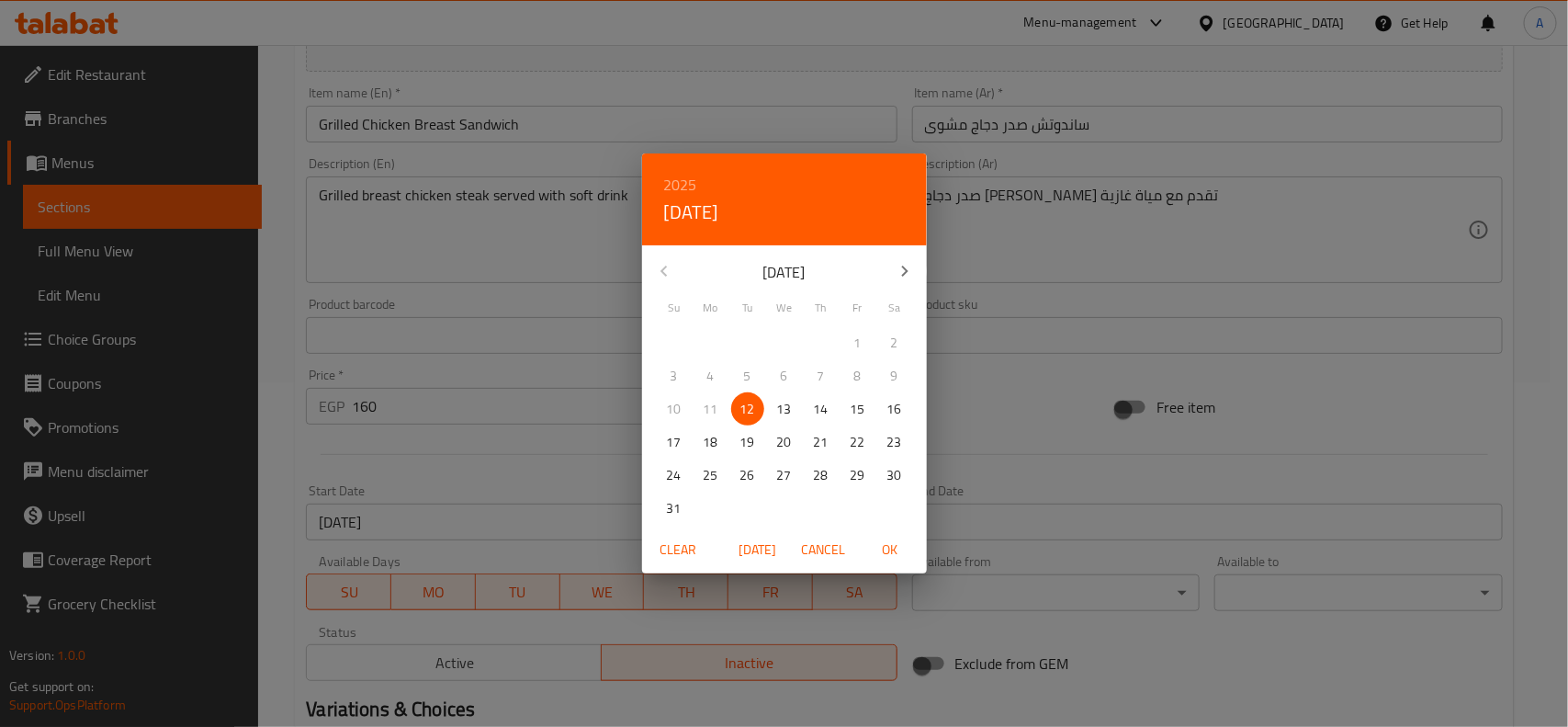
click at [681, 471] on p "24" at bounding box center [674, 475] width 15 height 23
click at [888, 553] on span "OK" at bounding box center [889, 550] width 44 height 23
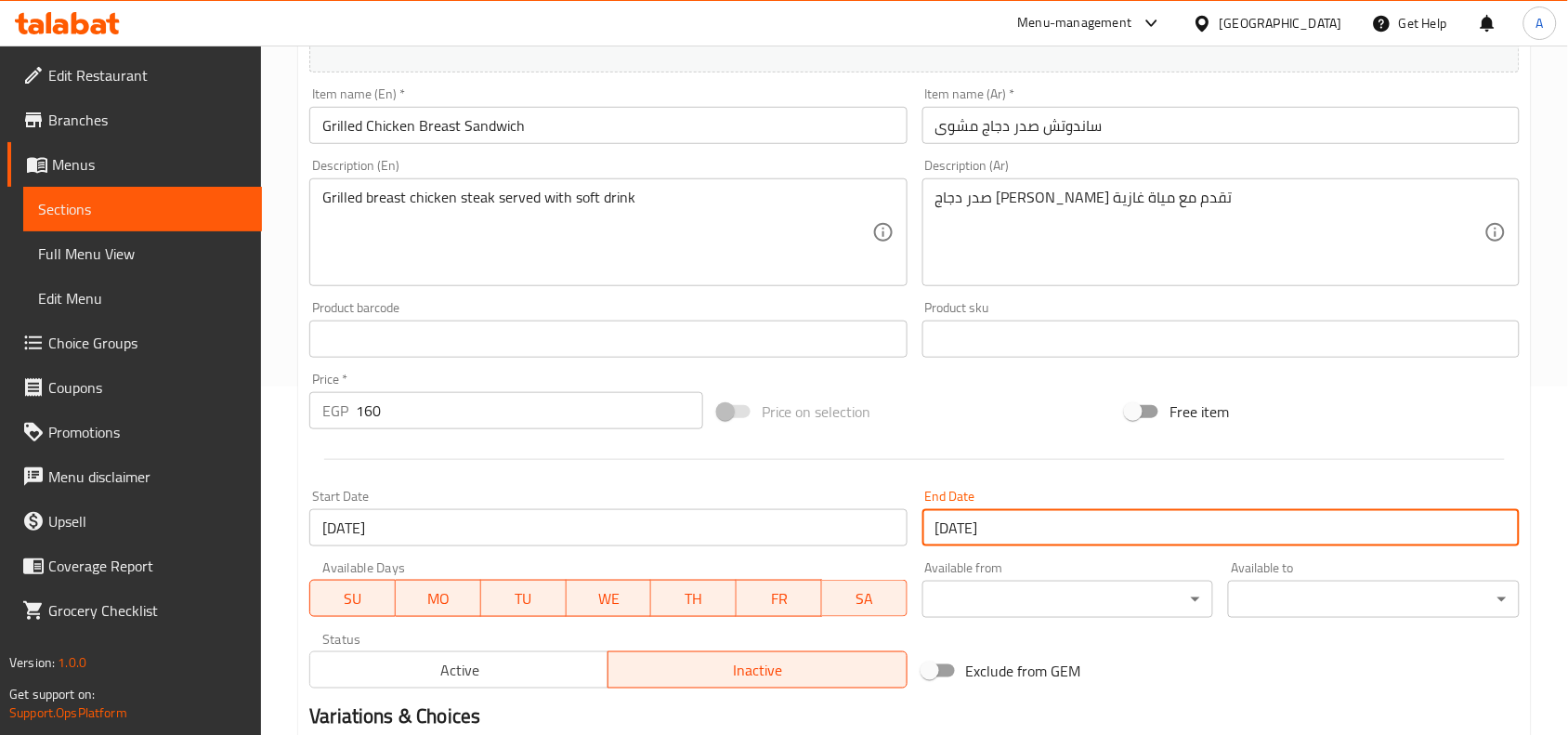
click at [1061, 530] on input "[DATE]" at bounding box center [1220, 528] width 597 height 38
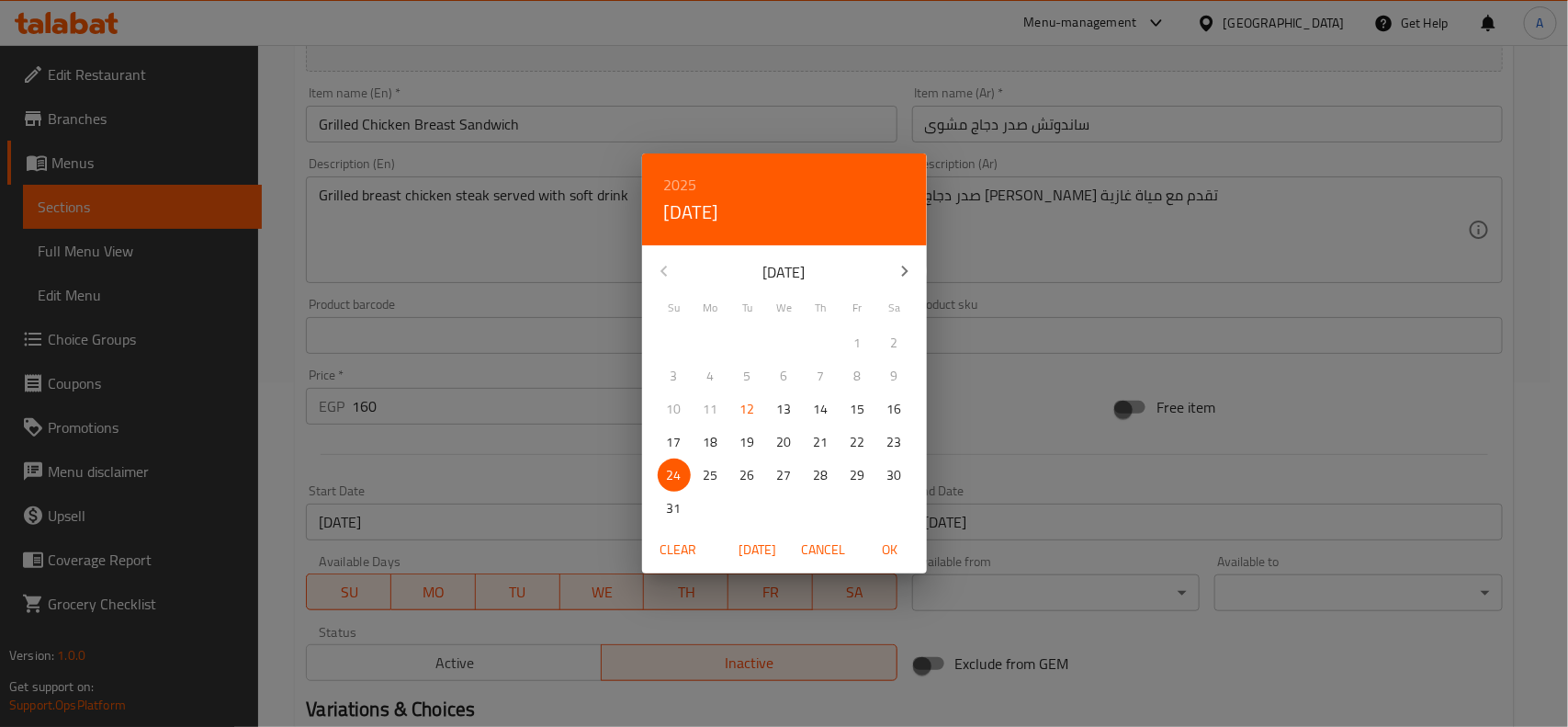
click at [822, 484] on p "28" at bounding box center [821, 475] width 15 height 23
click at [889, 540] on span "OK" at bounding box center [889, 550] width 44 height 23
type input "[DATE]"
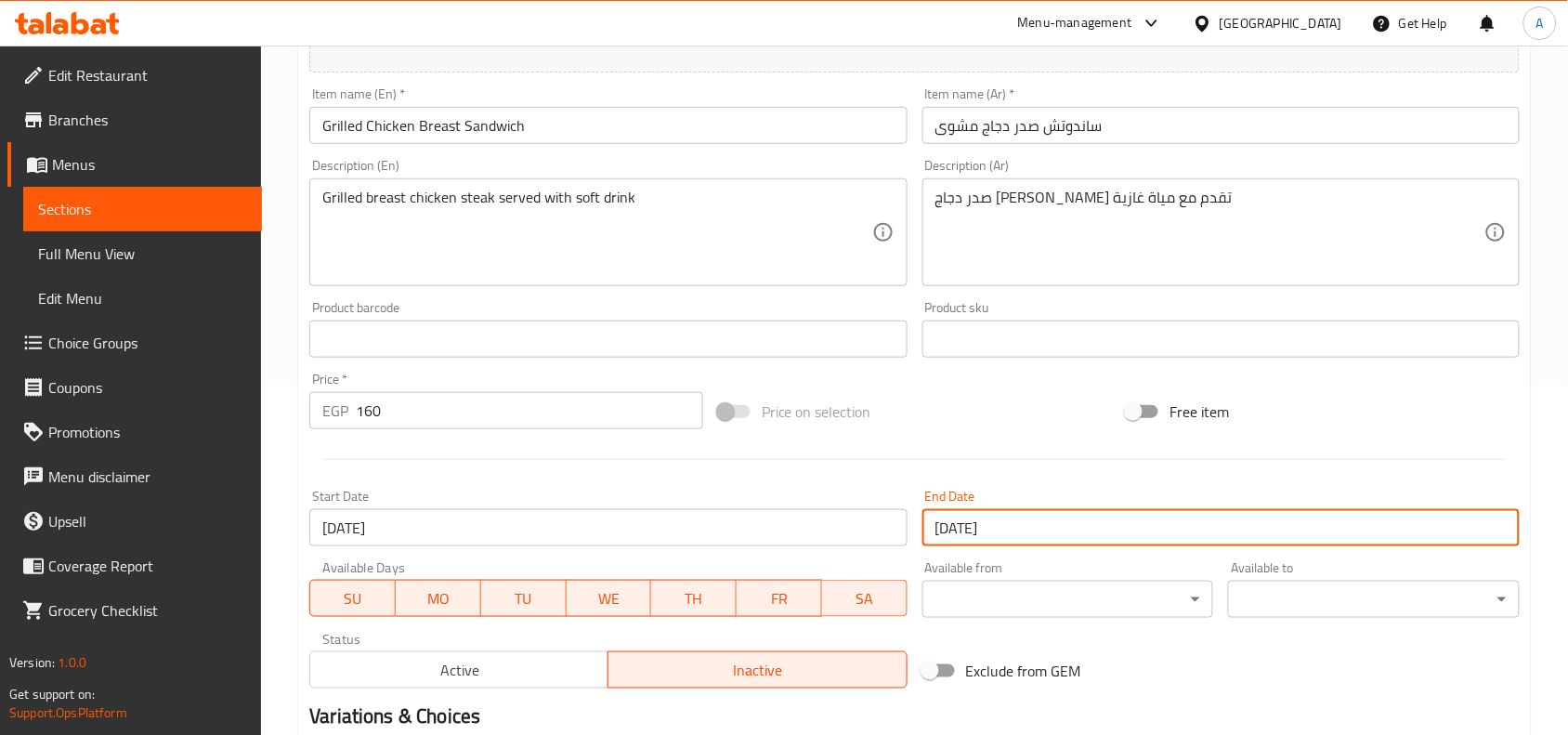
click at [1006, 432] on div "Price on selection" at bounding box center [914, 411] width 409 height 51
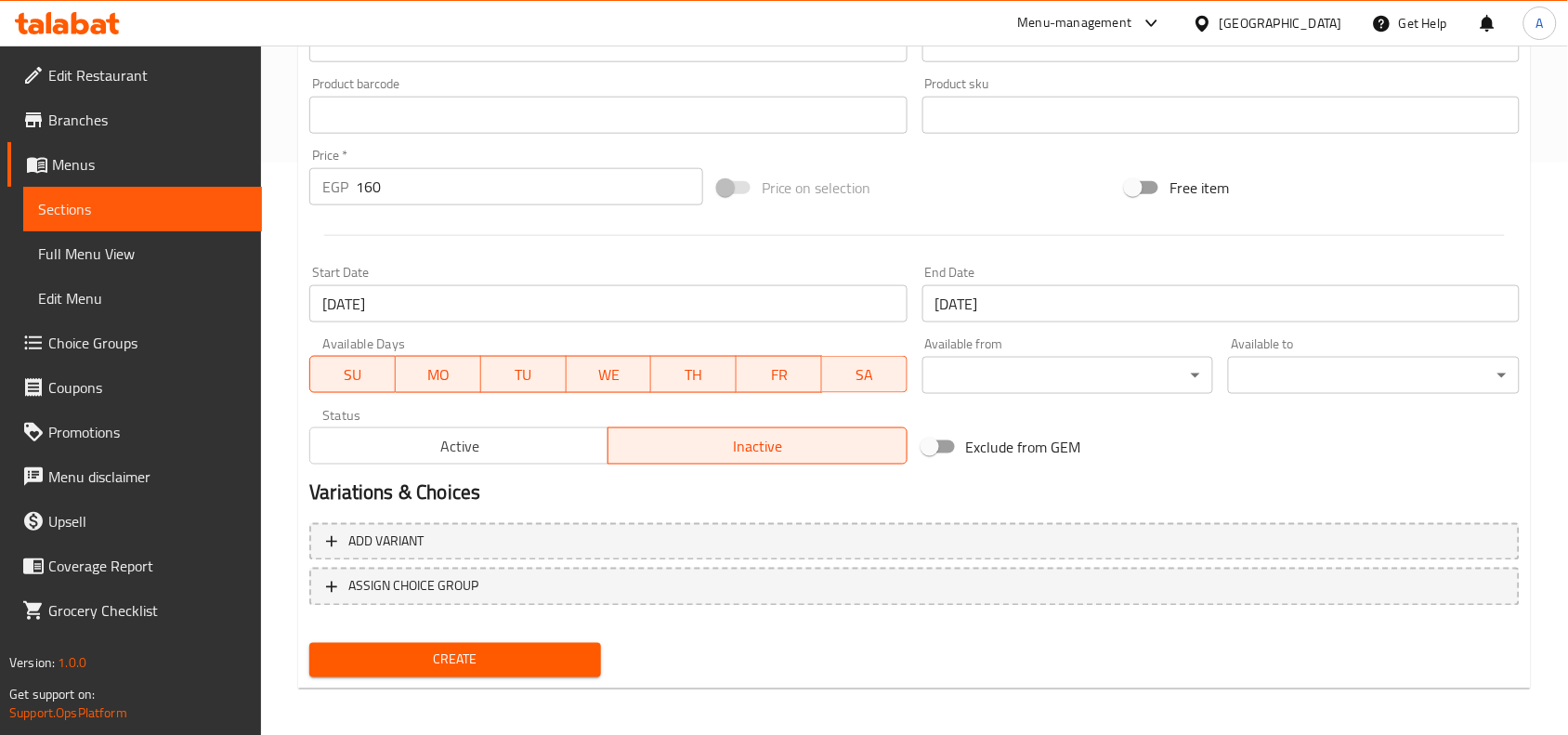
scroll to position [575, 0]
click at [540, 647] on span "Create" at bounding box center [455, 658] width 261 height 23
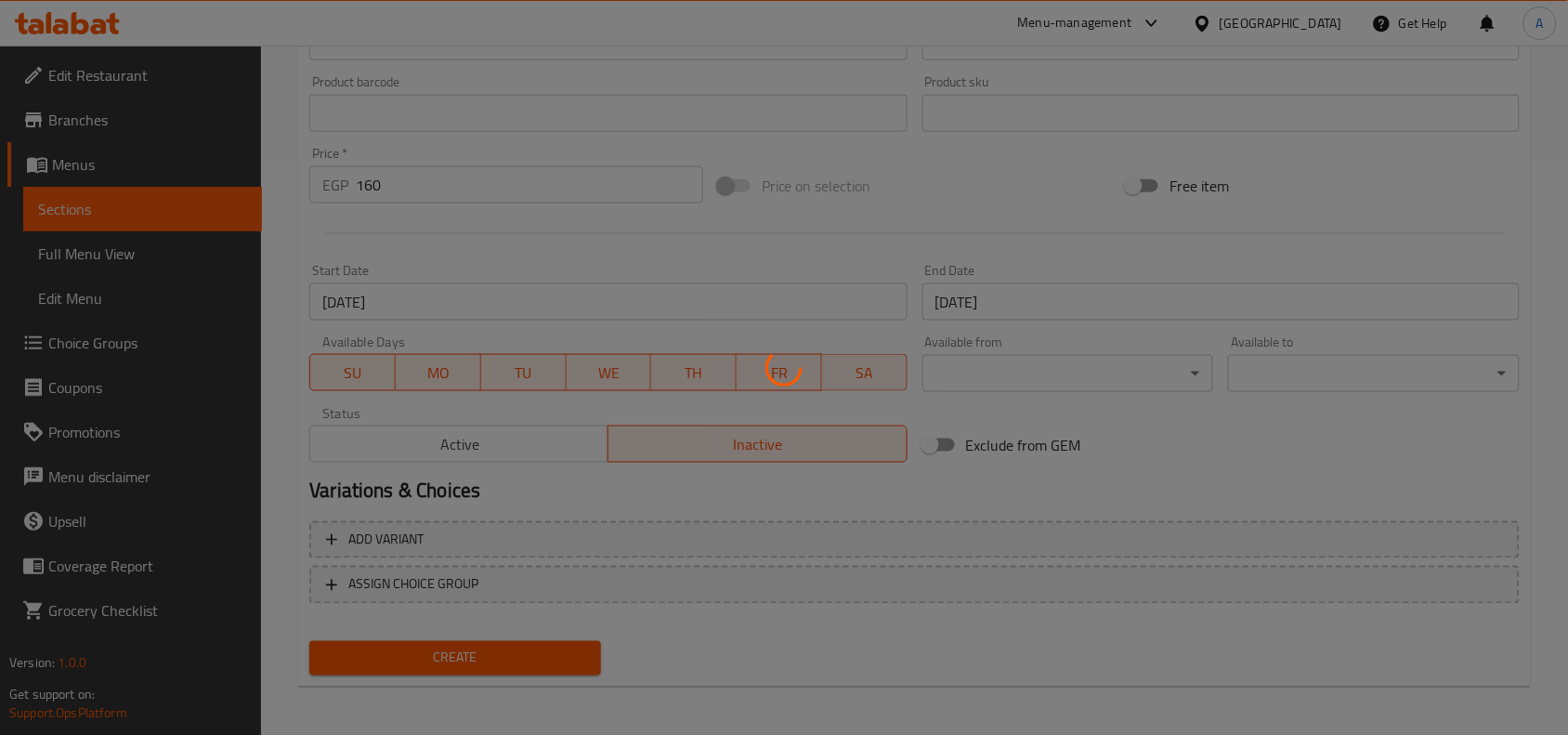
type input "0"
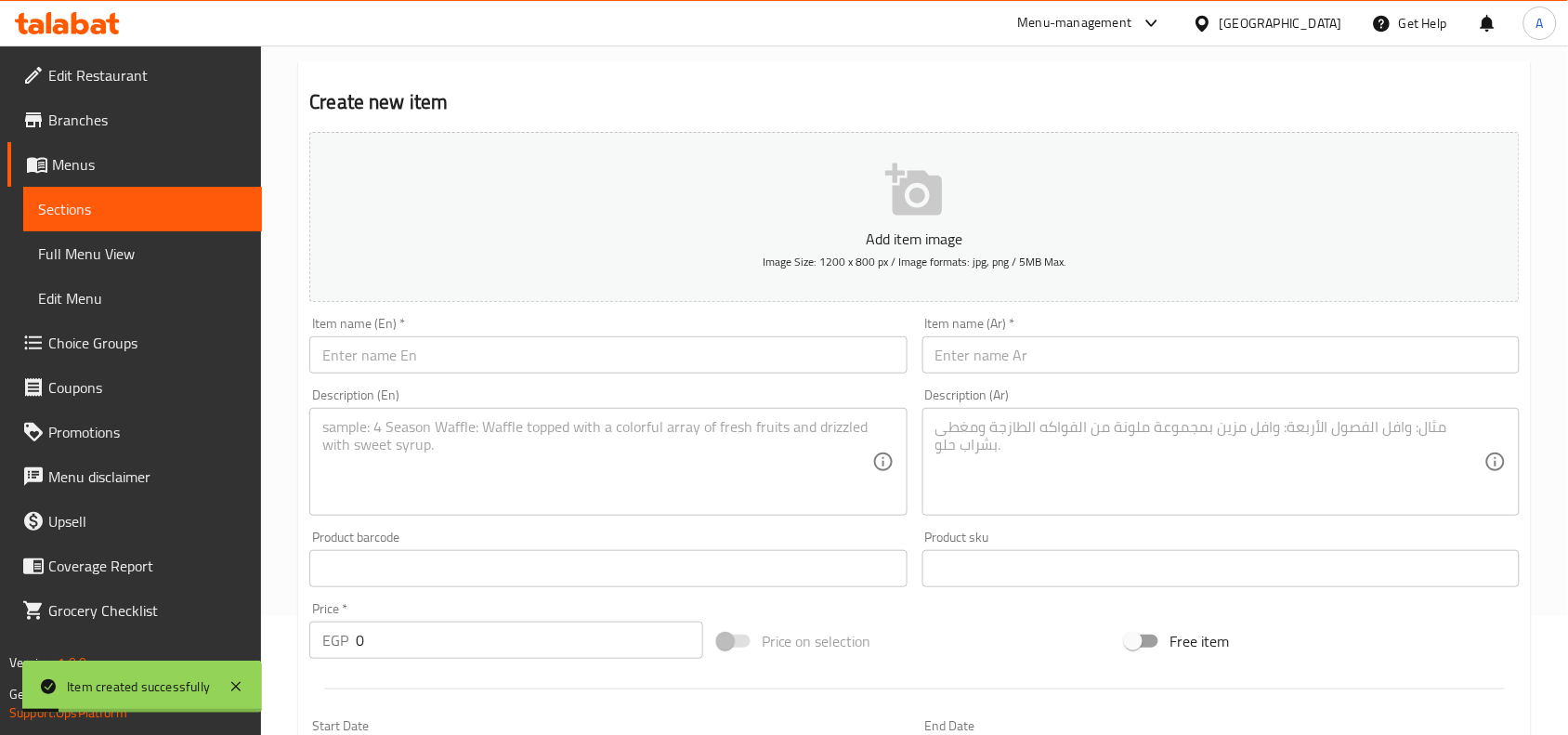
scroll to position [0, 0]
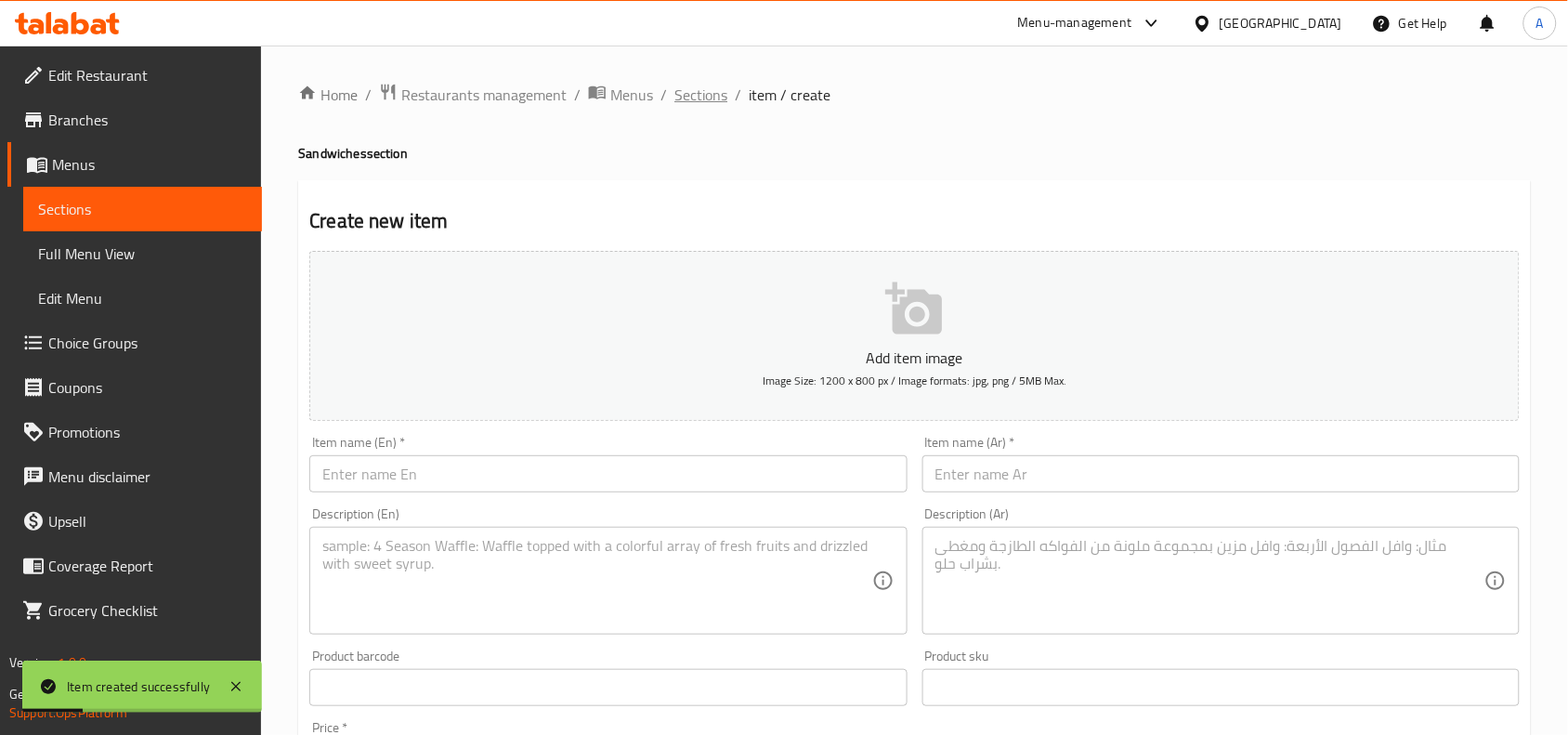
click at [675, 94] on span "Sections" at bounding box center [700, 94] width 52 height 23
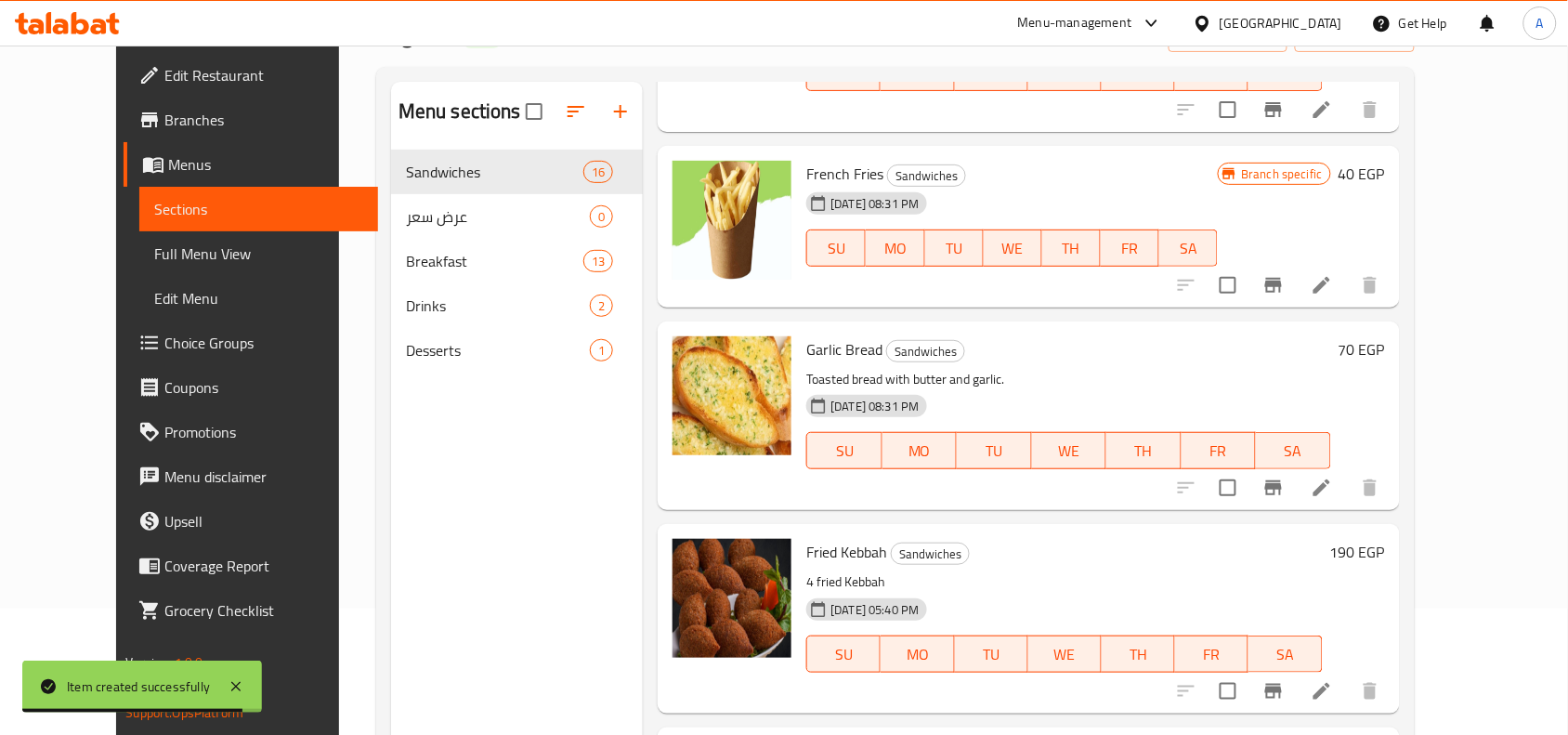
scroll to position [262, 0]
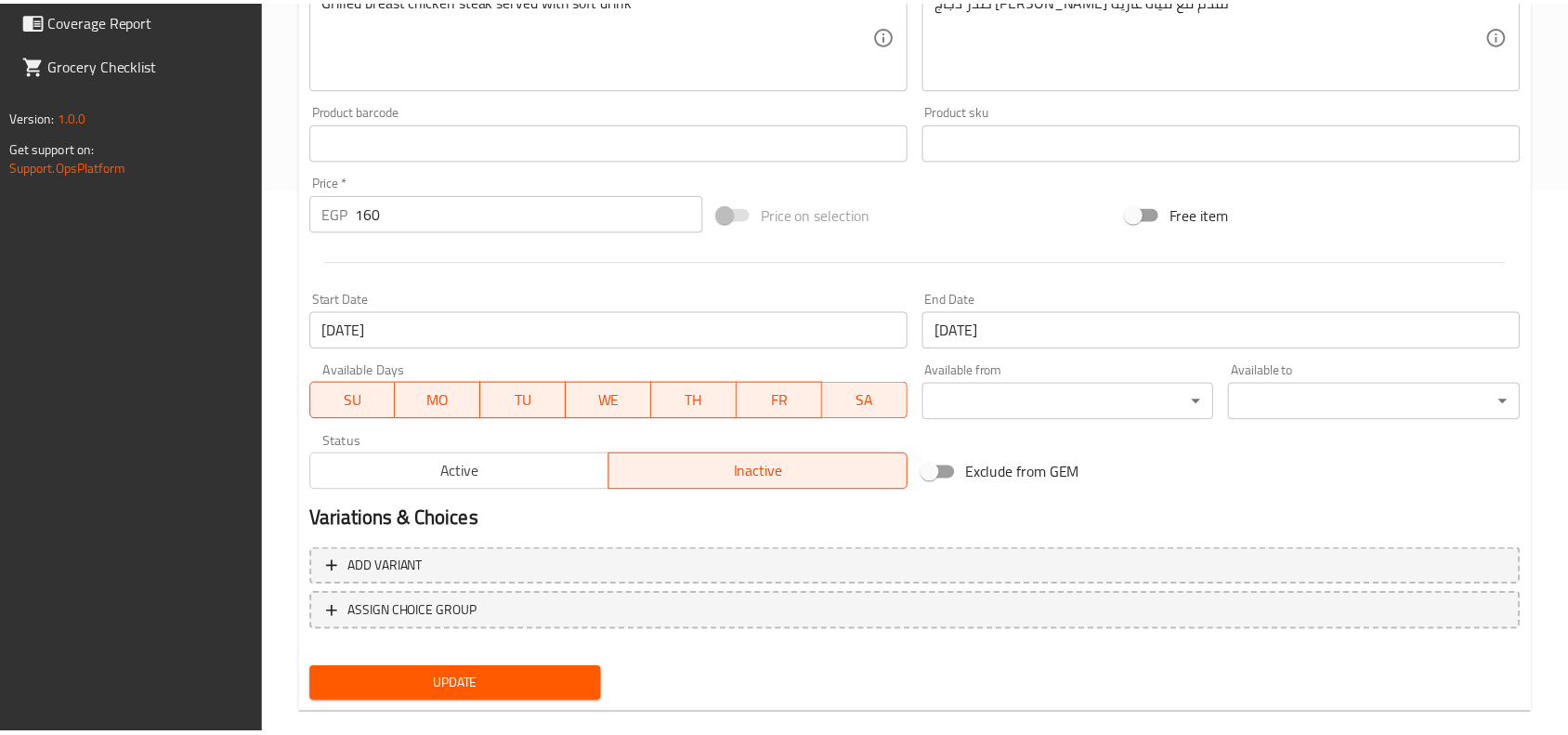
scroll to position [575, 0]
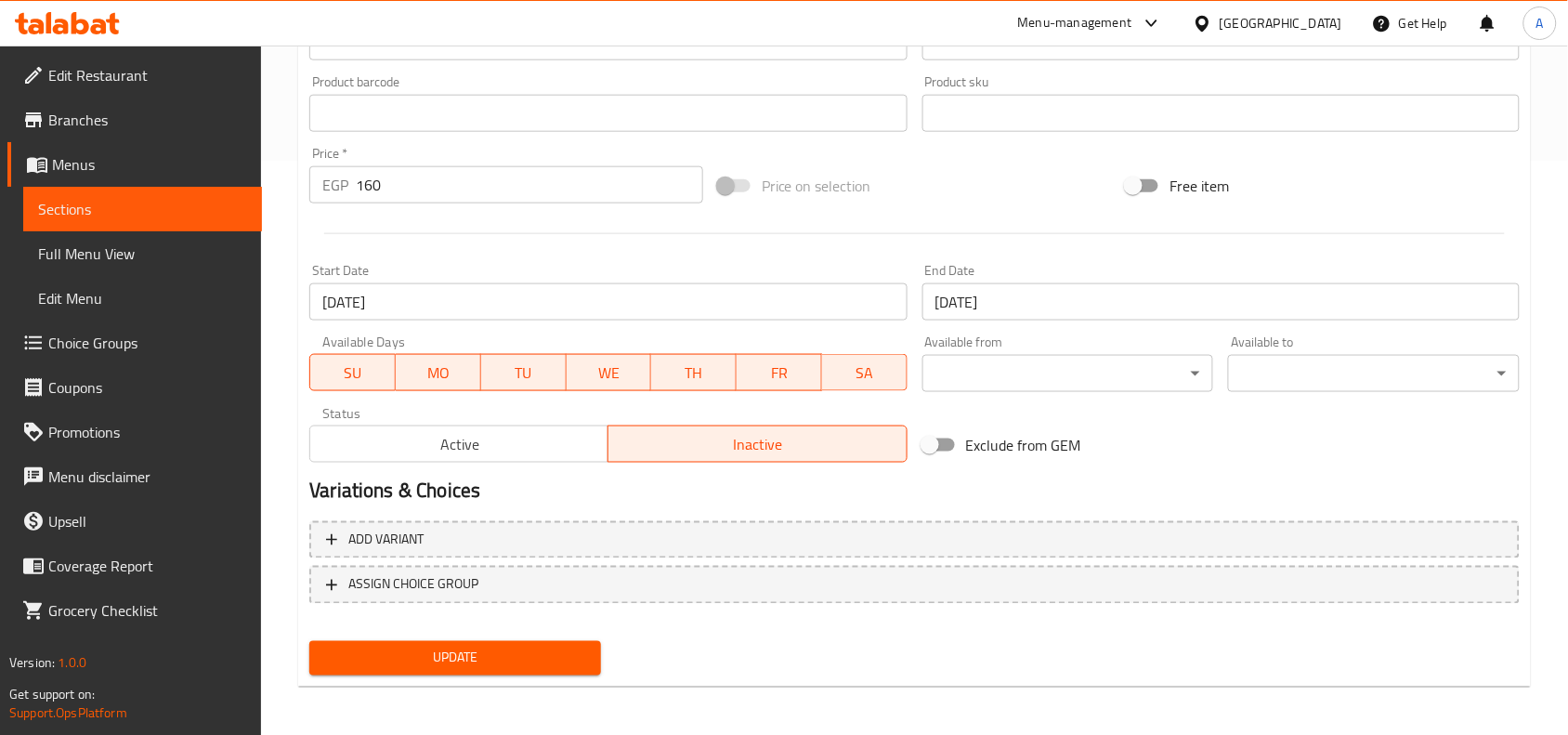
click at [910, 474] on div "Variations & Choices" at bounding box center [914, 491] width 1225 height 43
click at [817, 240] on div at bounding box center [914, 234] width 1225 height 46
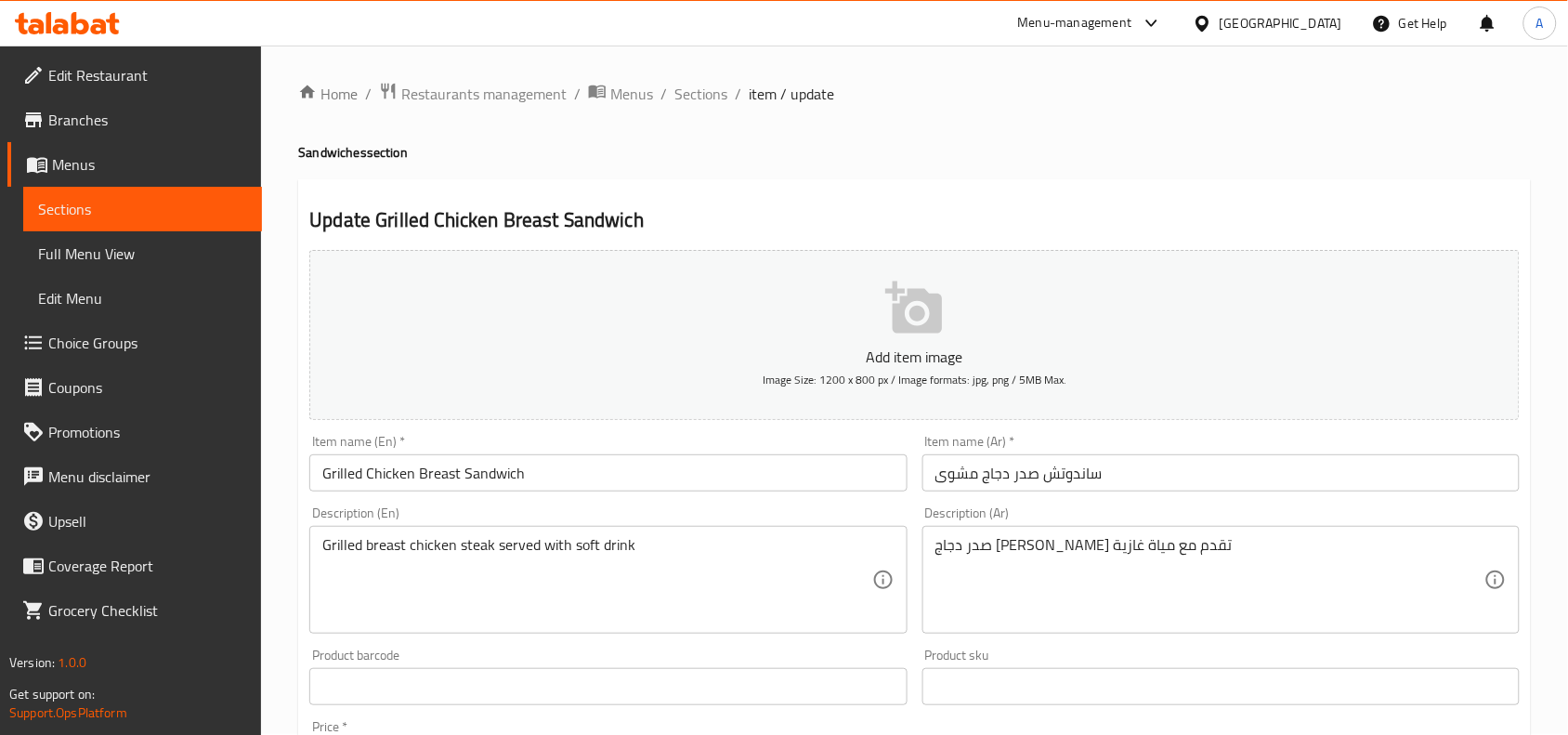
scroll to position [0, 0]
click at [709, 95] on span "Sections" at bounding box center [700, 94] width 52 height 23
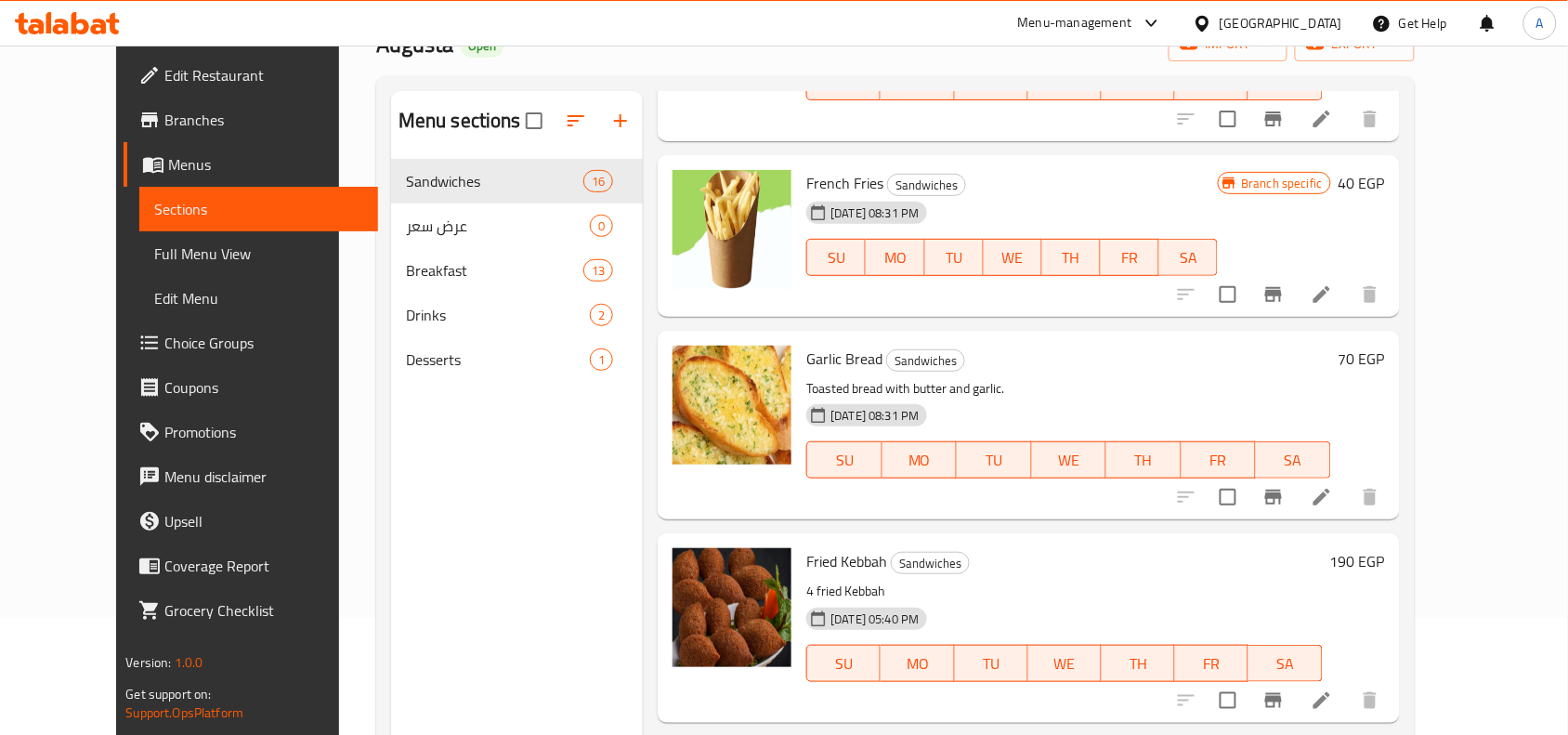
scroll to position [262, 0]
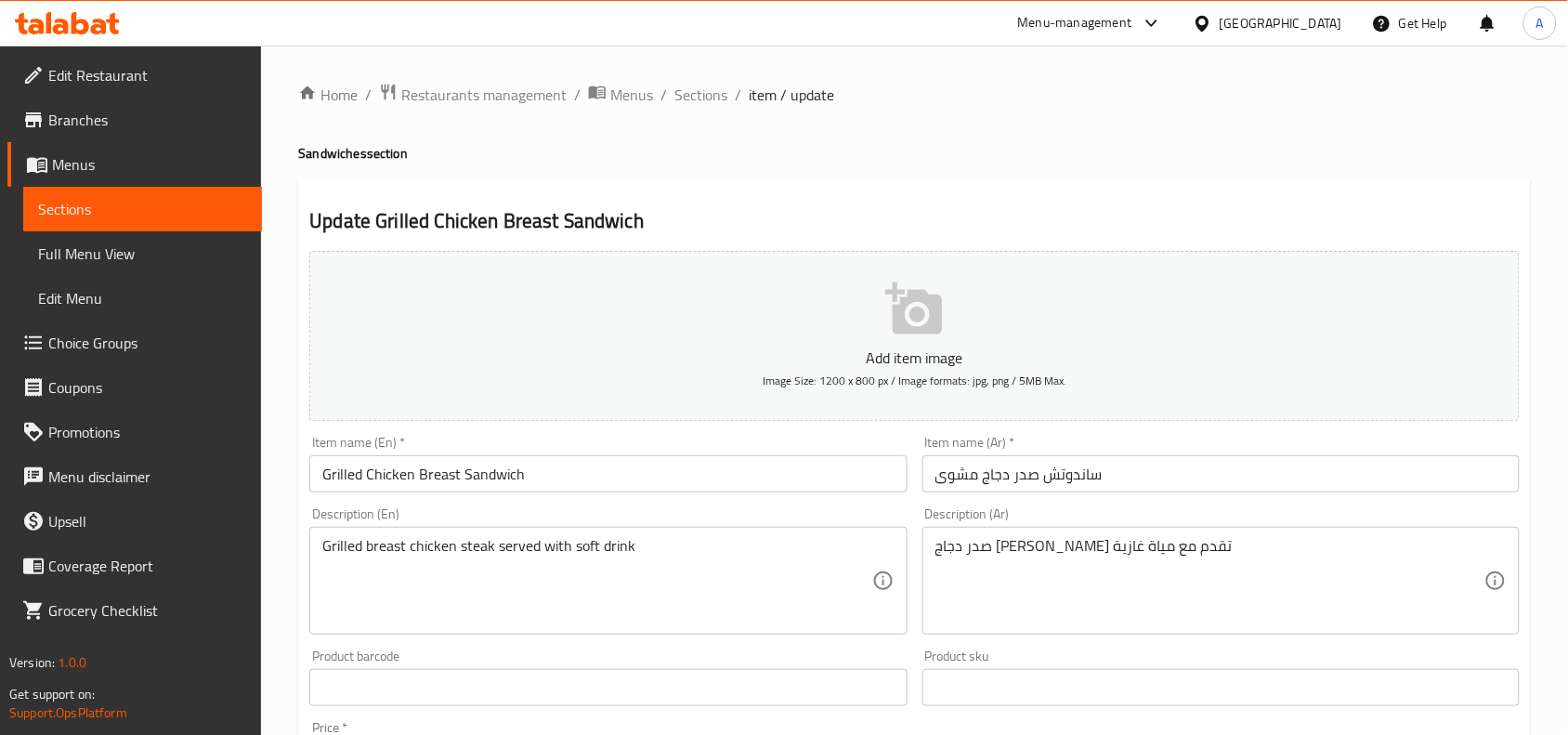
click at [832, 191] on div "Update Grilled Chicken Breast Sandwich Add item image Image Size: 1200 x 800 px…" at bounding box center [914, 721] width 1233 height 1082
click at [907, 191] on div "Update Grilled Chicken Breast Sandwich Add item image Image Size: 1200 x 800 px…" at bounding box center [914, 721] width 1233 height 1082
click at [797, 145] on h4 "Sandwiches section" at bounding box center [914, 153] width 1233 height 19
click at [836, 200] on div "Update Grilled Chicken Breast Sandwich Add item image Image Size: 1200 x 800 px…" at bounding box center [914, 721] width 1233 height 1082
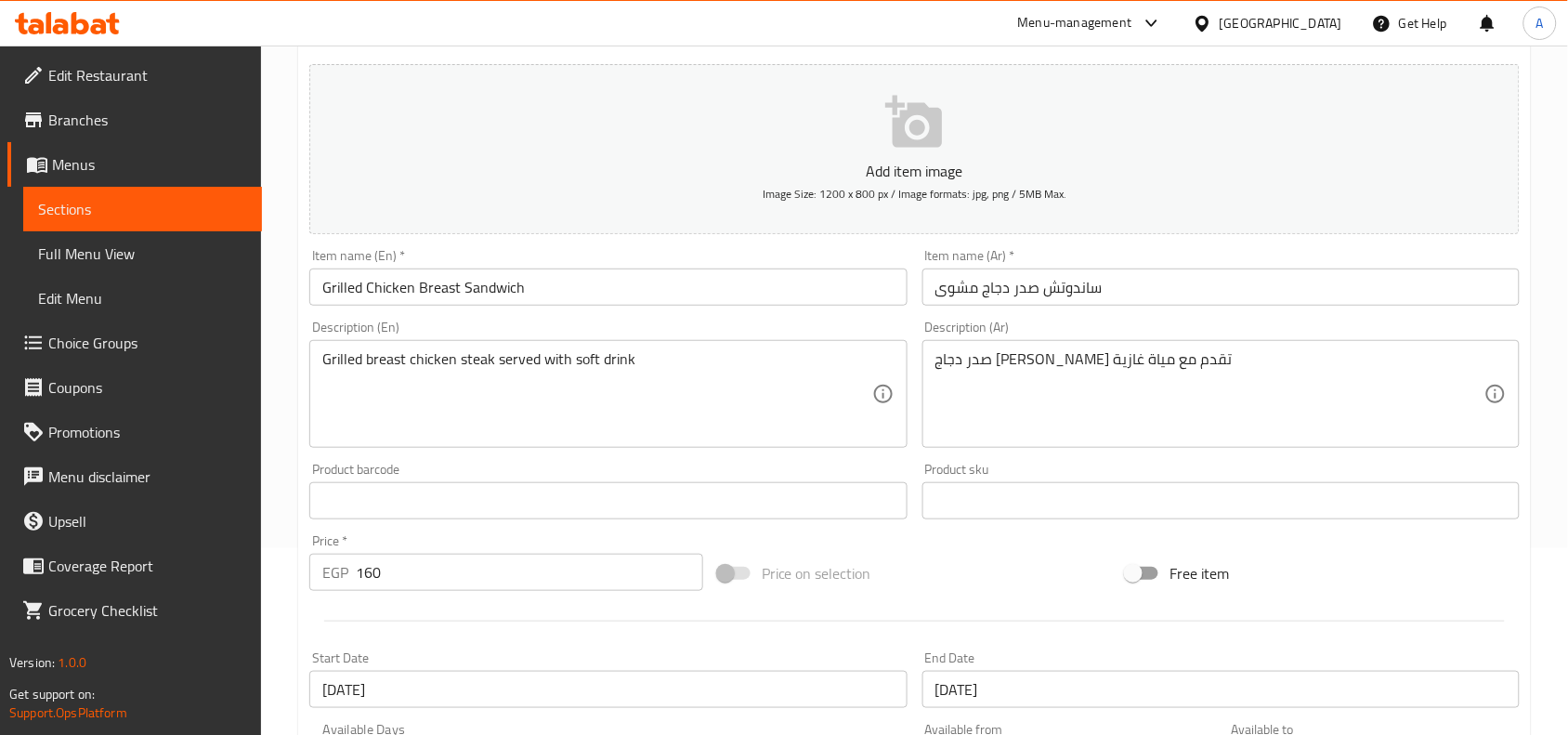
scroll to position [232, 0]
